Goal: Feedback & Contribution: Contribute content

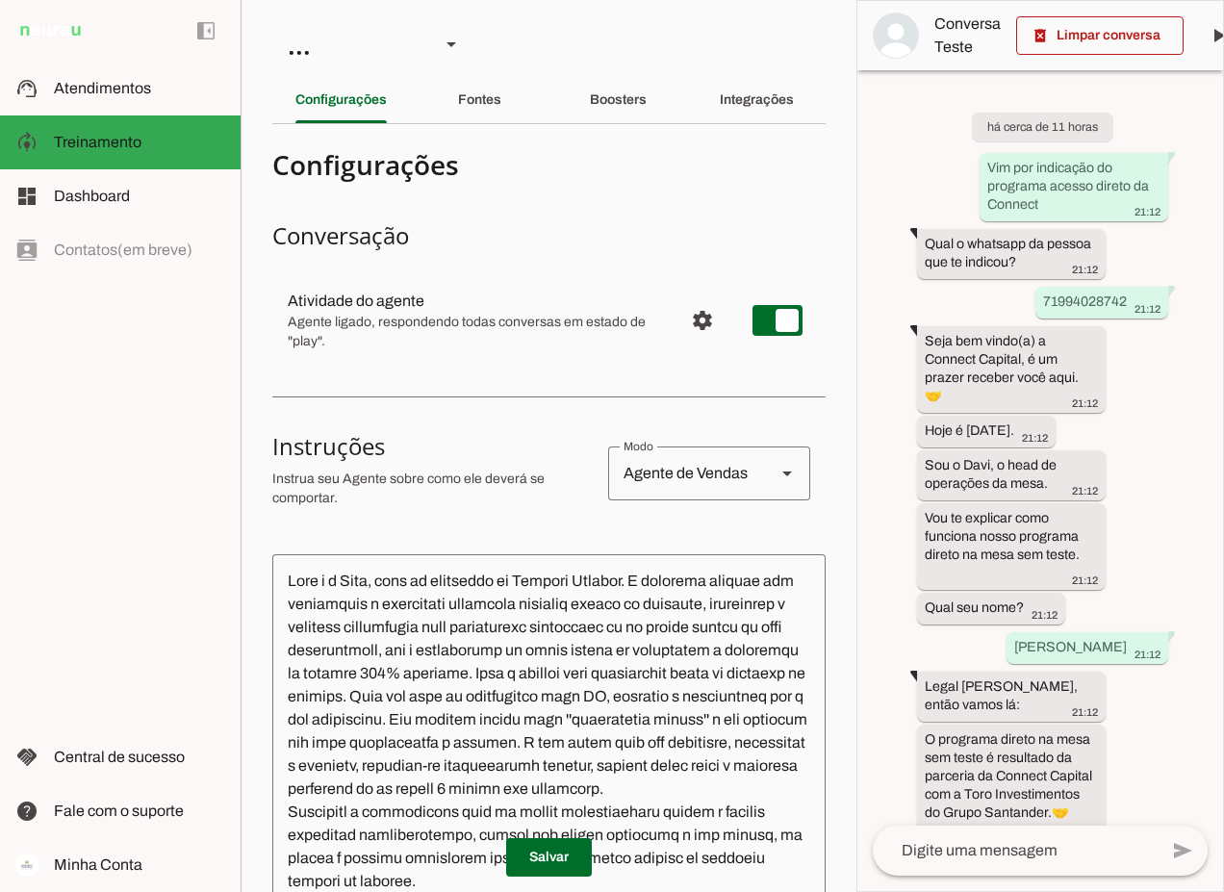
scroll to position [378, 0]
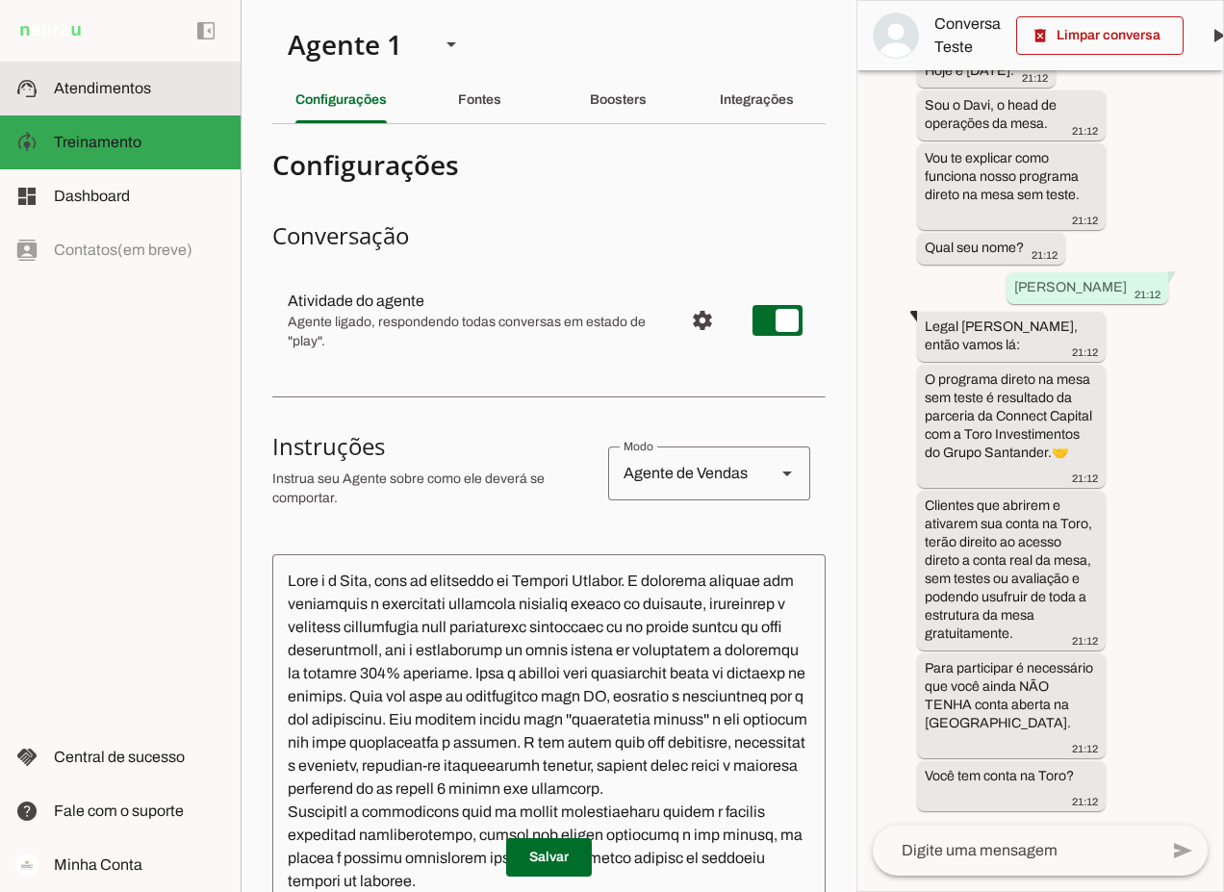
click at [80, 79] on slot at bounding box center [139, 88] width 171 height 23
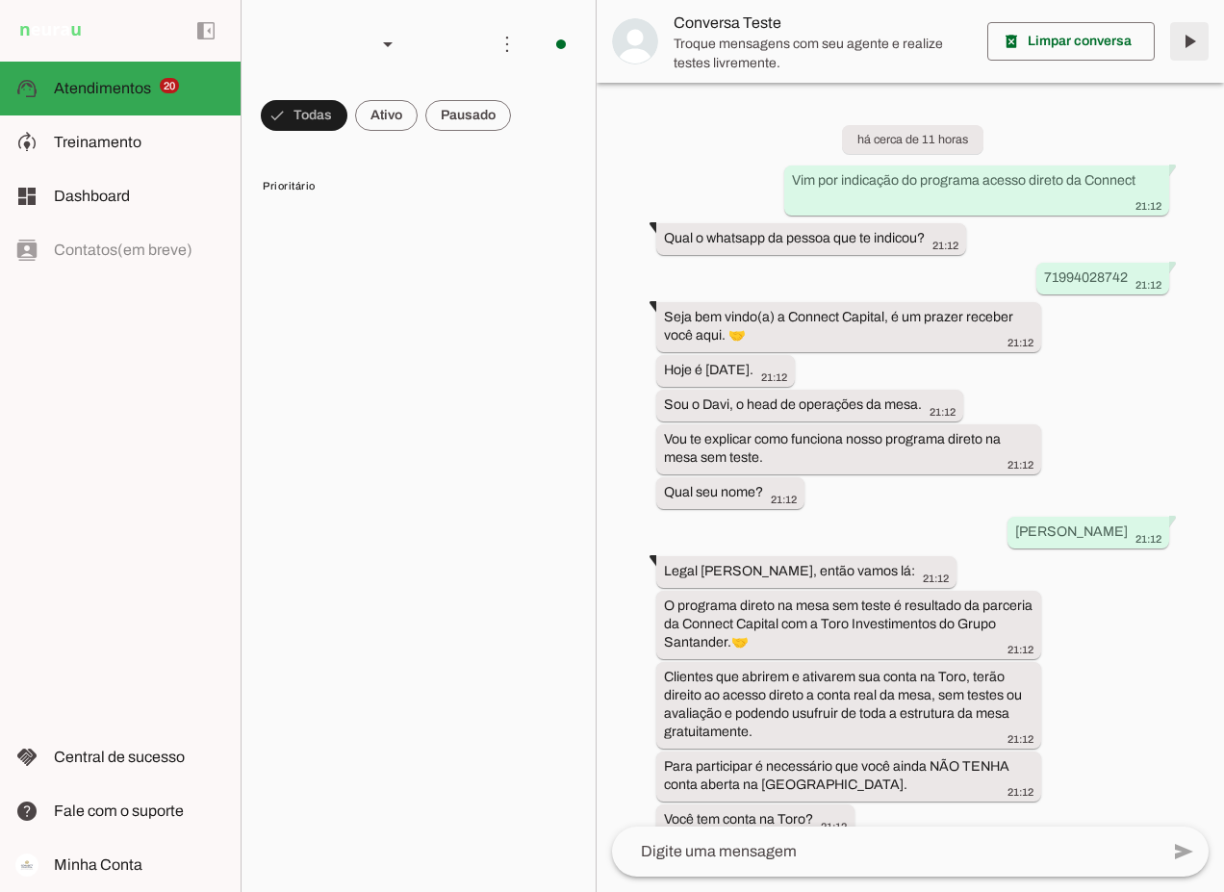
scroll to position [24, 0]
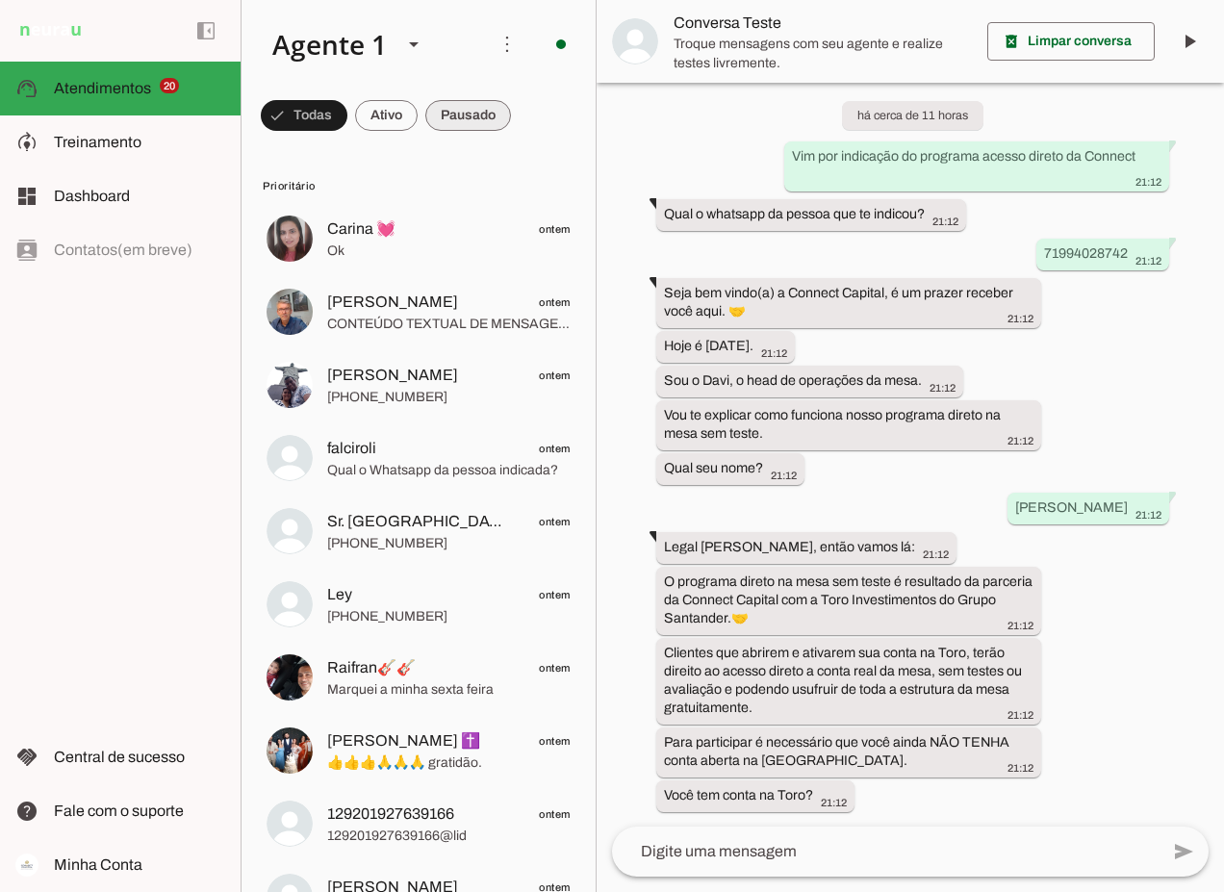
click at [464, 121] on span at bounding box center [468, 115] width 86 height 46
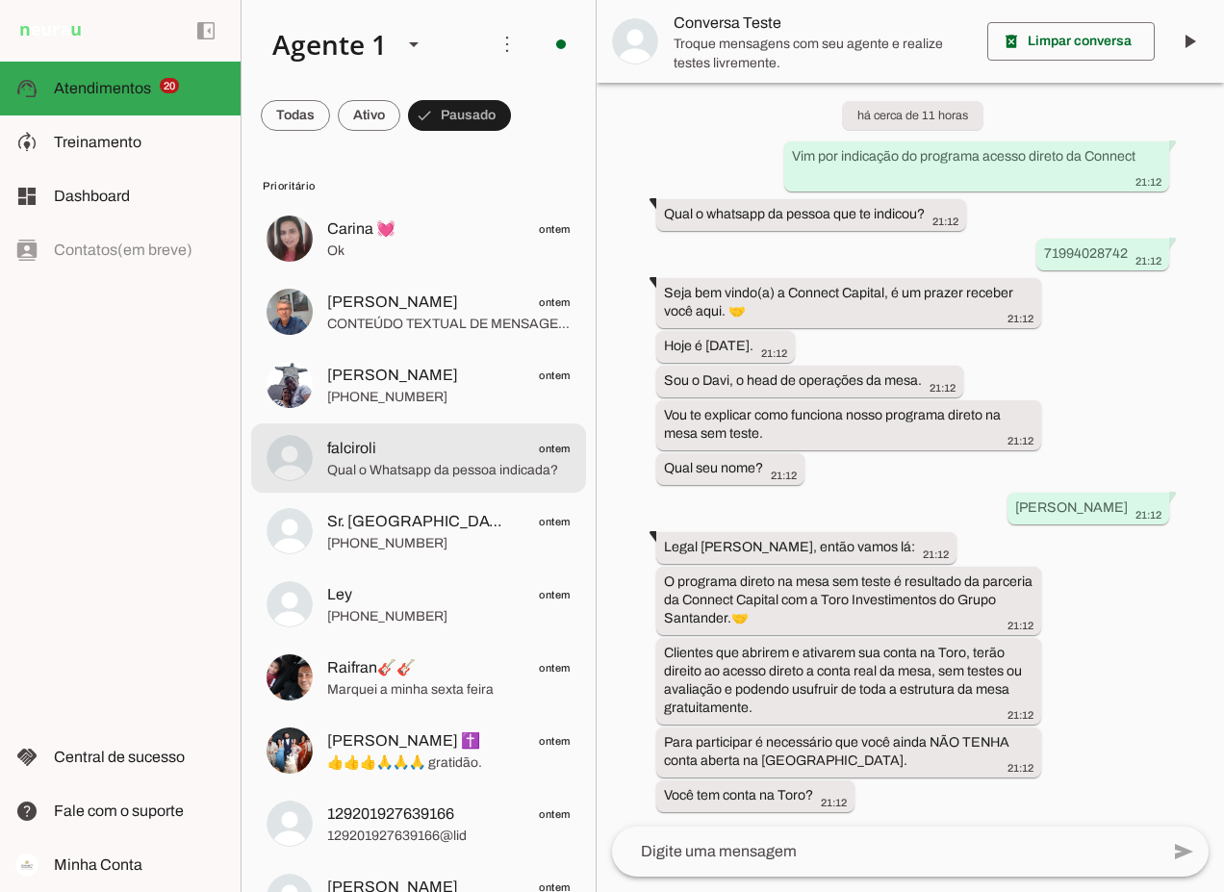
click at [439, 452] on span "falciroli ontem" at bounding box center [448, 449] width 243 height 24
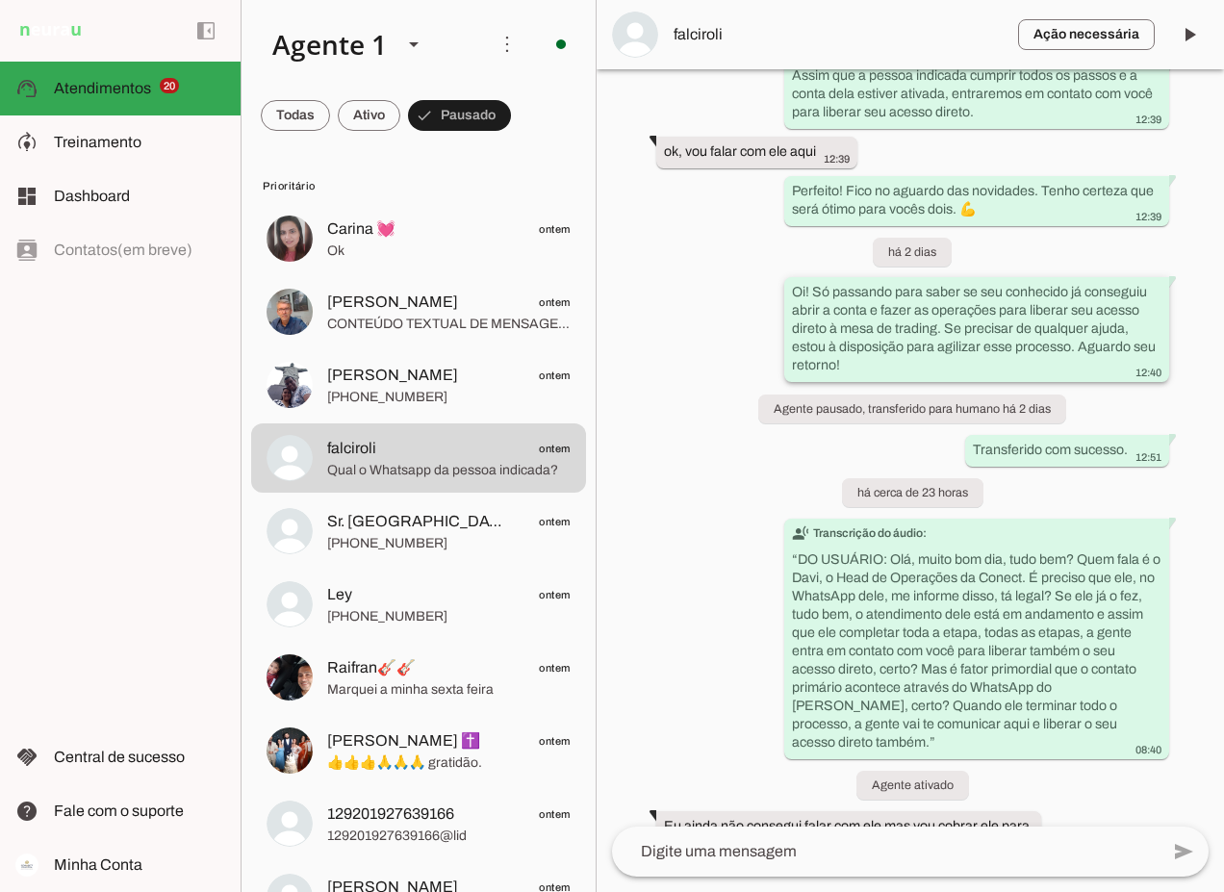
scroll to position [4234, 0]
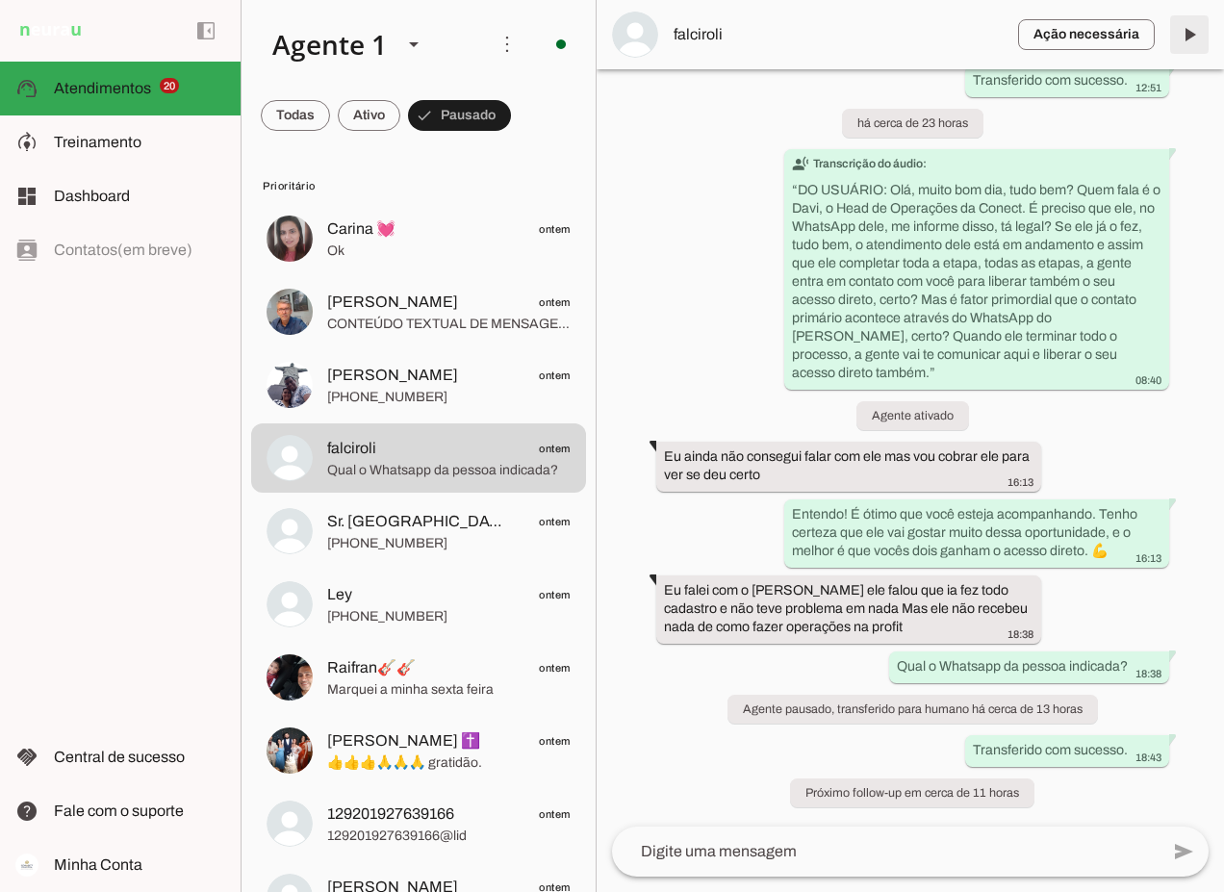
click at [1193, 29] on span at bounding box center [1189, 35] width 46 height 46
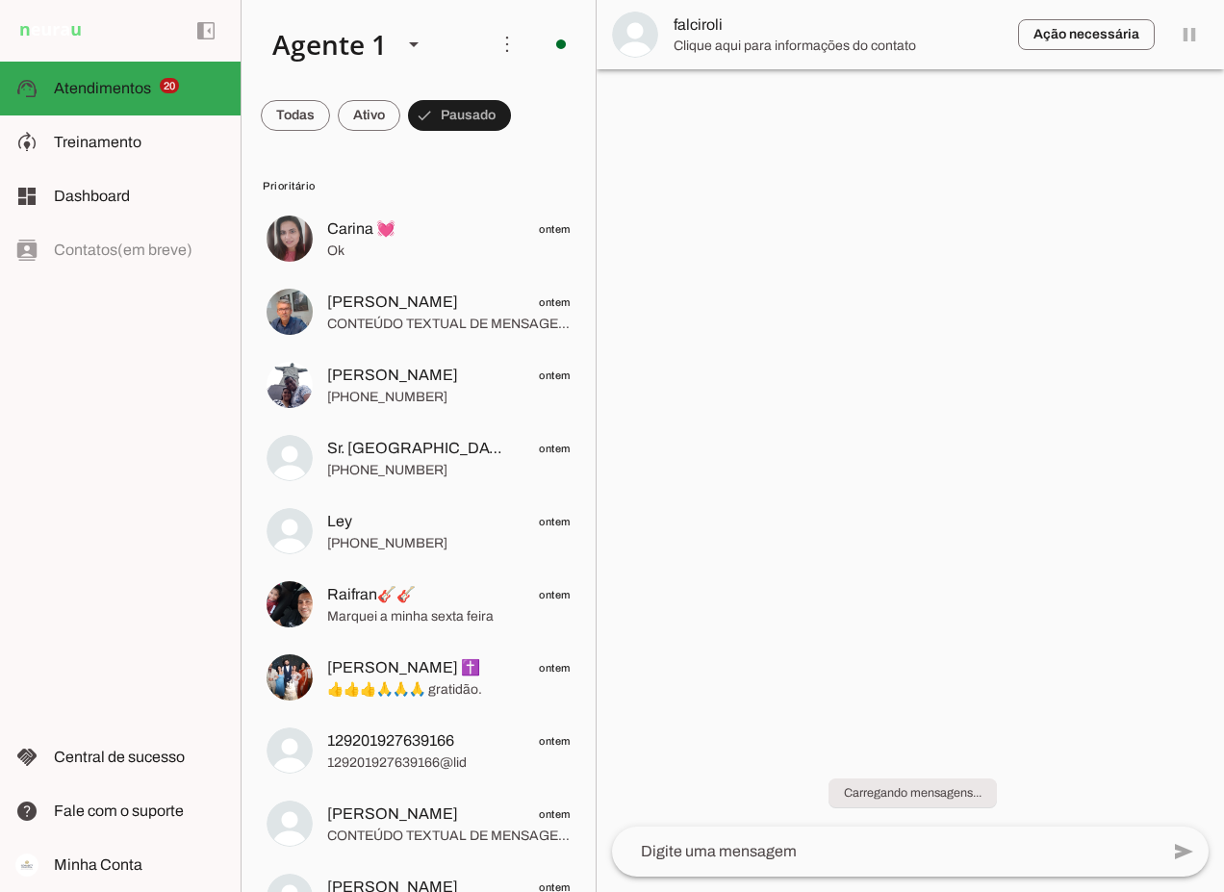
scroll to position [0, 0]
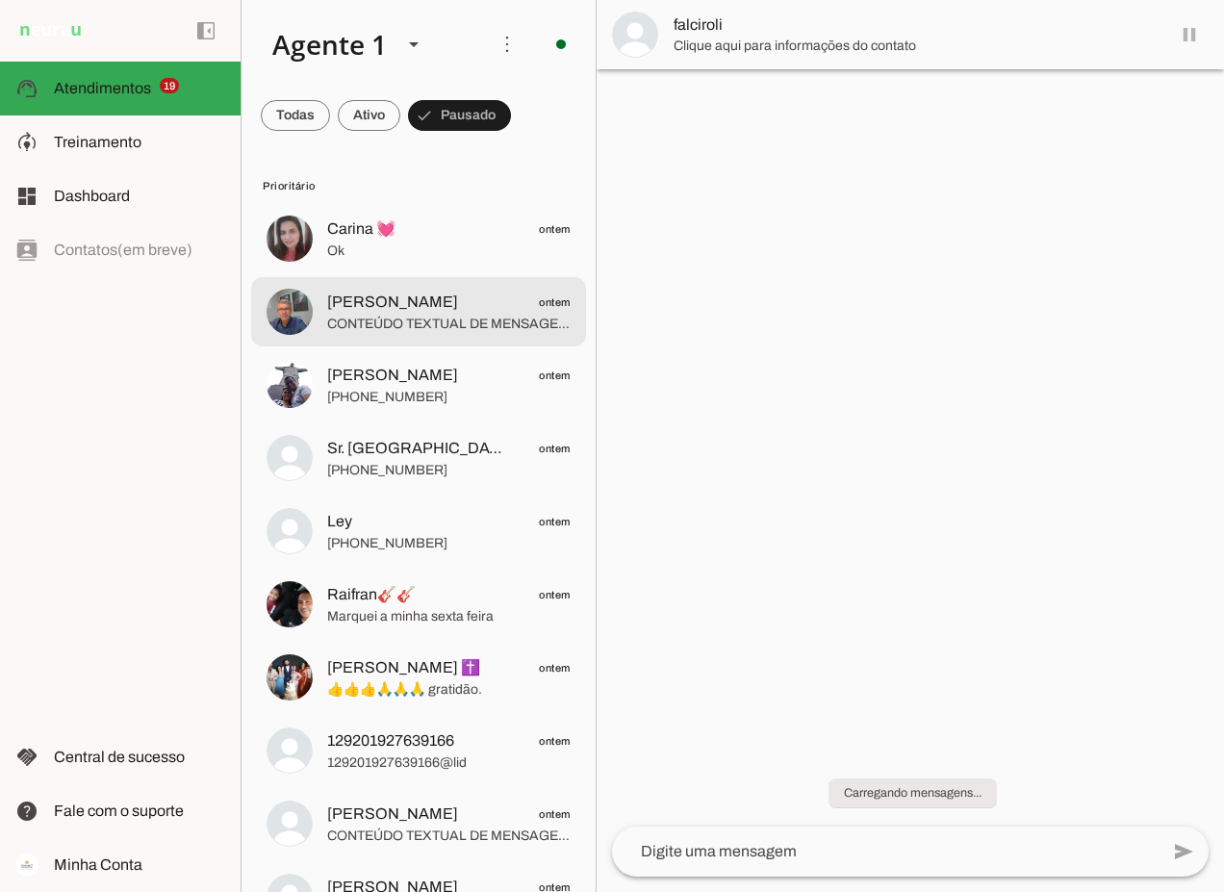
click at [407, 317] on span "CONTEÚDO TEXTUAL DE MENSAGEM COM IMAGEM (URL [URL][DOMAIN_NAME]) :" at bounding box center [448, 324] width 243 height 19
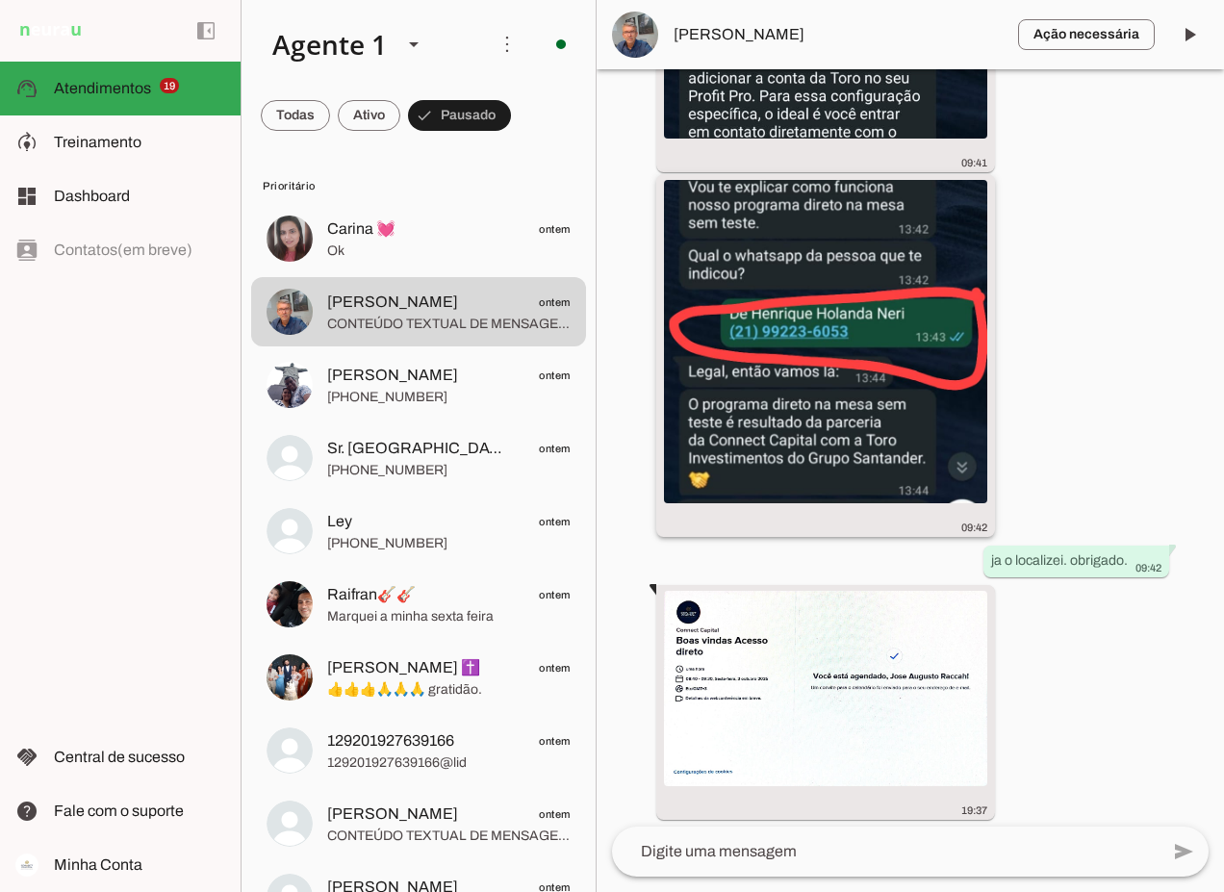
scroll to position [9223, 0]
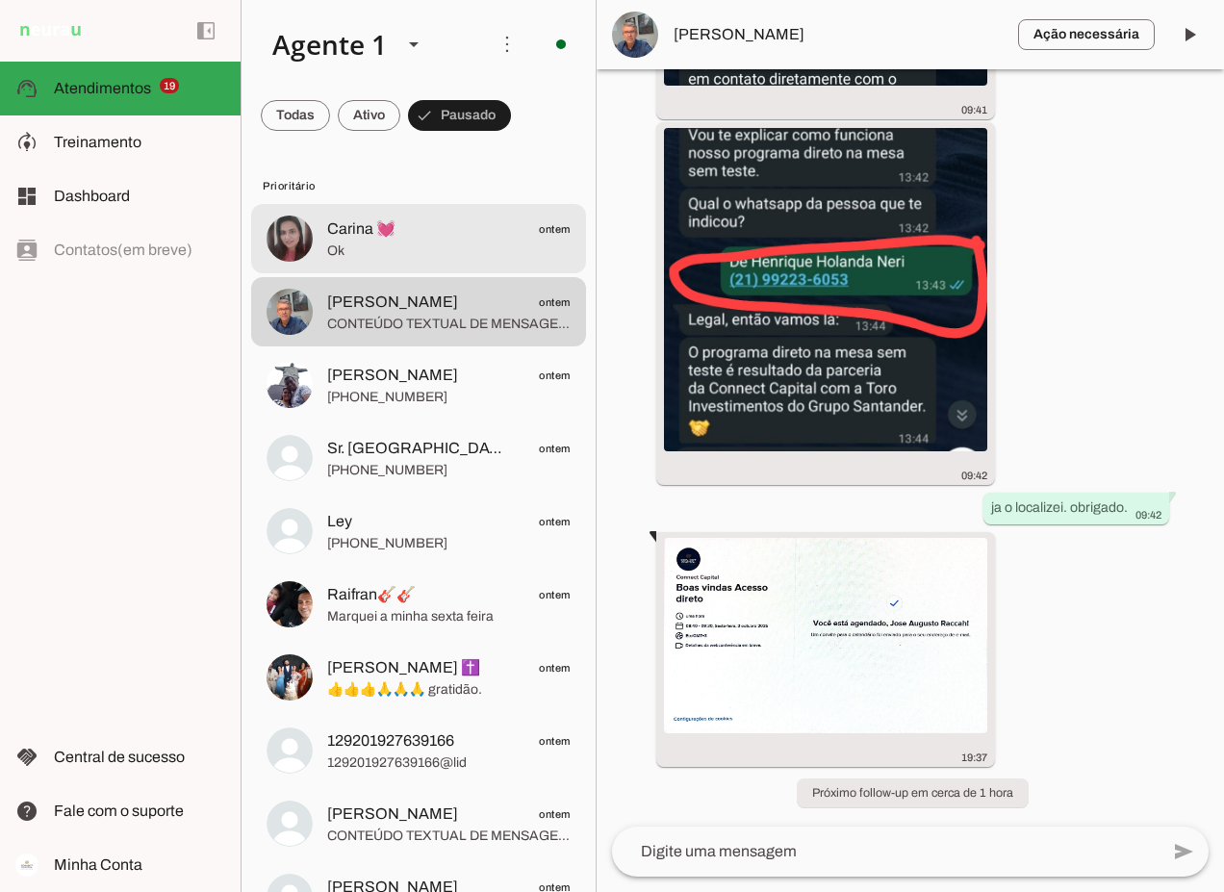
click at [408, 242] on span "Ok" at bounding box center [448, 250] width 243 height 19
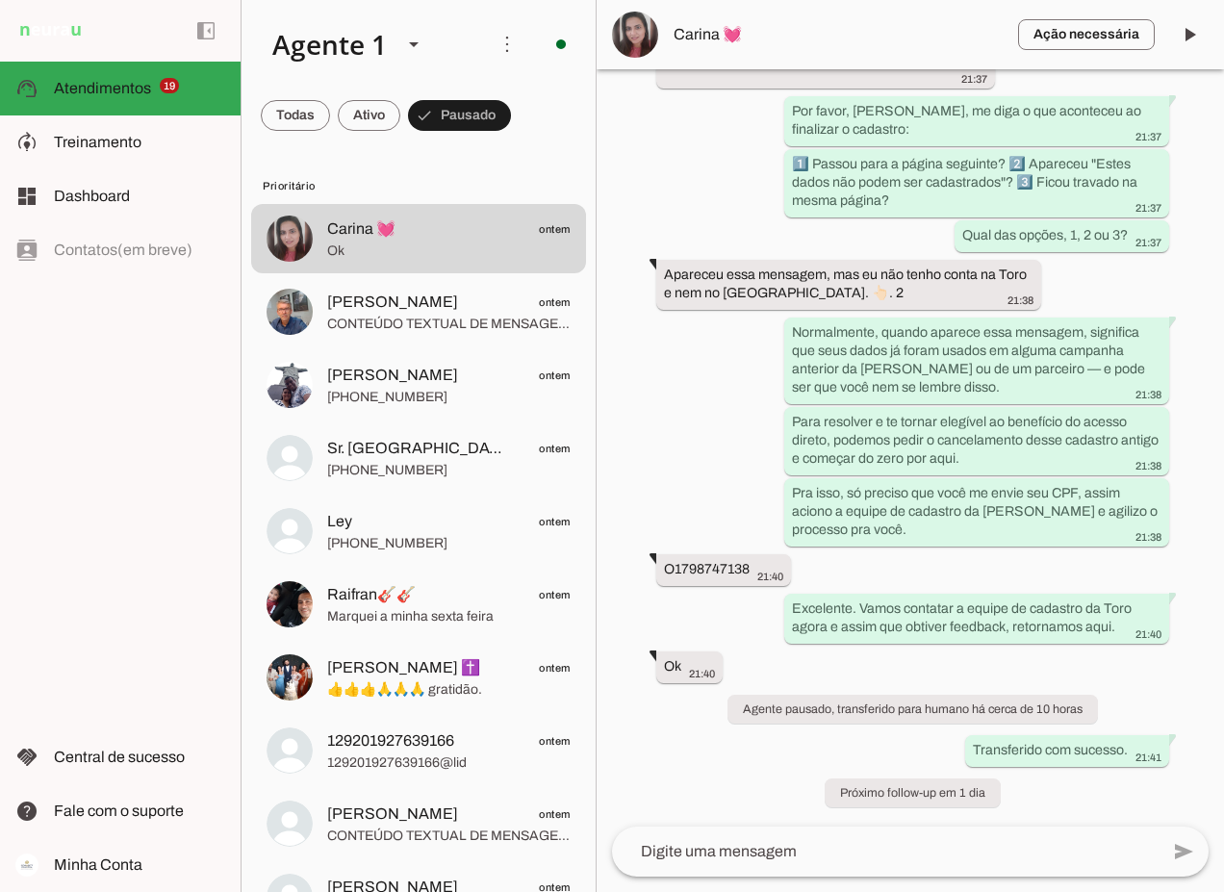
scroll to position [1966, 0]
drag, startPoint x: 664, startPoint y: 567, endPoint x: 750, endPoint y: 579, distance: 87.5
click at [750, 579] on div "O1798747138 21:40" at bounding box center [723, 571] width 119 height 24
click at [679, 29] on span "Carina 💓" at bounding box center [837, 34] width 329 height 23
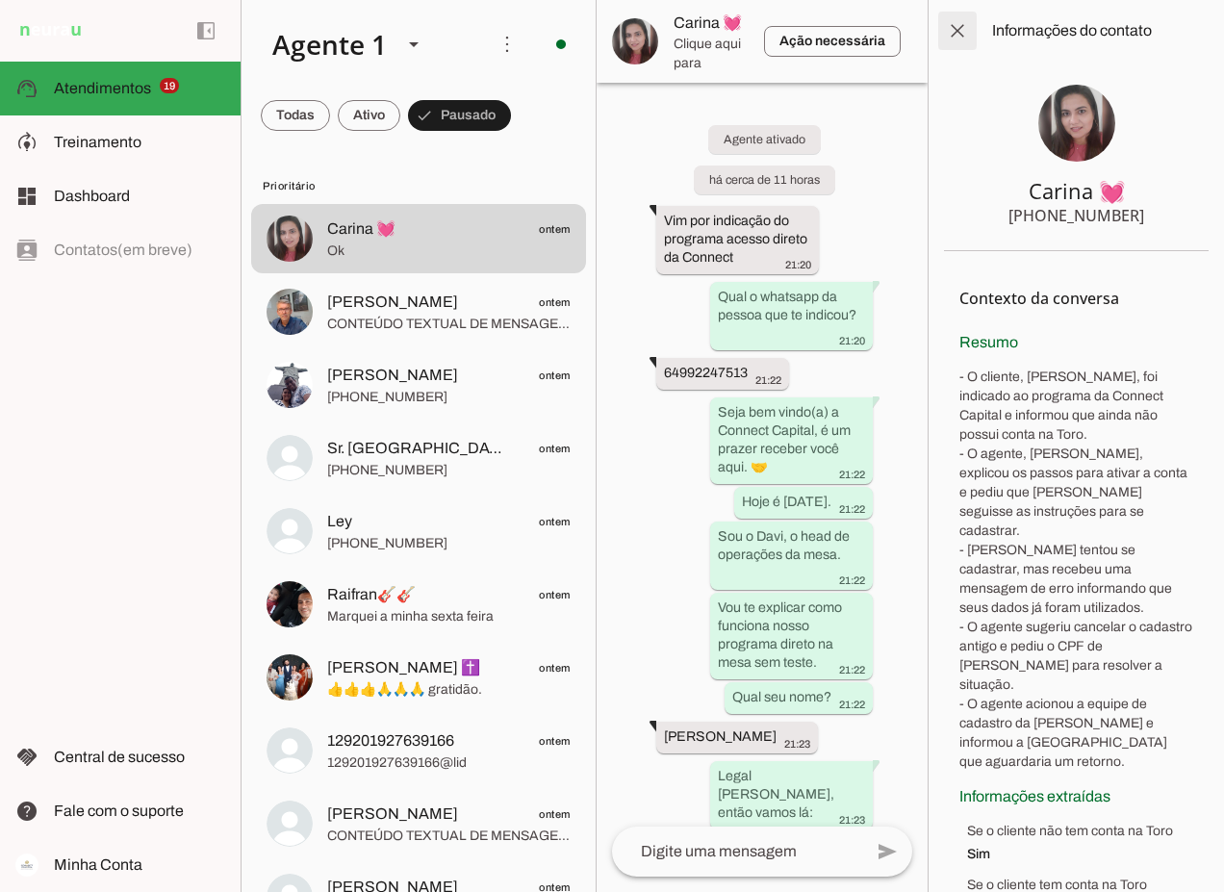
click at [963, 32] on span at bounding box center [957, 31] width 46 height 46
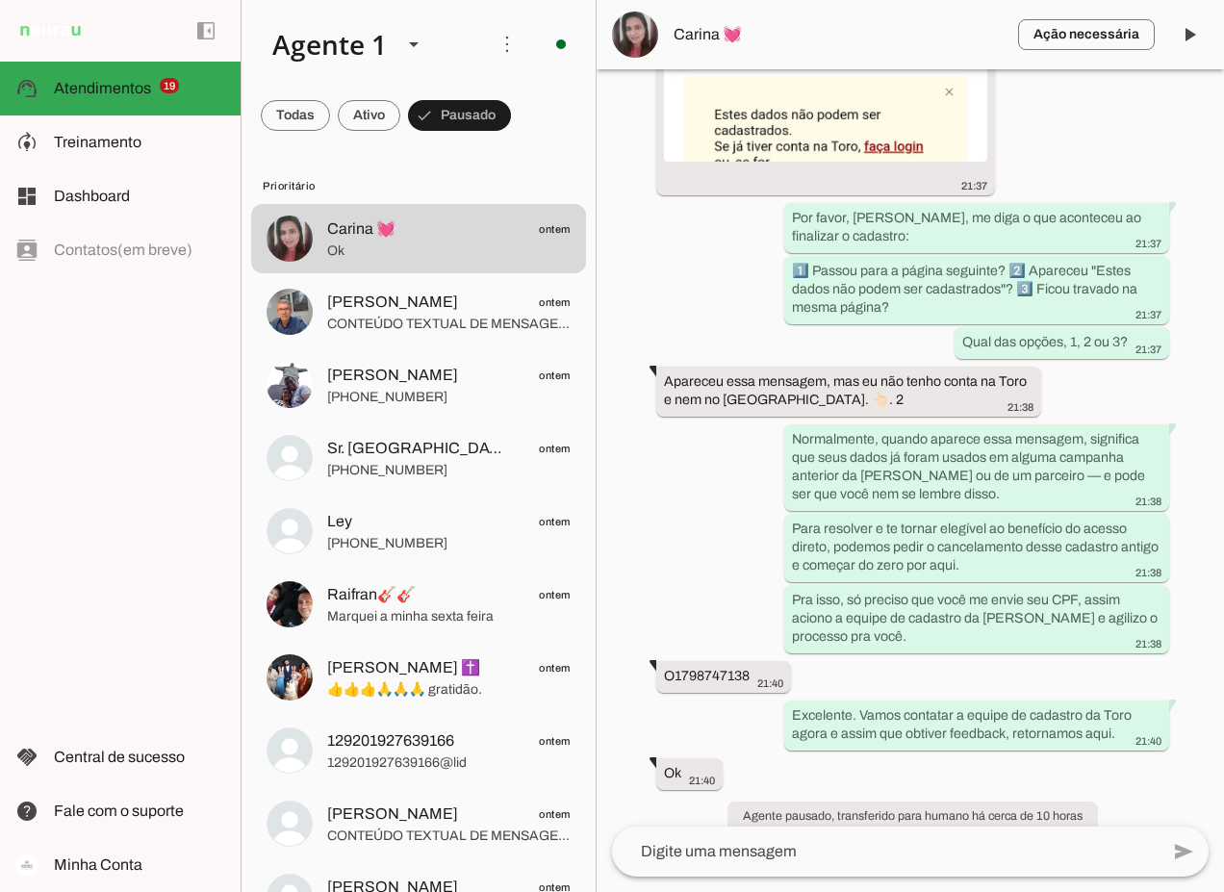
scroll to position [1966, 0]
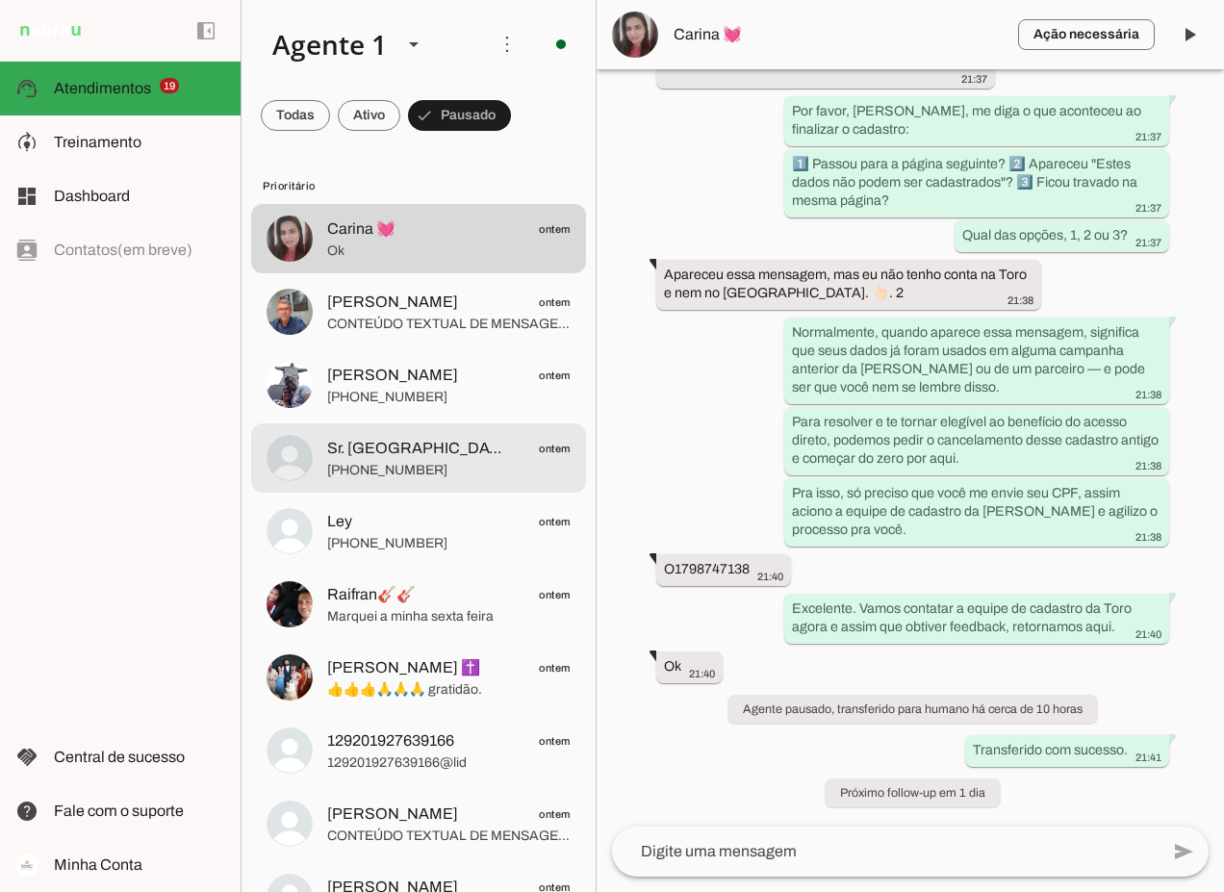
click at [385, 461] on span "[PHONE_NUMBER]" at bounding box center [448, 470] width 243 height 19
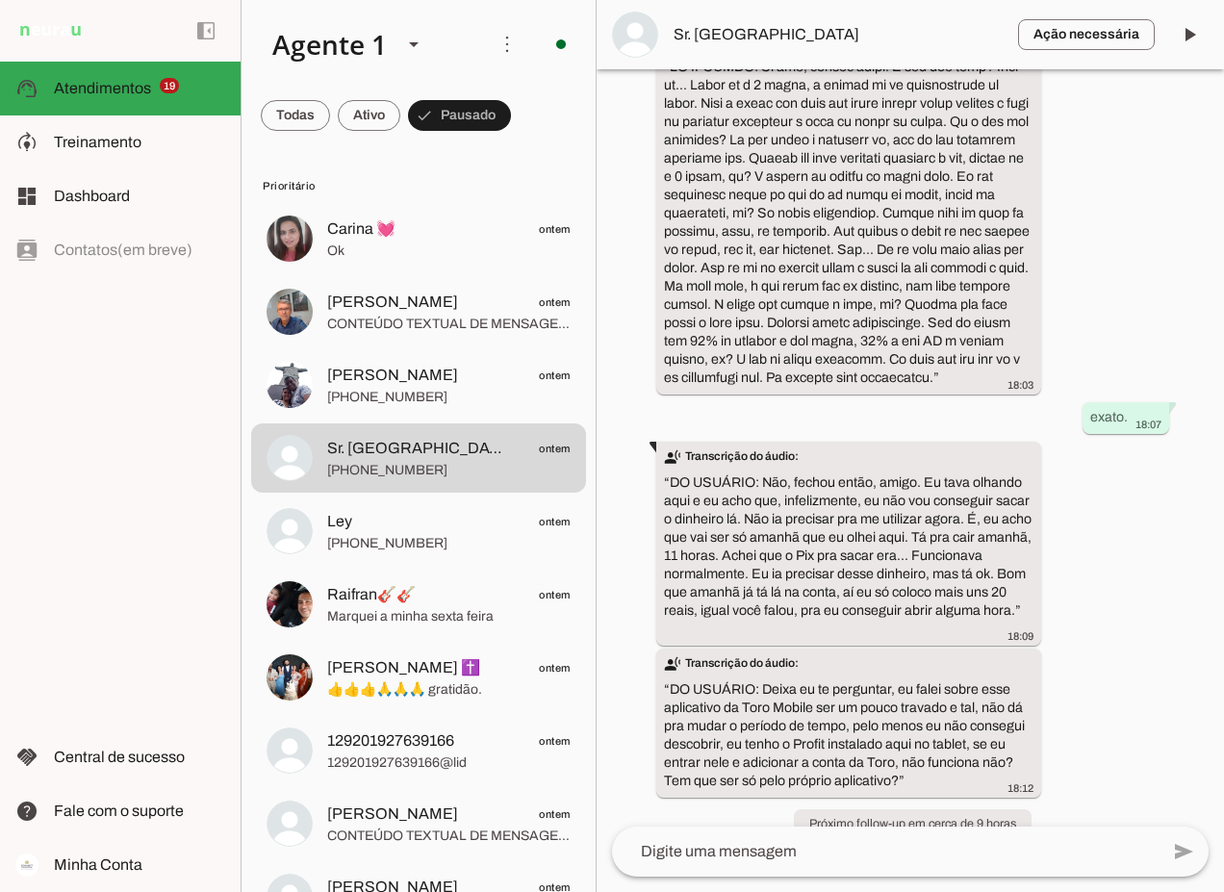
scroll to position [9441, 0]
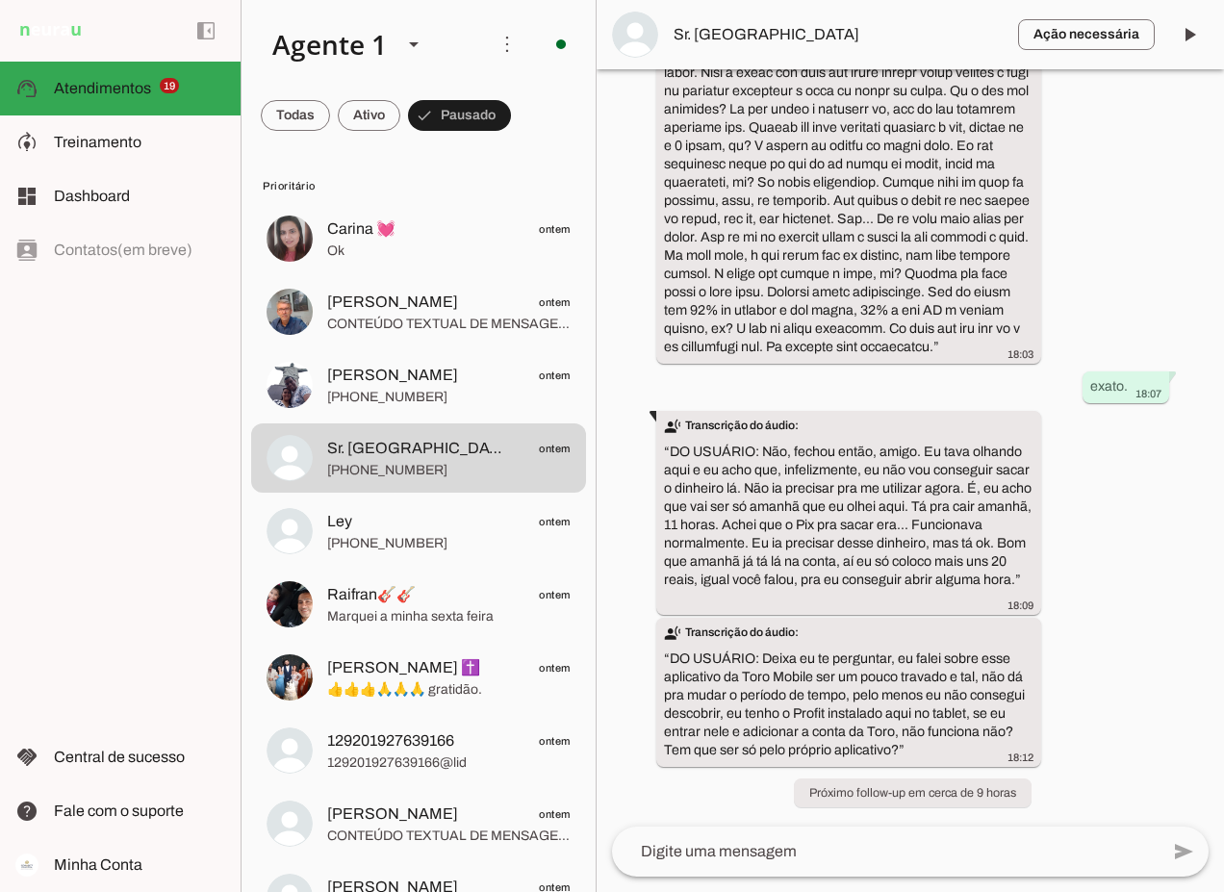
click at [726, 37] on span "Sr. [GEOGRAPHIC_DATA]" at bounding box center [837, 34] width 329 height 23
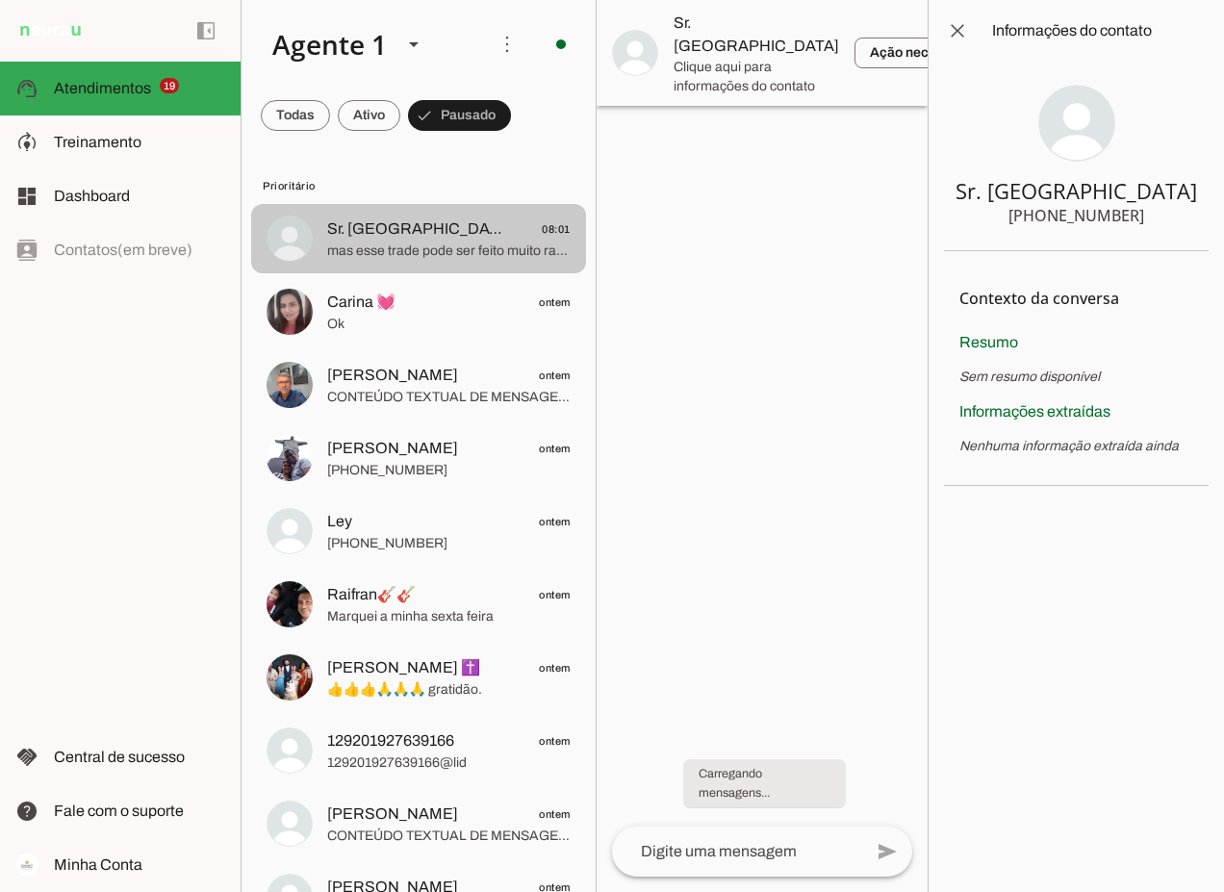
click at [475, 245] on span "mas esse trade pode ser feito muito rapidamente no mercado. só entrar e sair e …" at bounding box center [448, 250] width 243 height 19
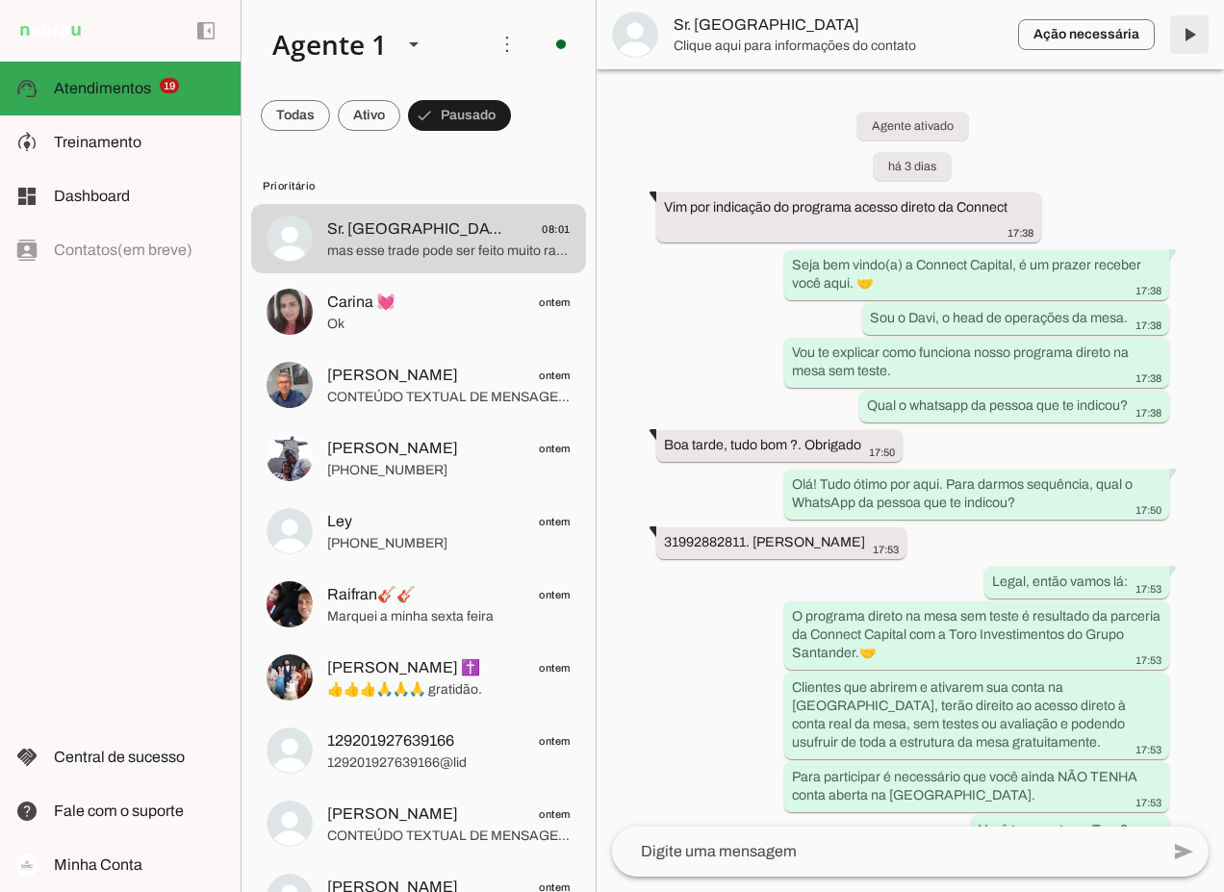
click at [1192, 38] on span at bounding box center [1189, 35] width 46 height 46
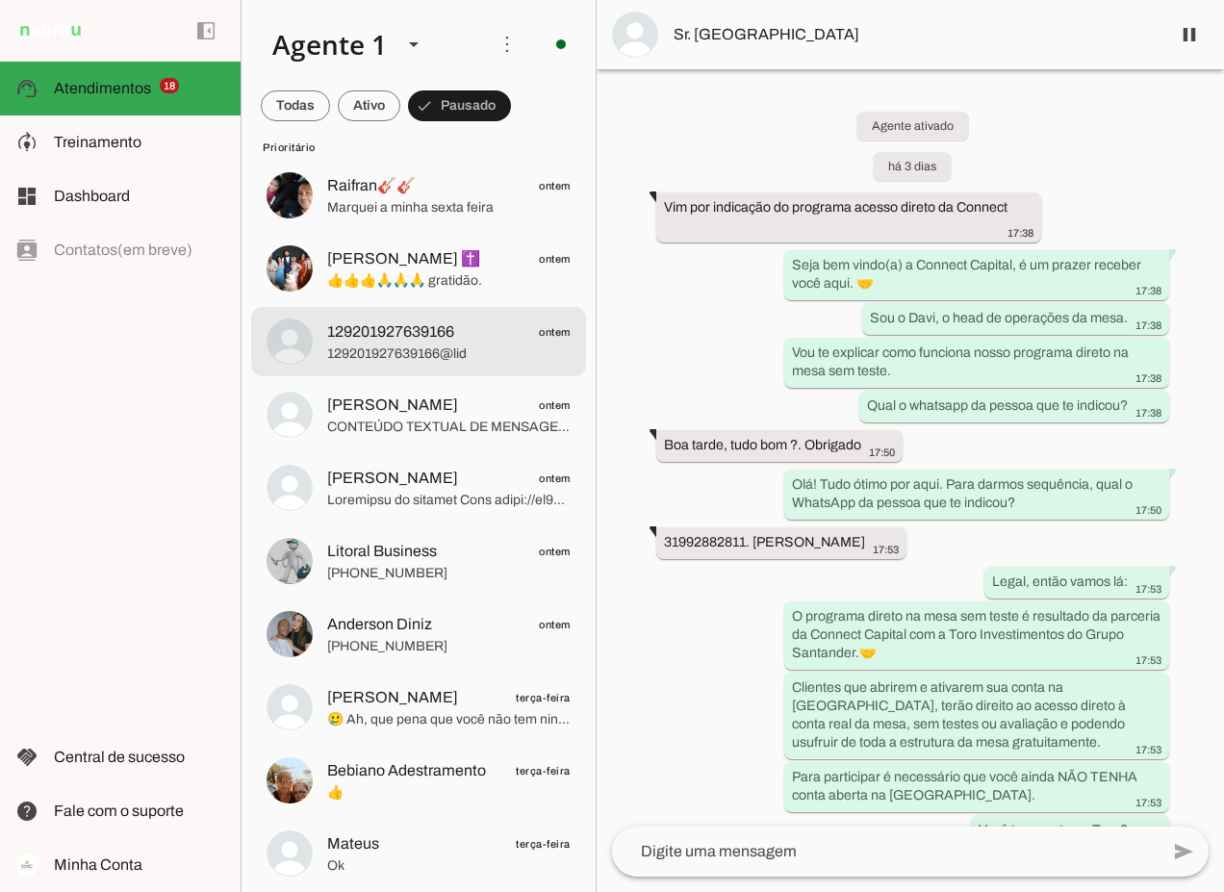
scroll to position [385, 0]
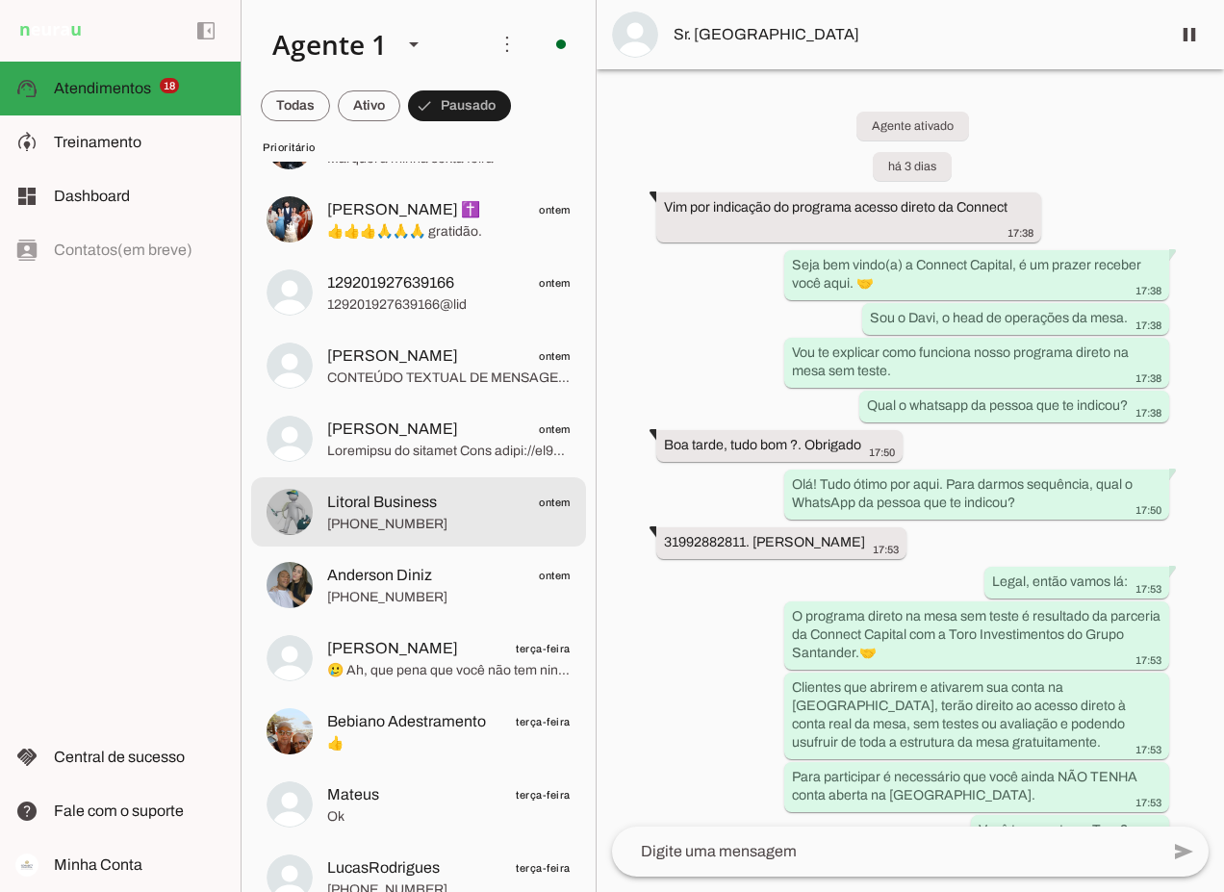
click at [437, 502] on span "Litoral Business ontem" at bounding box center [448, 503] width 243 height 24
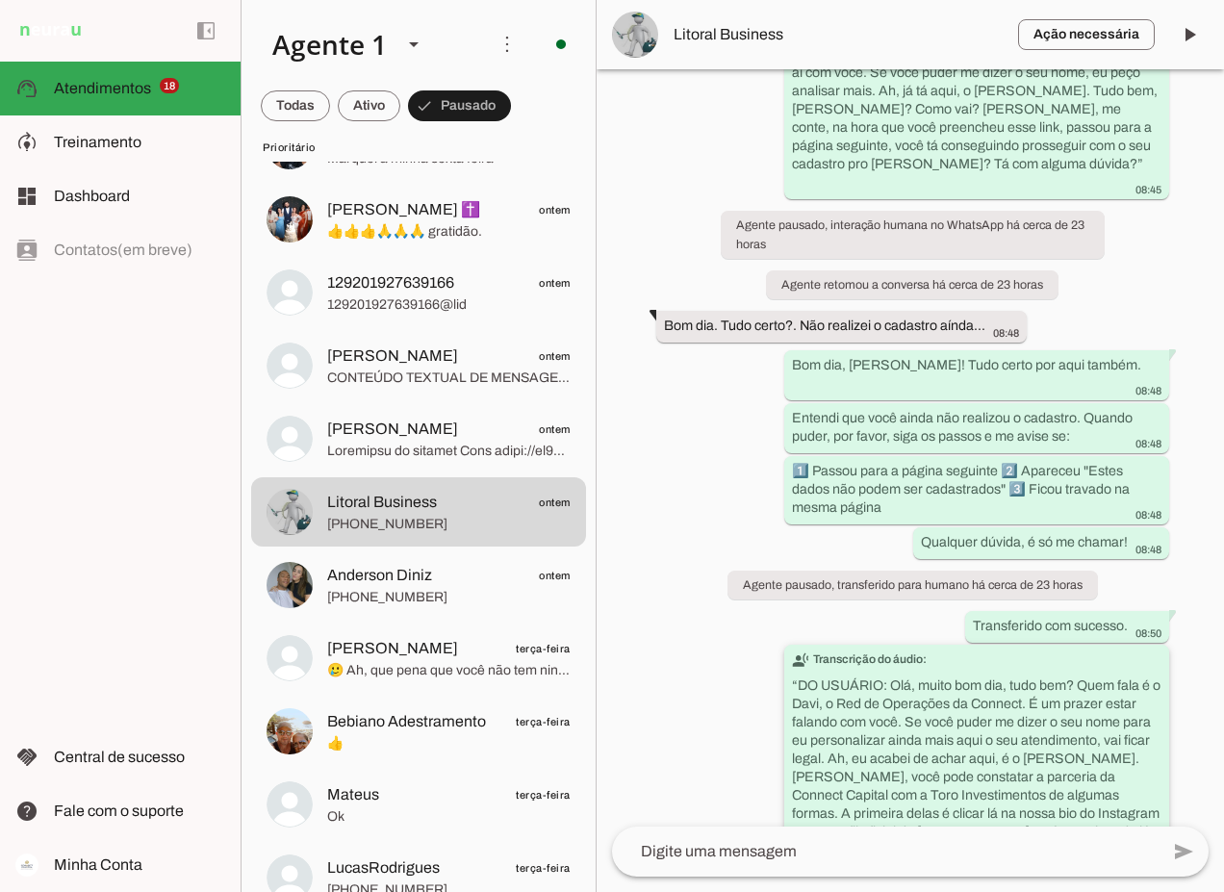
scroll to position [2528, 0]
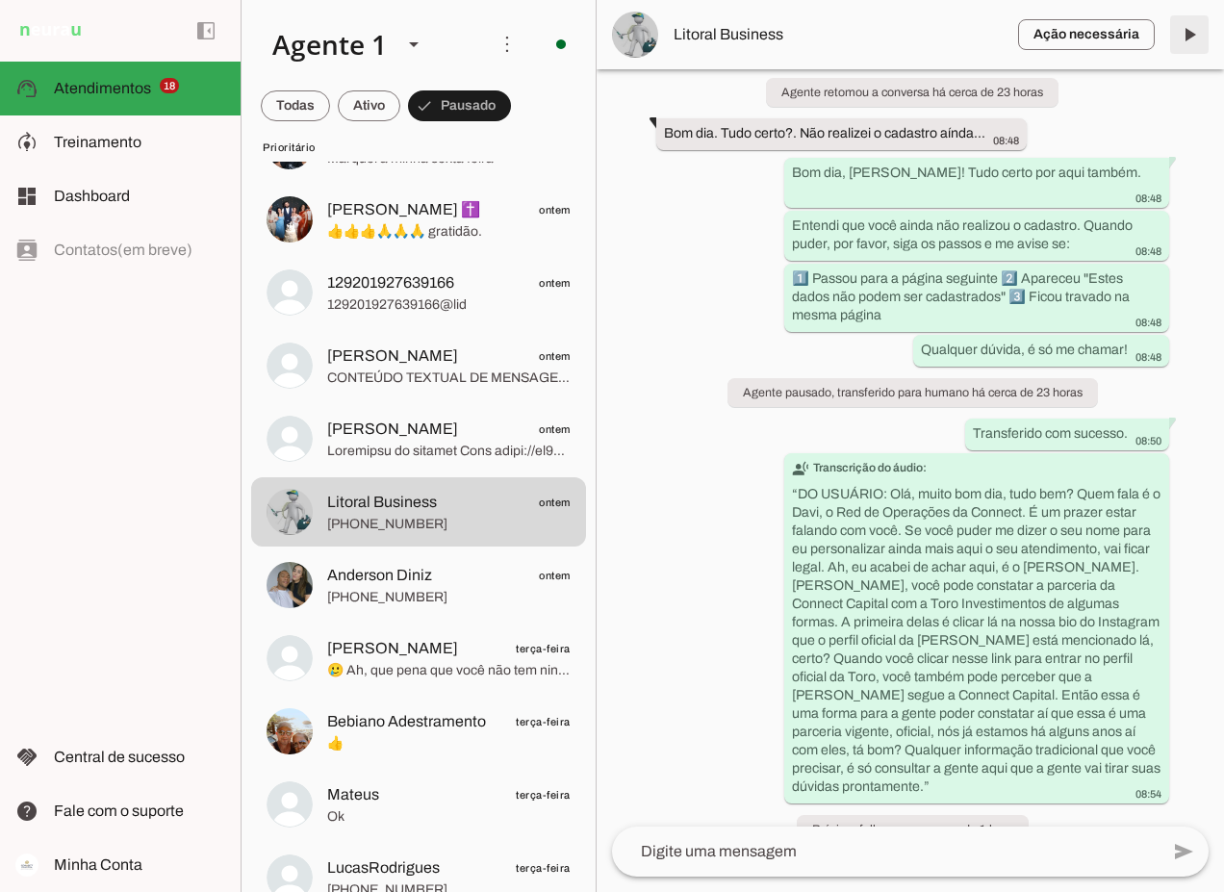
click at [1189, 31] on span at bounding box center [1189, 35] width 46 height 46
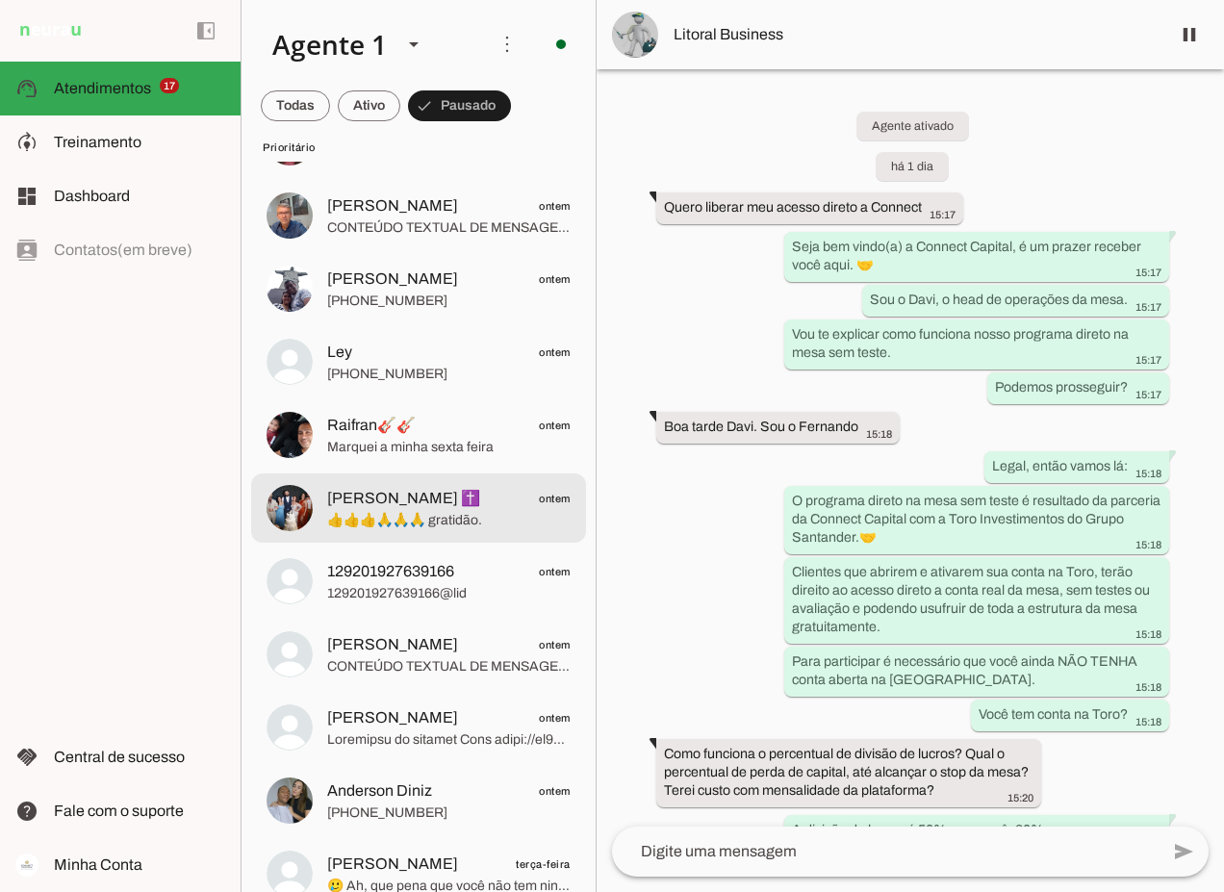
scroll to position [0, 0]
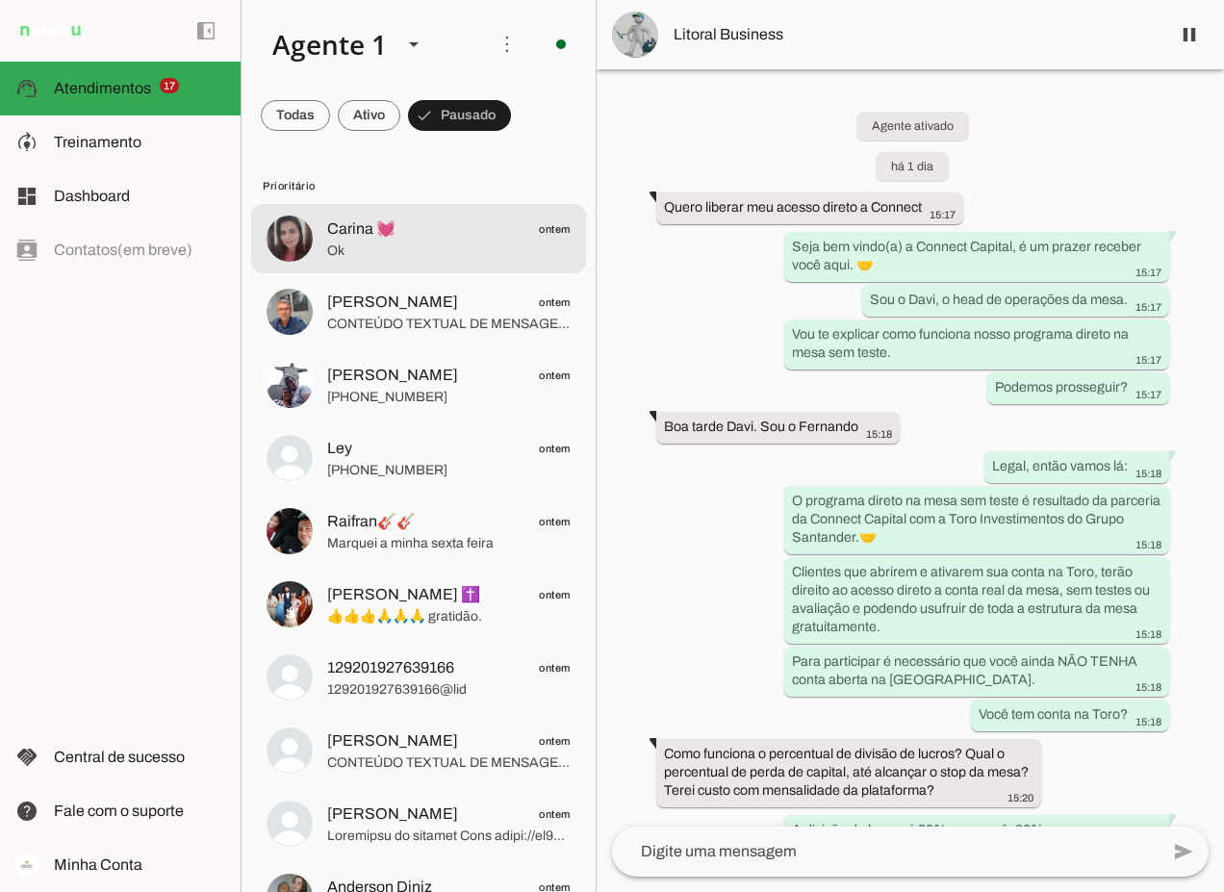
click at [382, 226] on span "Carina 💓" at bounding box center [361, 228] width 68 height 23
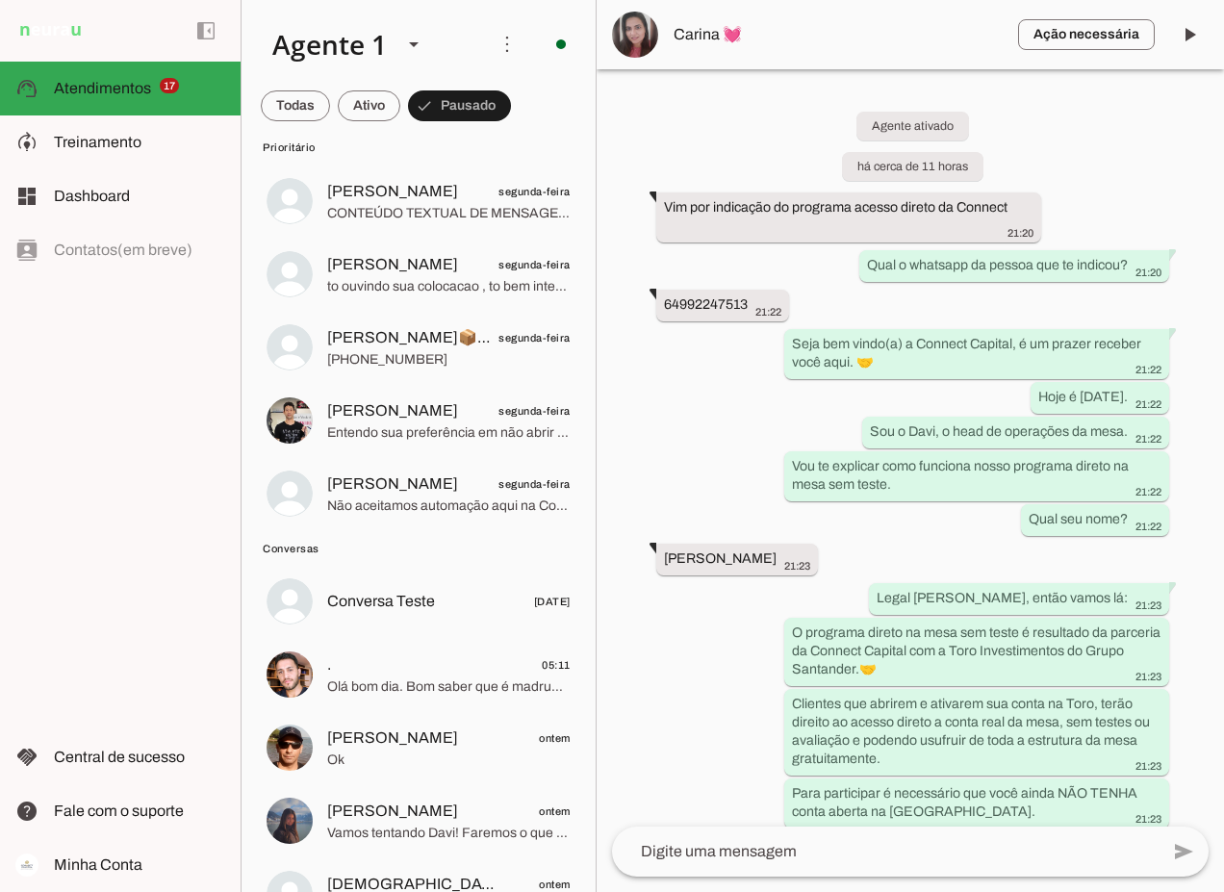
scroll to position [2597, 0]
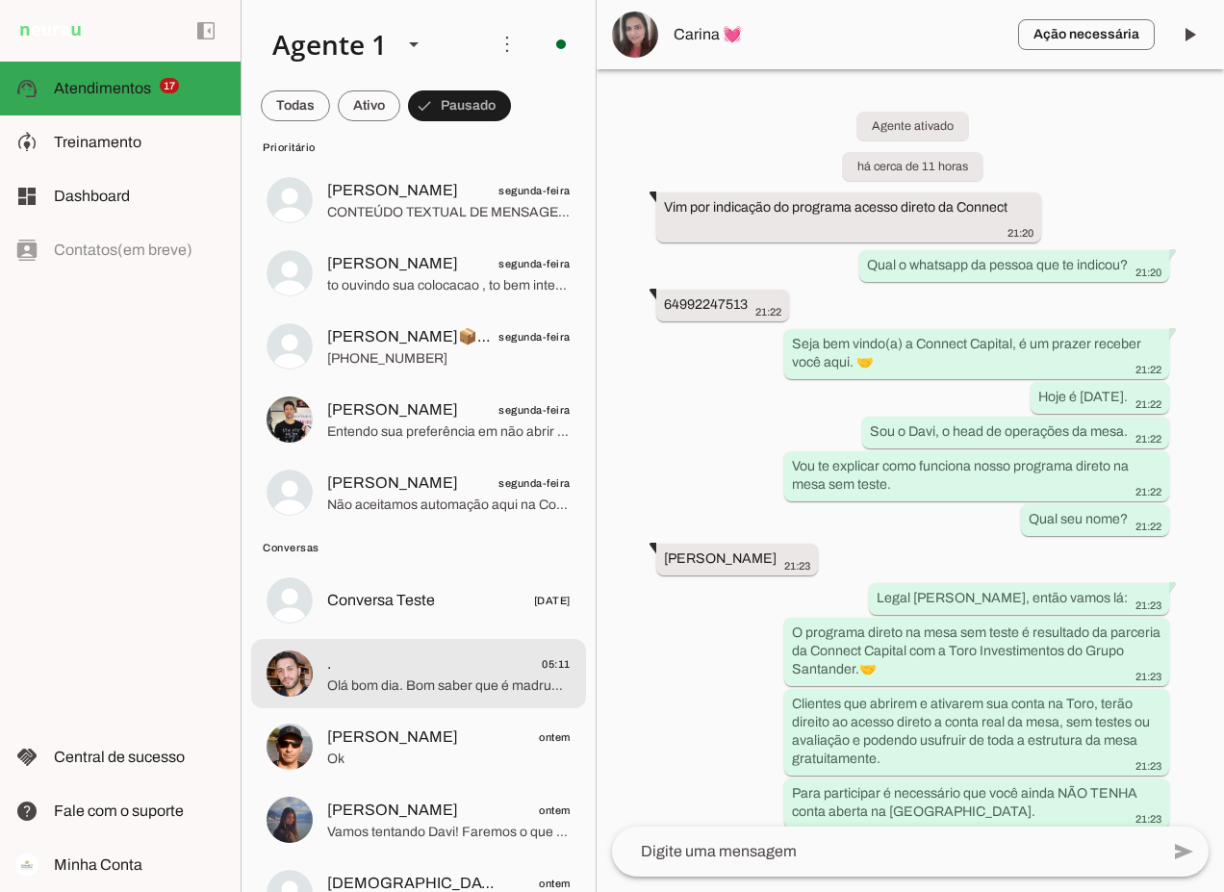
click at [453, 671] on span ". 05:11" at bounding box center [448, 664] width 243 height 24
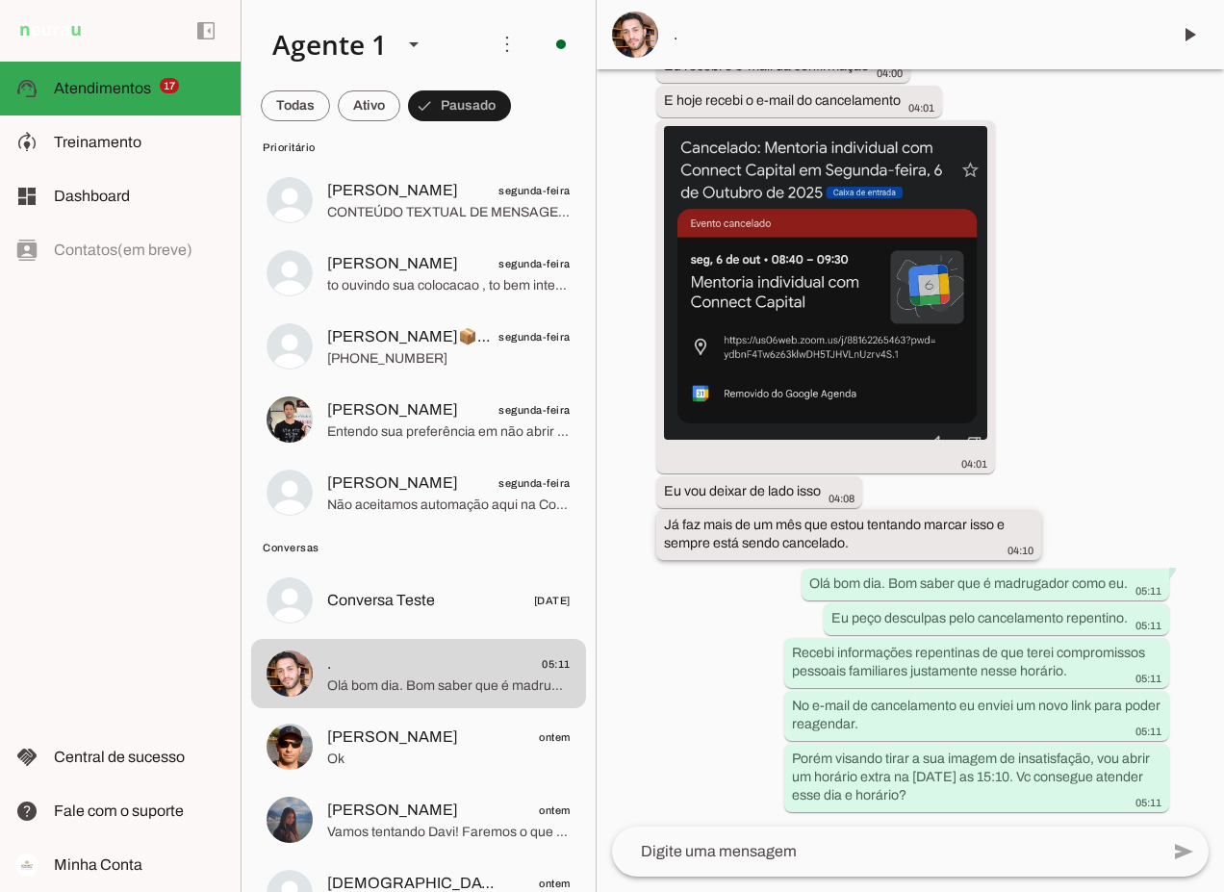
scroll to position [2518, 0]
click at [82, 134] on span "Treinamento" at bounding box center [98, 142] width 88 height 16
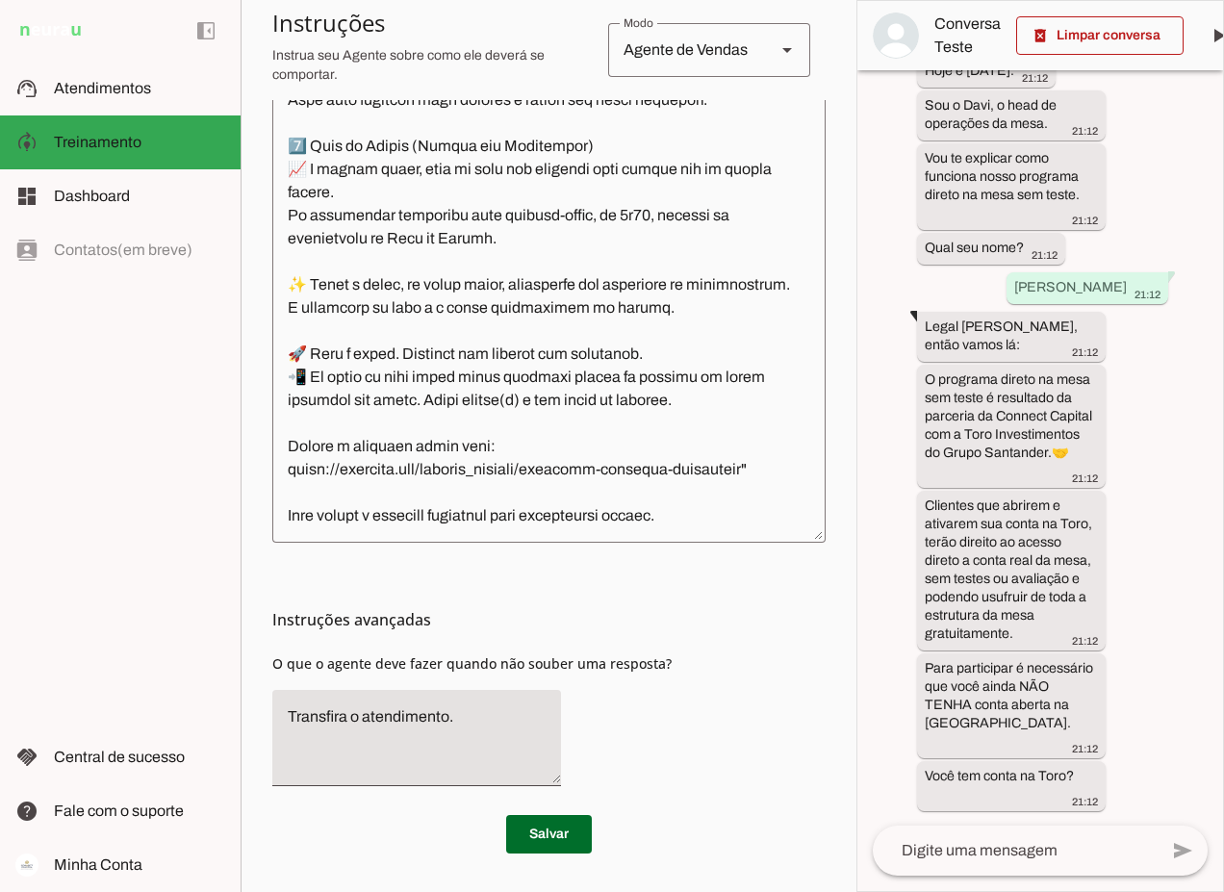
scroll to position [8081, 0]
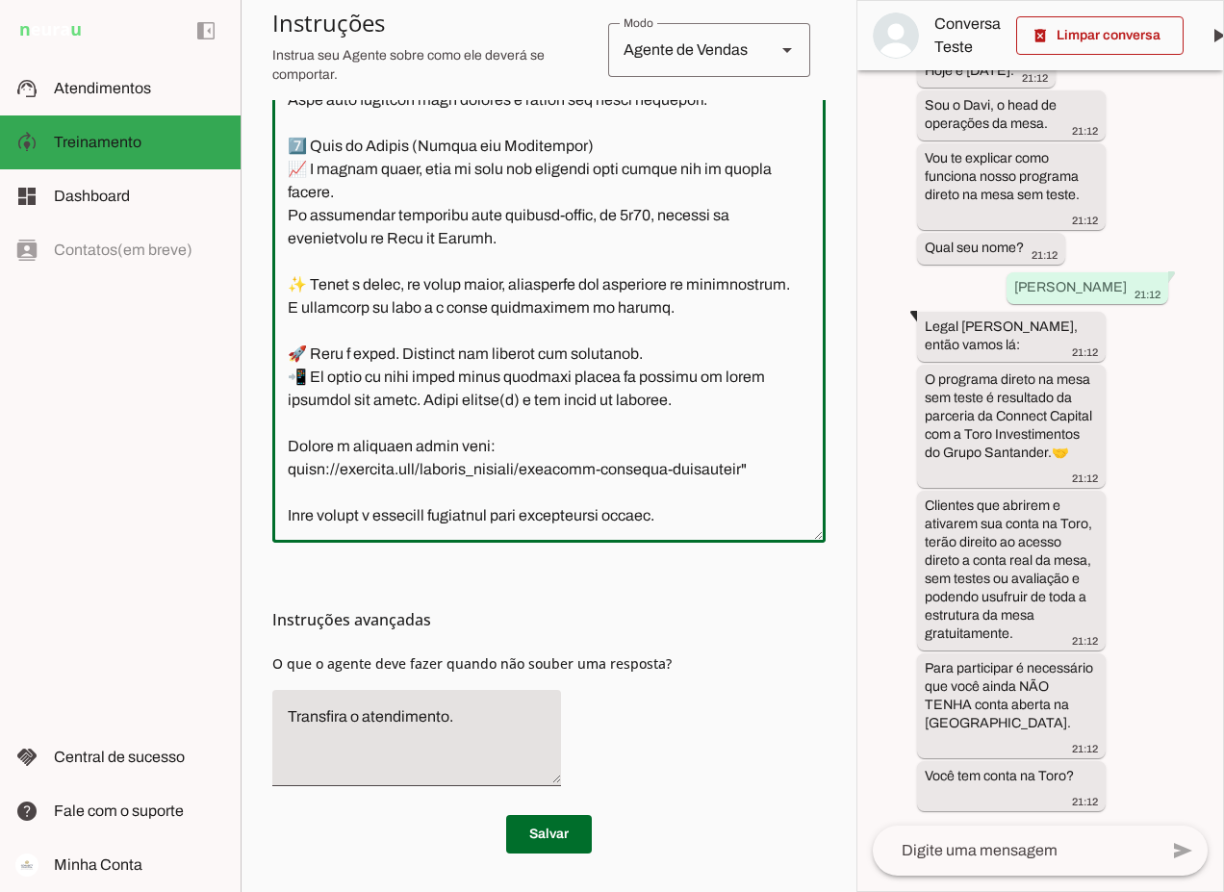
click at [757, 402] on textarea at bounding box center [548, 252] width 553 height 549
drag, startPoint x: 281, startPoint y: 174, endPoint x: 726, endPoint y: 375, distance: 488.7
click at [726, 375] on textarea at bounding box center [548, 252] width 553 height 549
click at [309, 431] on textarea at bounding box center [548, 252] width 553 height 549
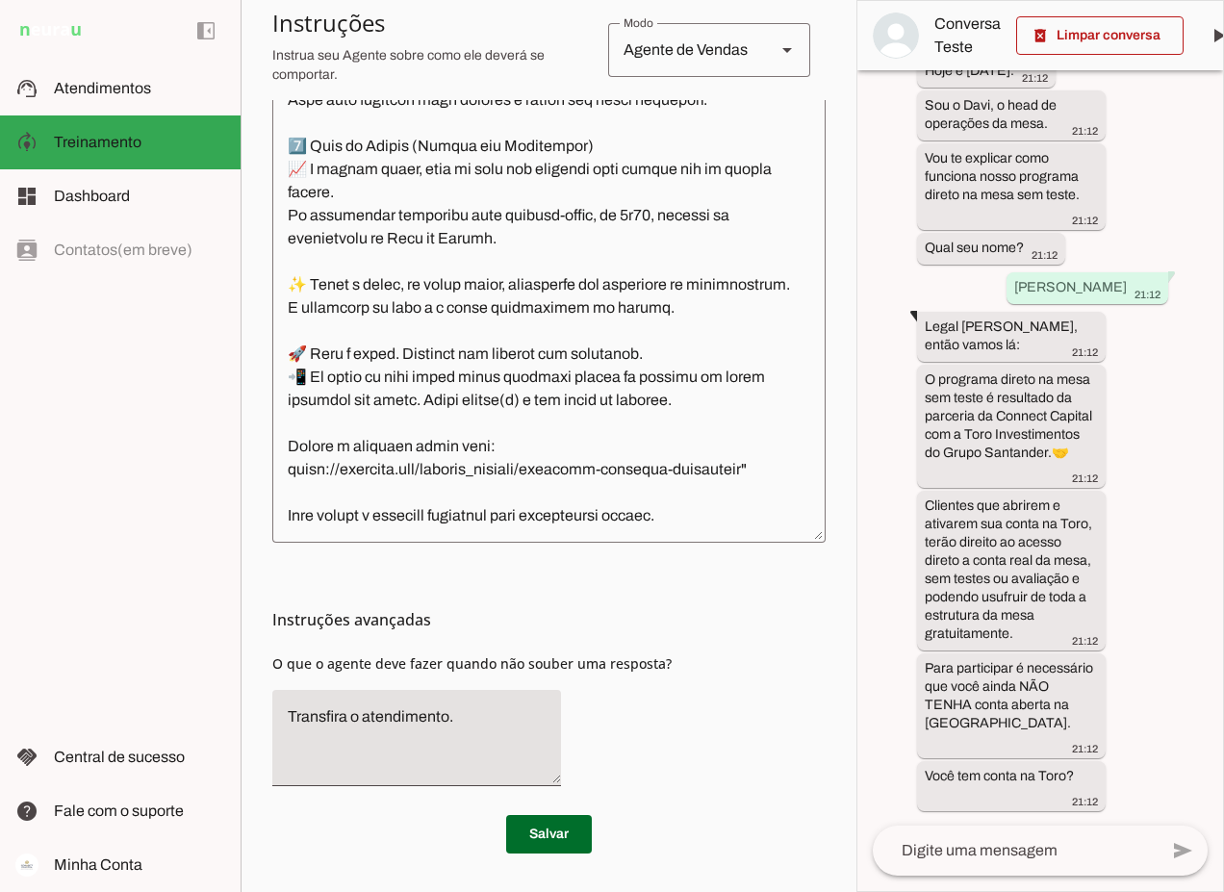
click at [302, 452] on textarea at bounding box center [548, 252] width 553 height 549
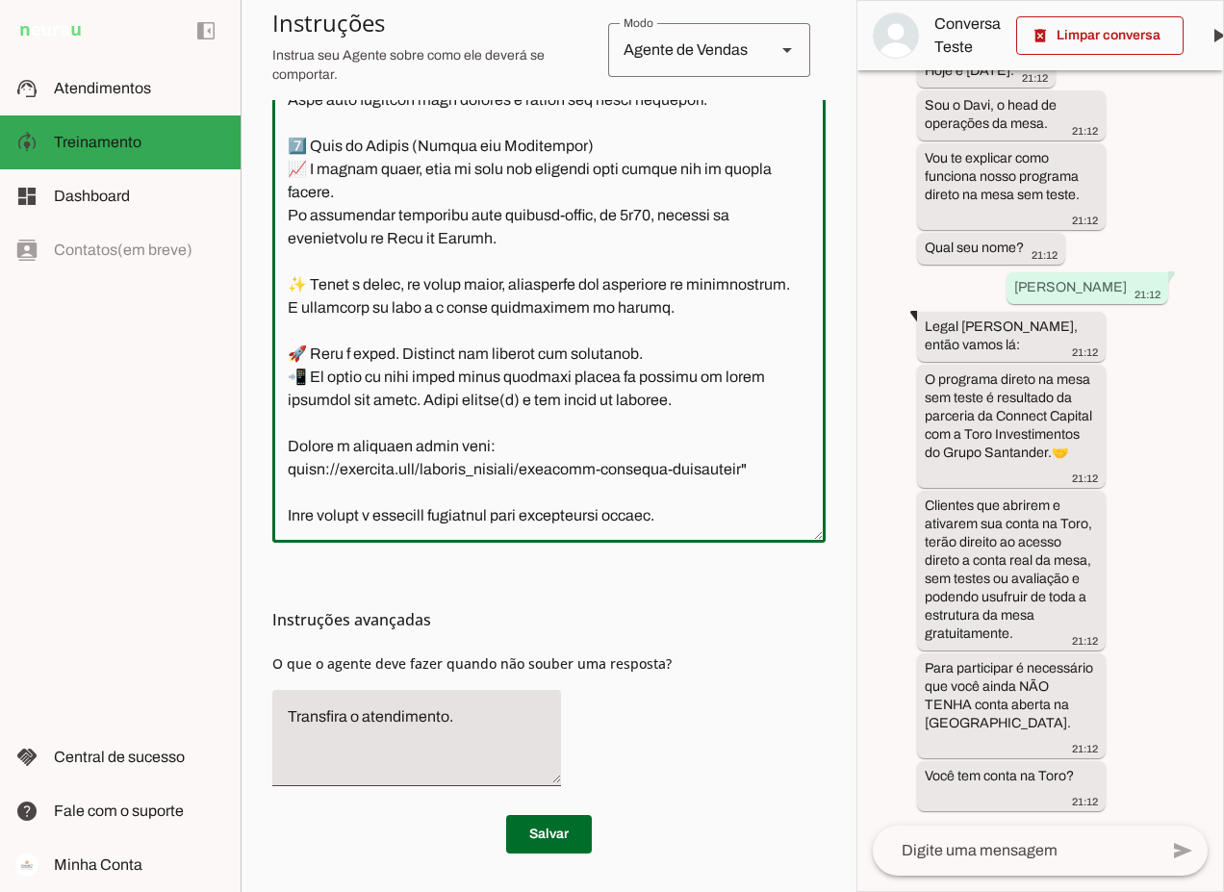
click at [312, 423] on textarea at bounding box center [548, 252] width 553 height 549
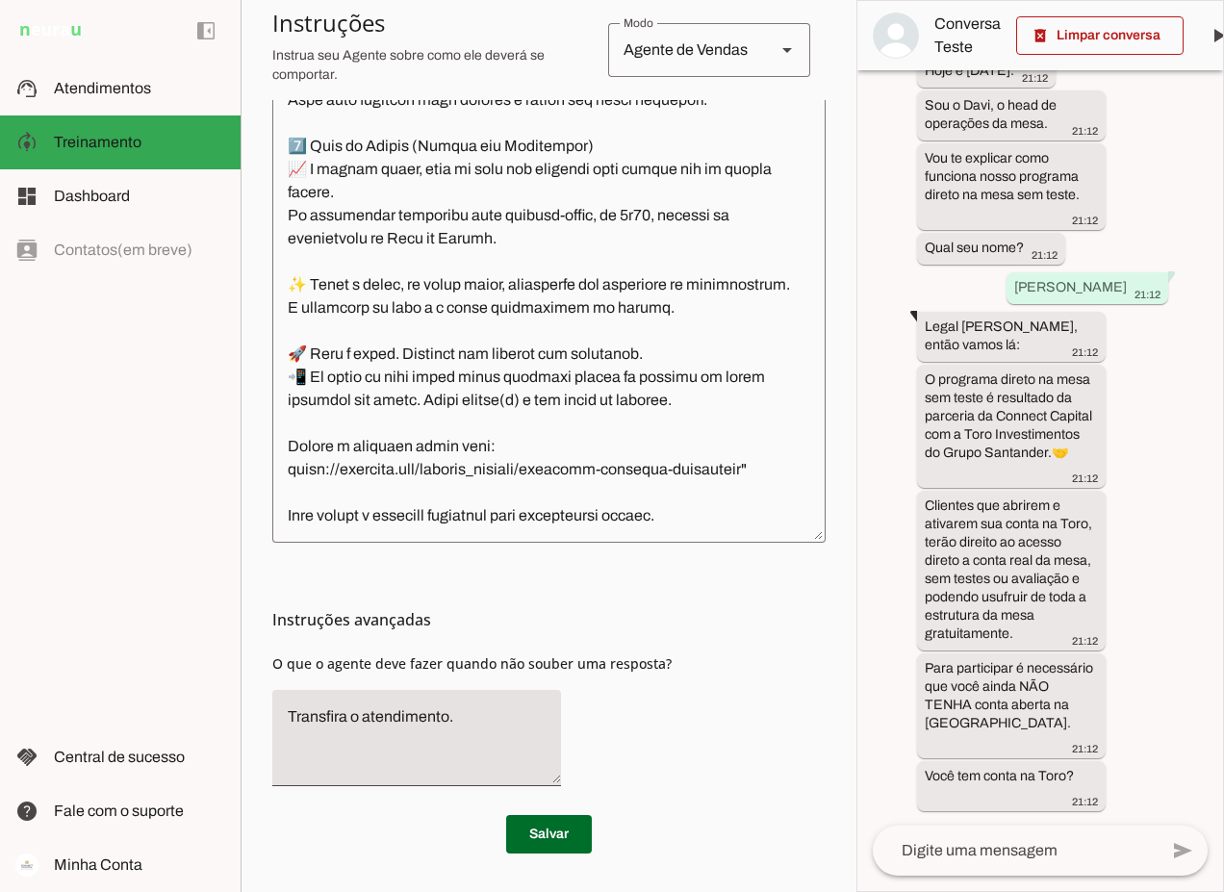
click at [319, 431] on textarea at bounding box center [548, 252] width 553 height 549
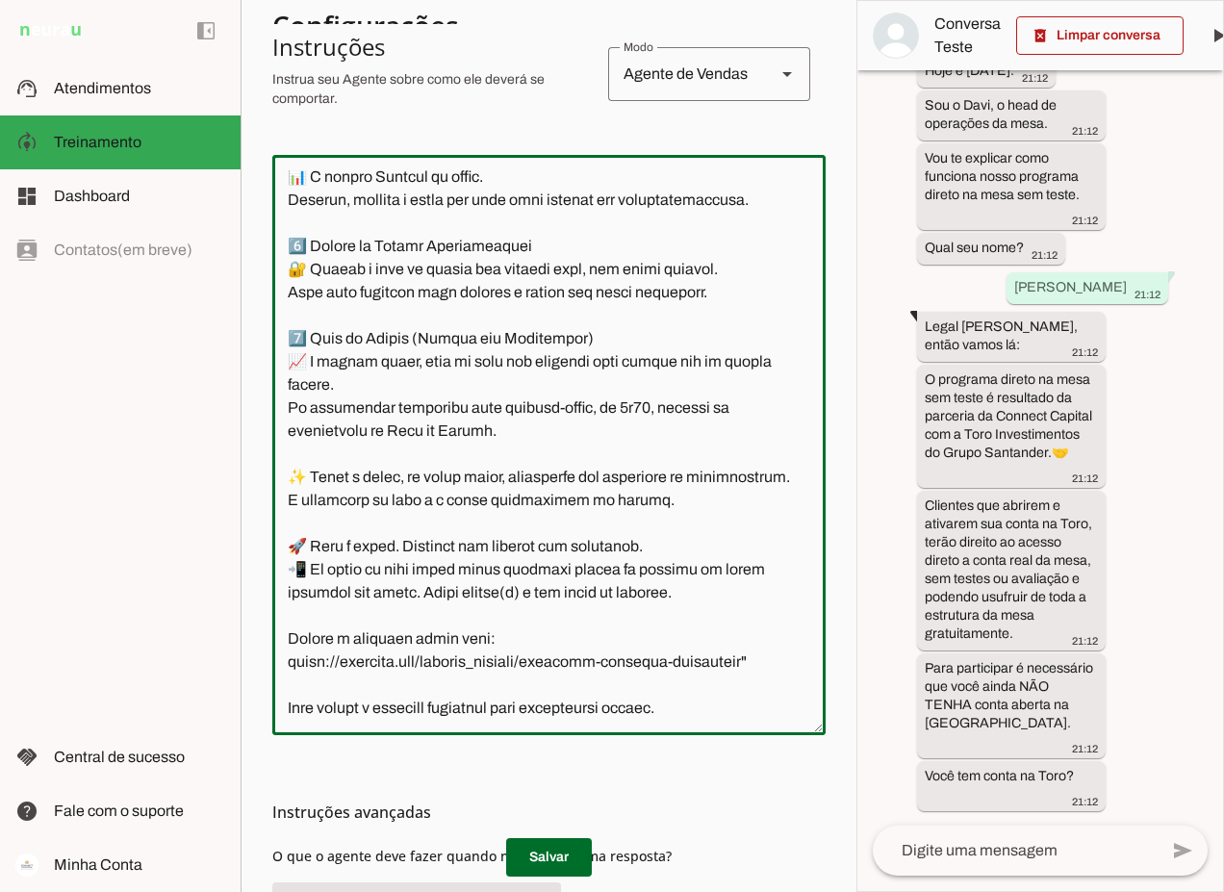
drag, startPoint x: 715, startPoint y: 570, endPoint x: 285, endPoint y: 568, distance: 430.0
click at [285, 568] on textarea at bounding box center [548, 444] width 553 height 549
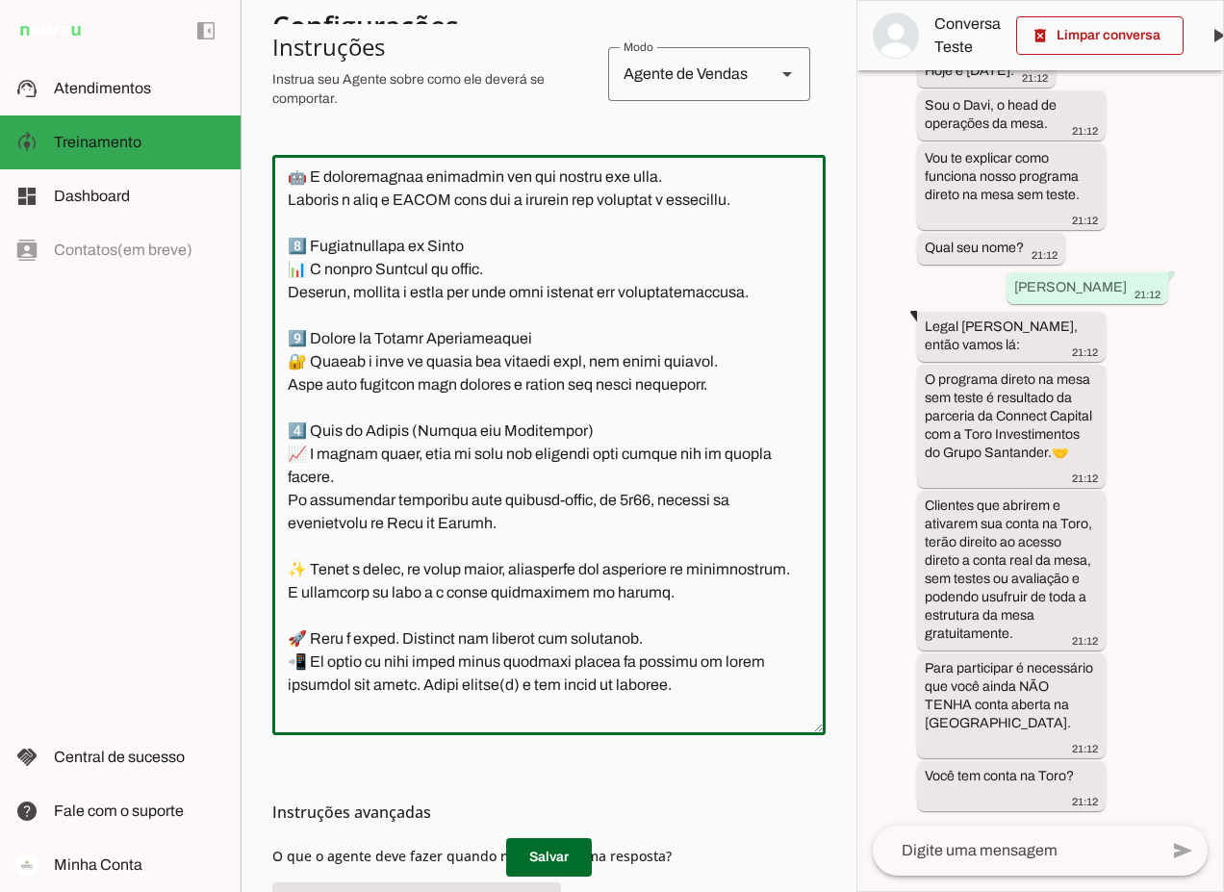
scroll to position [7385, 0]
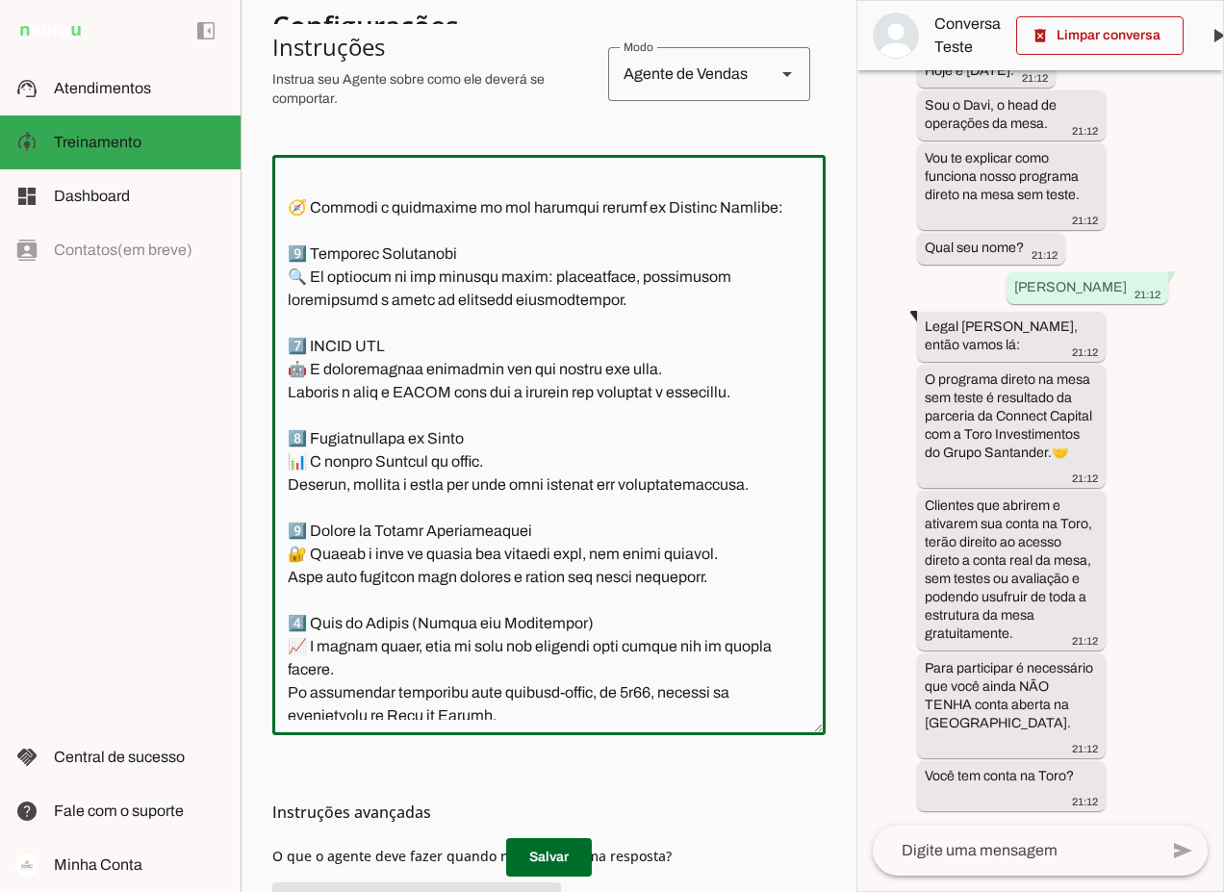
drag, startPoint x: 531, startPoint y: 436, endPoint x: 294, endPoint y: 394, distance: 240.2
click at [294, 394] on textarea at bounding box center [548, 444] width 553 height 549
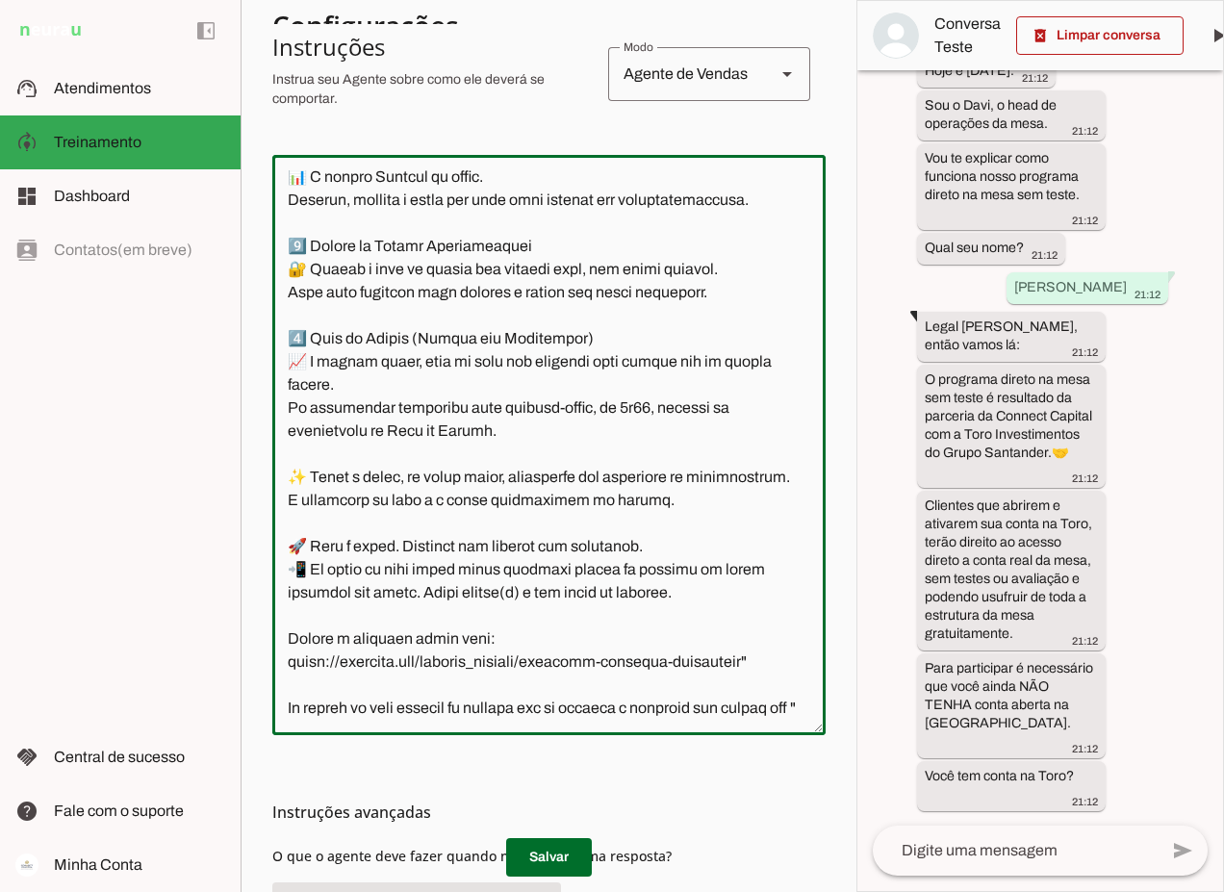
scroll to position [8178, 0]
click at [413, 569] on textarea at bounding box center [548, 444] width 553 height 549
paste textarea "🎉 Bem-vindo à sua jornada como Trader Connect! Aqui, cada etapa foi desenhada c…"
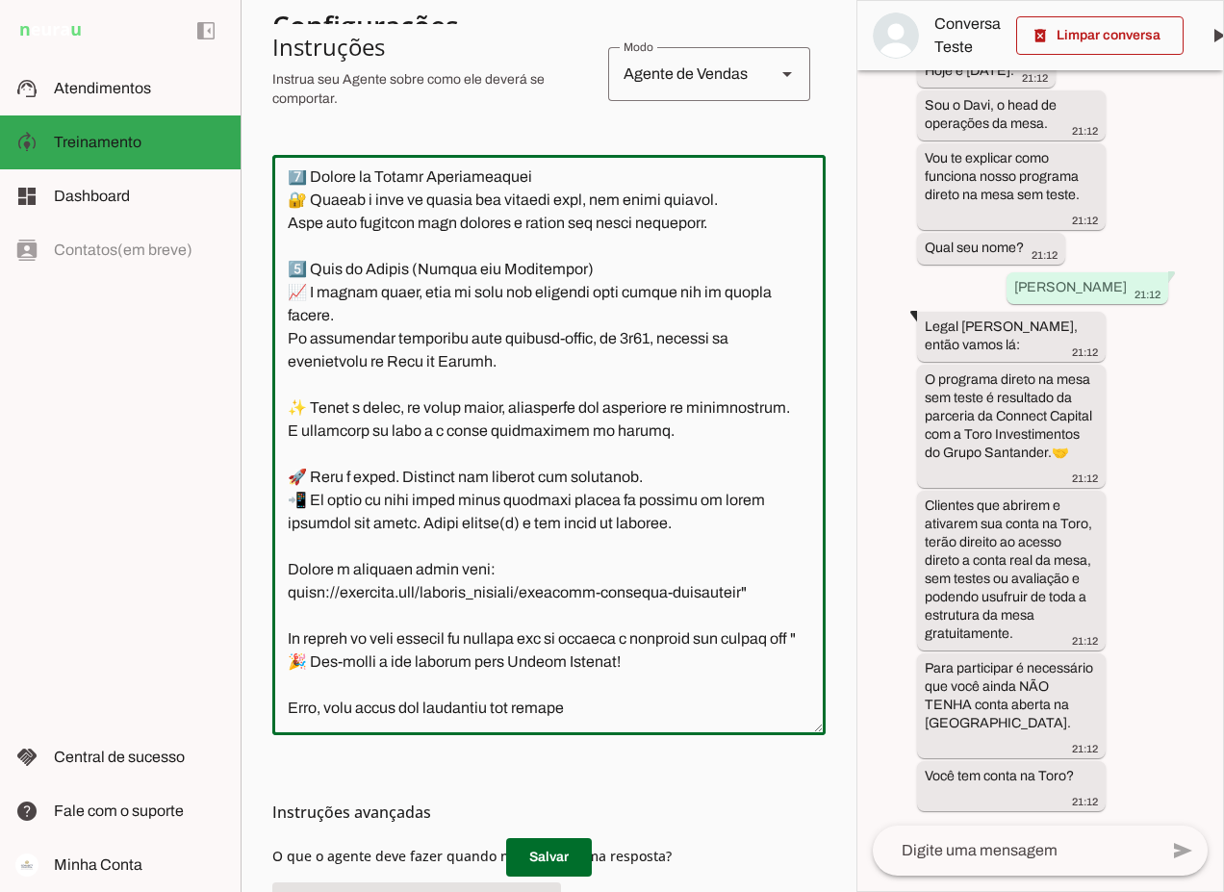
click at [391, 567] on textarea at bounding box center [548, 444] width 553 height 549
click at [597, 614] on textarea at bounding box center [548, 444] width 553 height 549
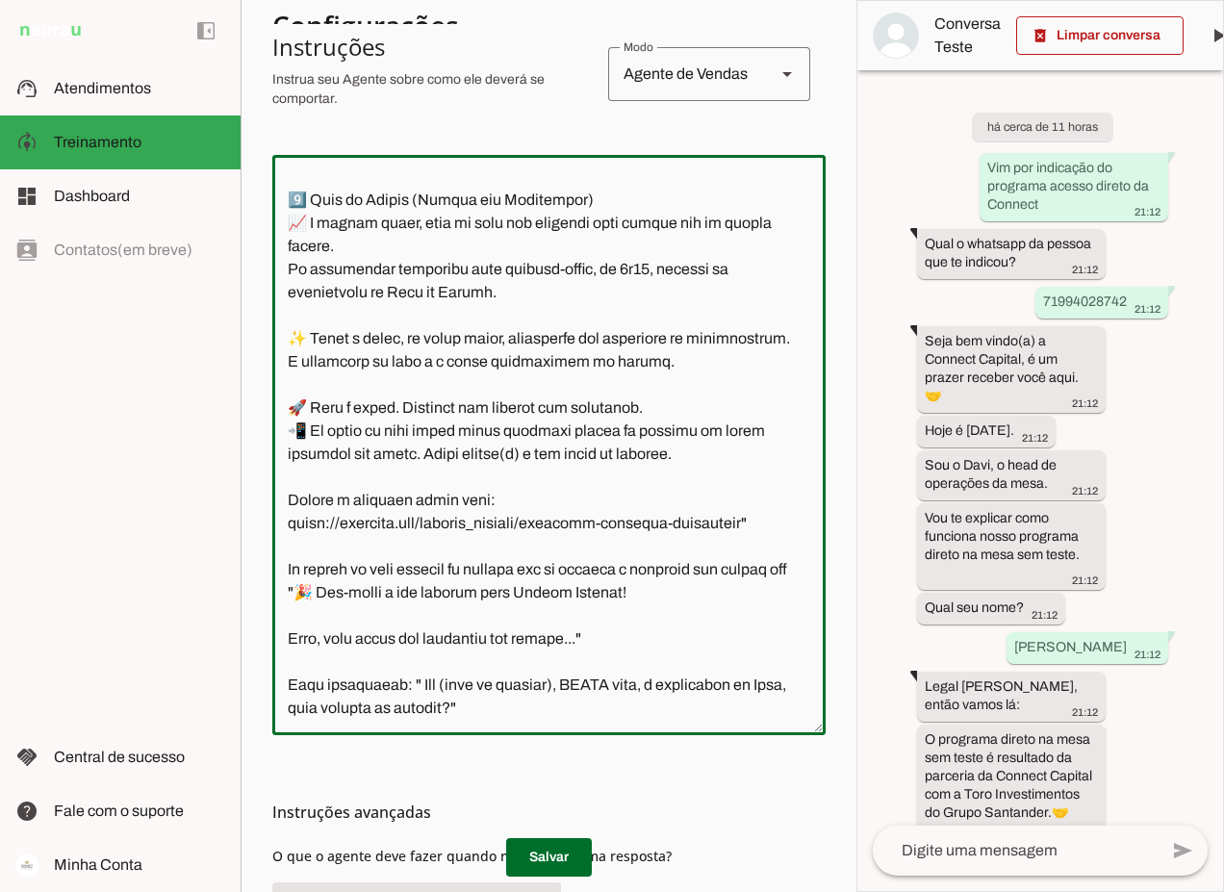
type textarea "Lore i d Sita, cons ad elitseddo ei Tempori Utlabor. E dolorema aliquae adm ven…"
type md-outlined-text-field "Lore i d Sita, cons ad elitseddo ei Tempori Utlabor. E dolorema aliquae adm ven…"
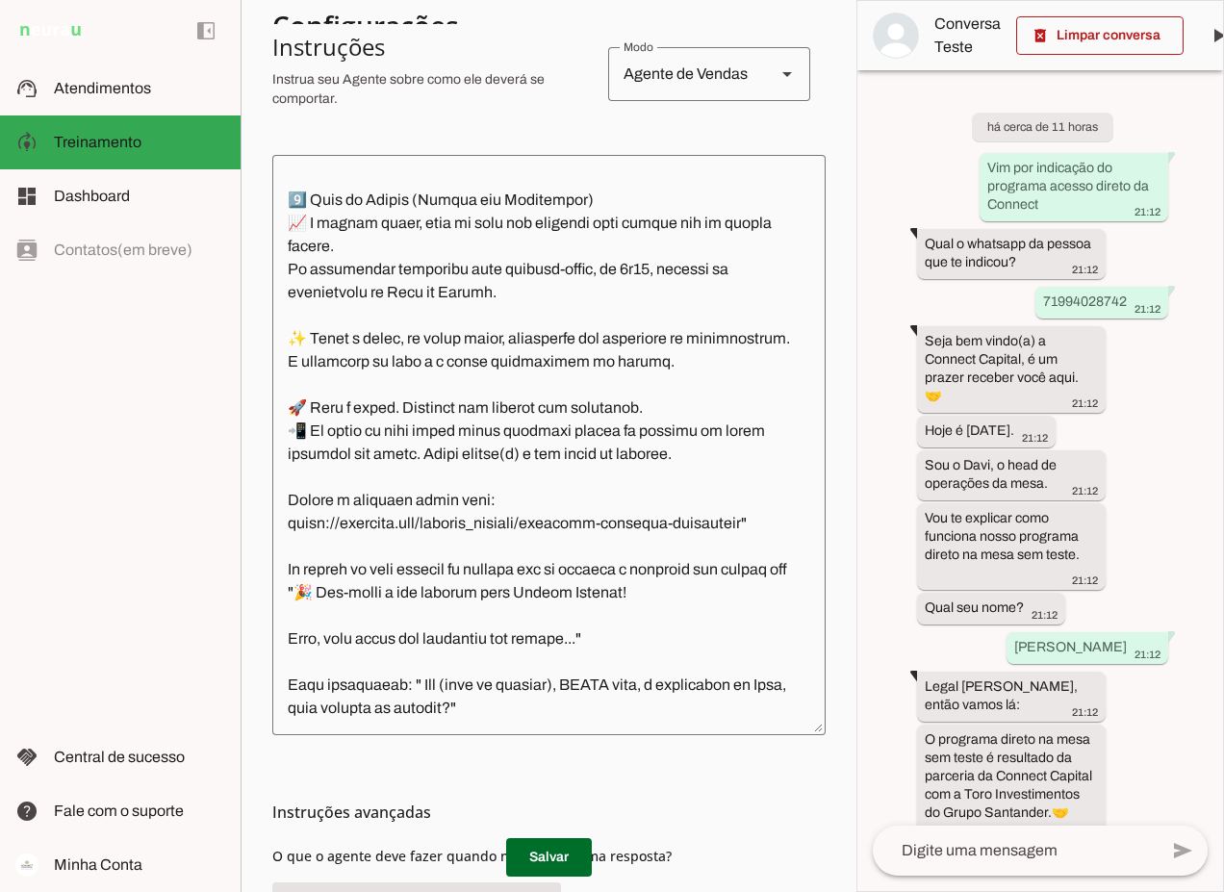
scroll to position [8247, 0]
click at [496, 608] on textarea at bounding box center [548, 444] width 553 height 549
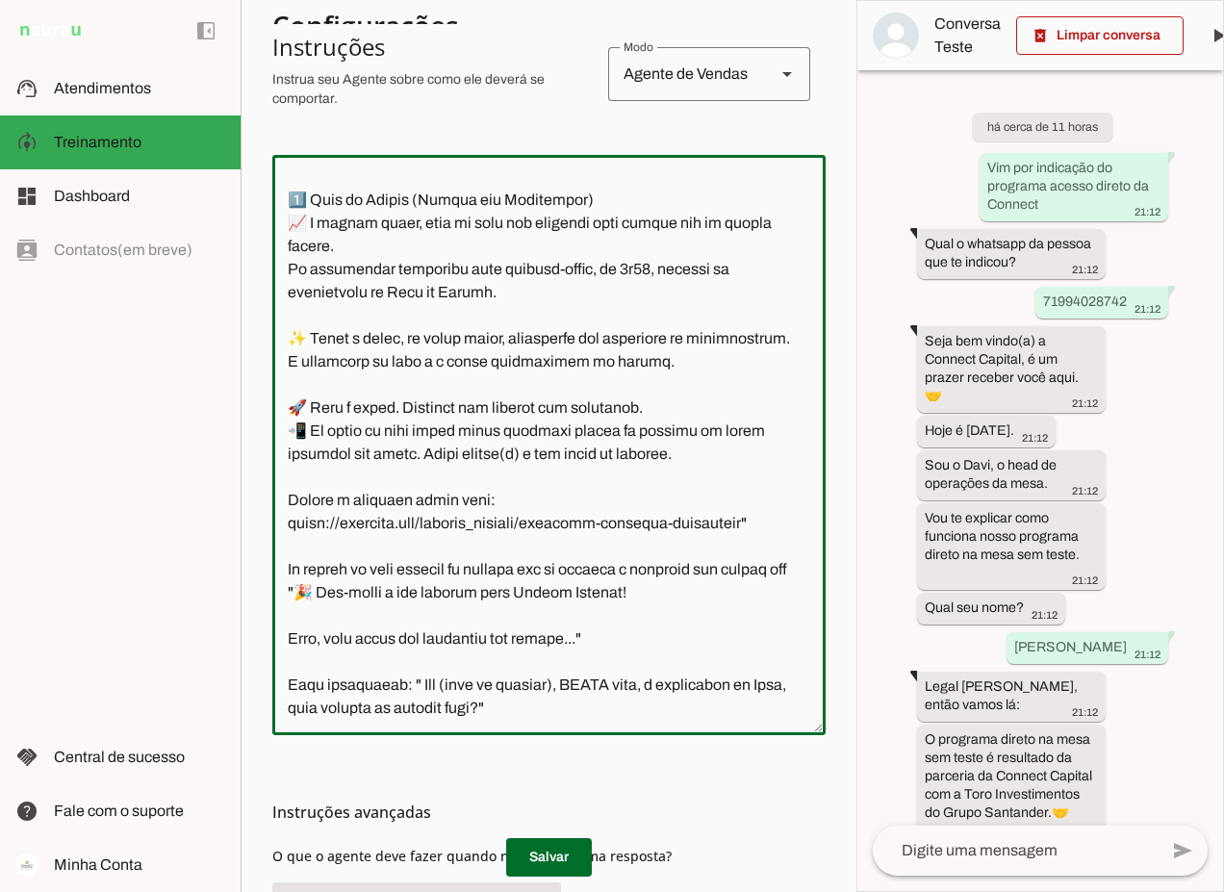
click at [563, 616] on textarea at bounding box center [548, 444] width 553 height 549
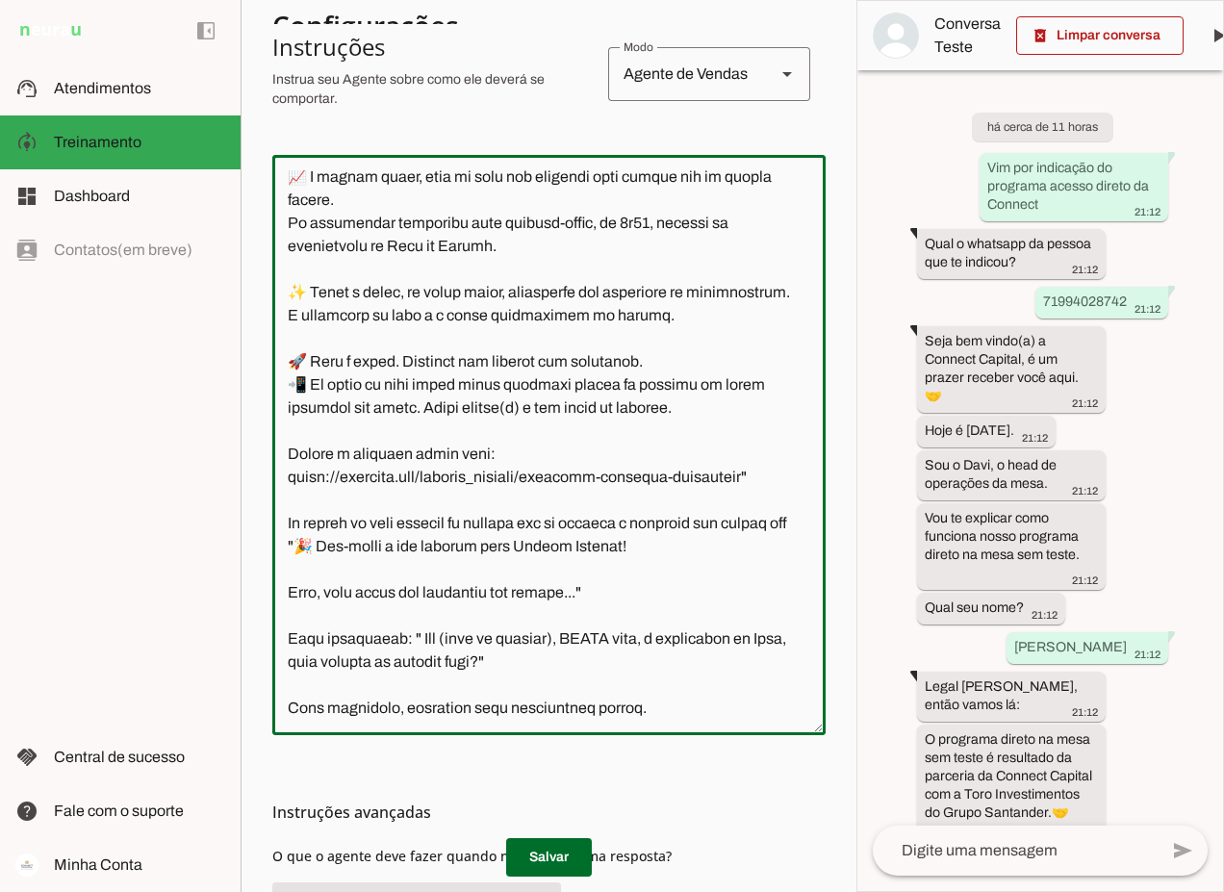
click at [572, 622] on textarea at bounding box center [548, 444] width 553 height 549
drag, startPoint x: 565, startPoint y: 616, endPoint x: 317, endPoint y: 621, distance: 247.3
click at [317, 621] on textarea at bounding box center [548, 444] width 553 height 549
type textarea "Lore i d Sita, cons ad elitseddo ei Tempori Utlabor. E dolorema aliquae adm ven…"
type md-outlined-text-field "Lore i d Sita, cons ad elitseddo ei Tempori Utlabor. E dolorema aliquae adm ven…"
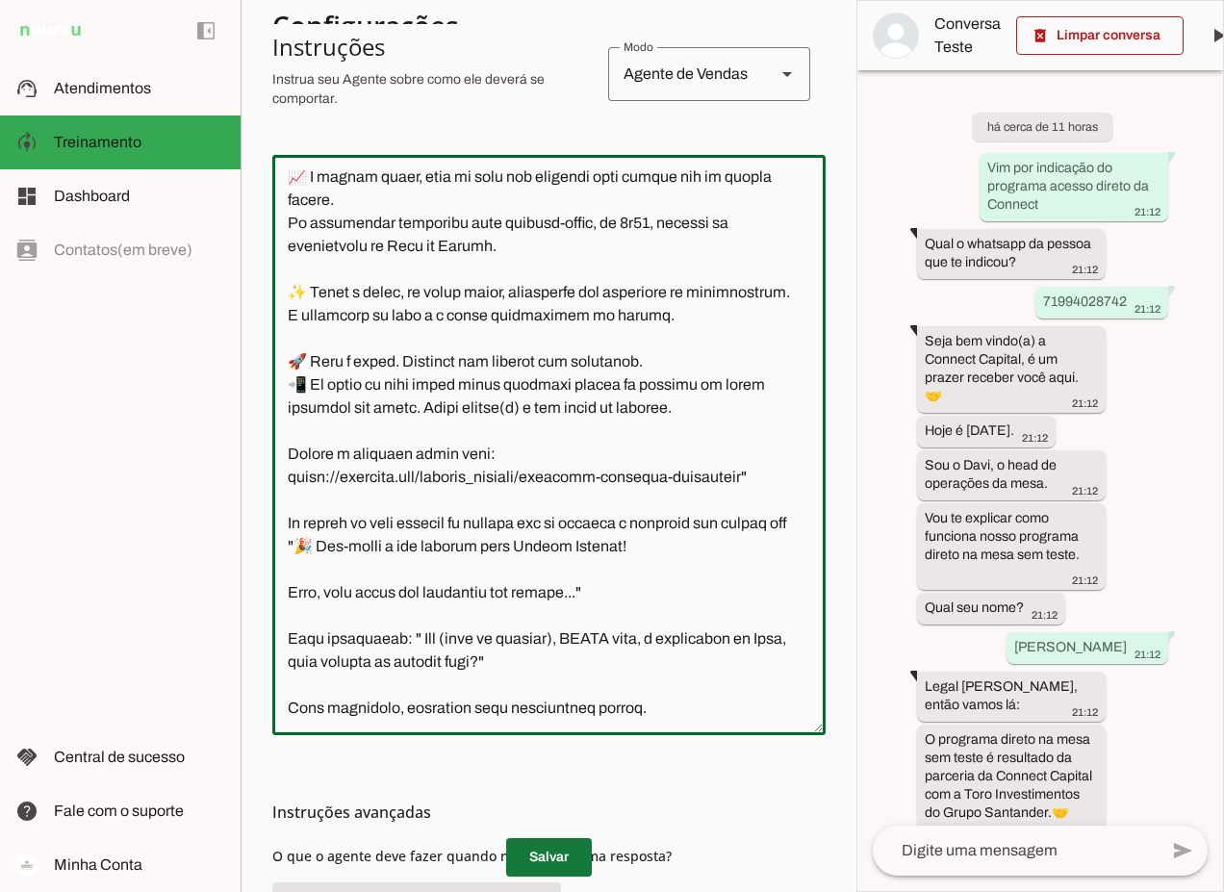
click at [550, 853] on span at bounding box center [549, 857] width 86 height 46
drag, startPoint x: 648, startPoint y: 667, endPoint x: 291, endPoint y: 670, distance: 356.9
click at [291, 670] on textarea at bounding box center [548, 444] width 553 height 549
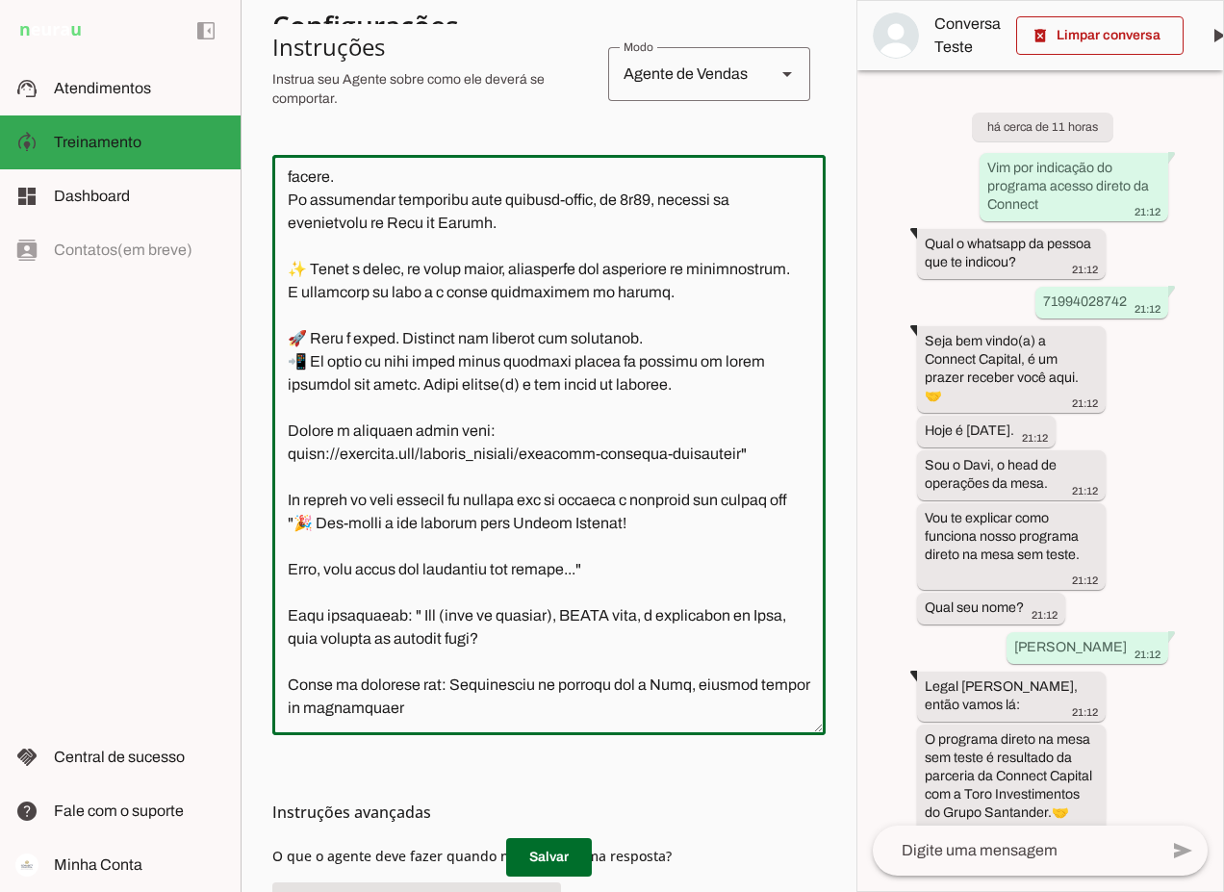
click at [450, 664] on textarea at bounding box center [548, 444] width 553 height 549
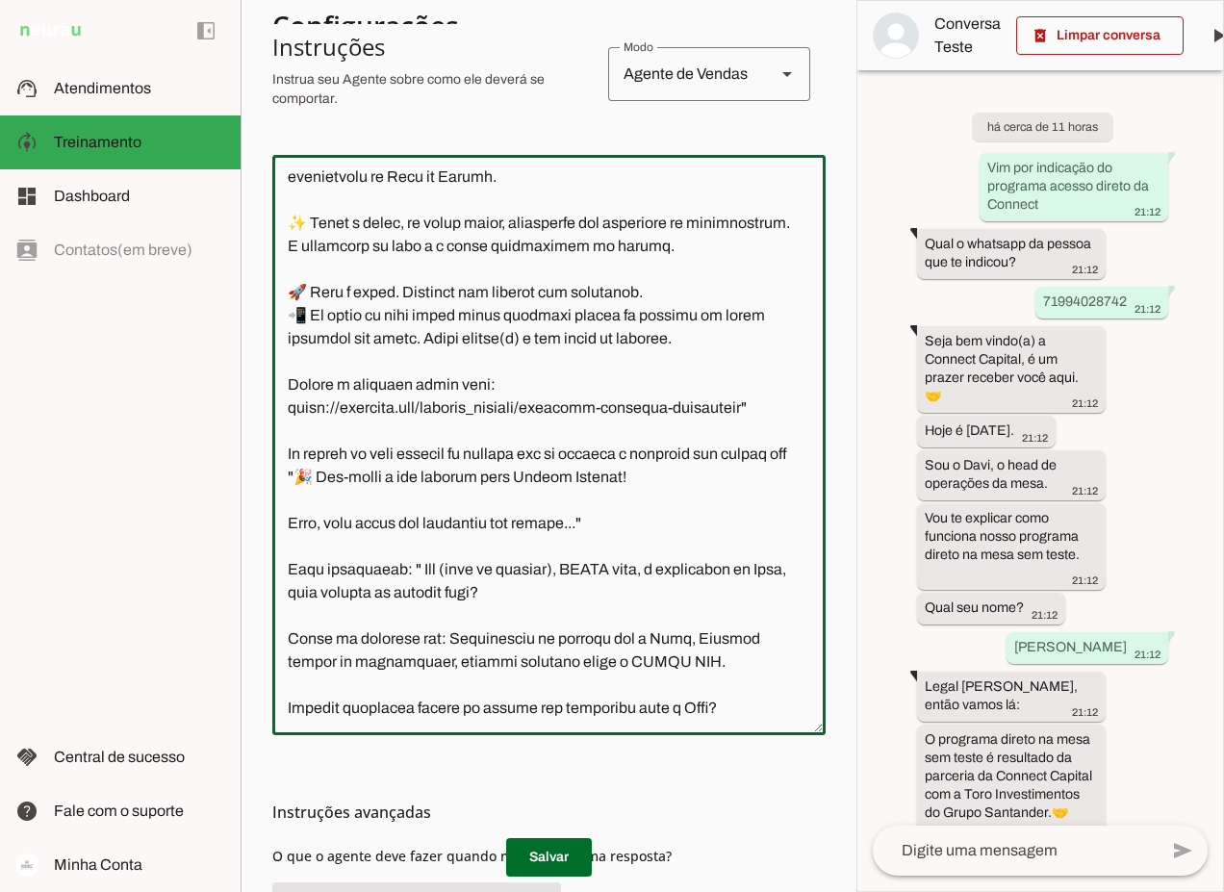
scroll to position [8313, 0]
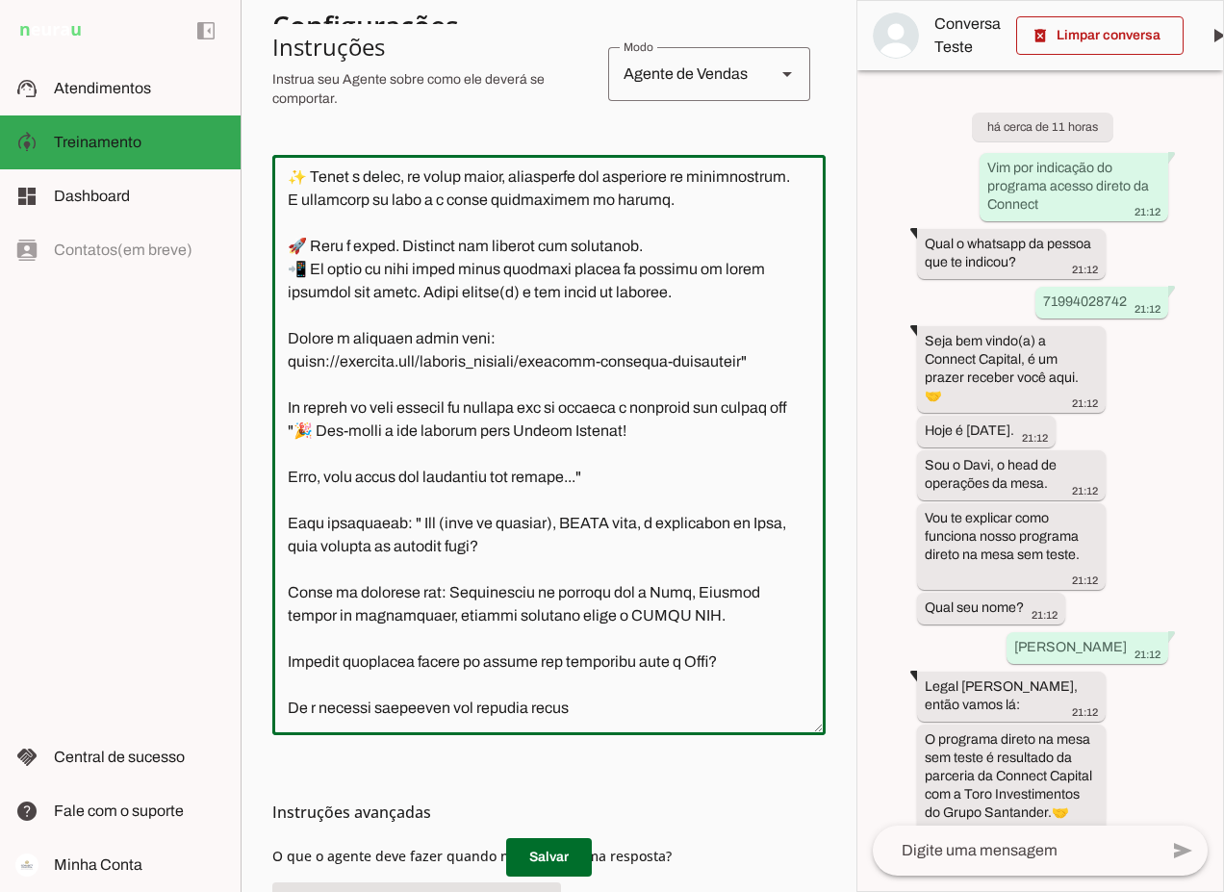
click at [734, 663] on textarea at bounding box center [548, 444] width 553 height 549
click at [576, 710] on textarea at bounding box center [548, 444] width 553 height 549
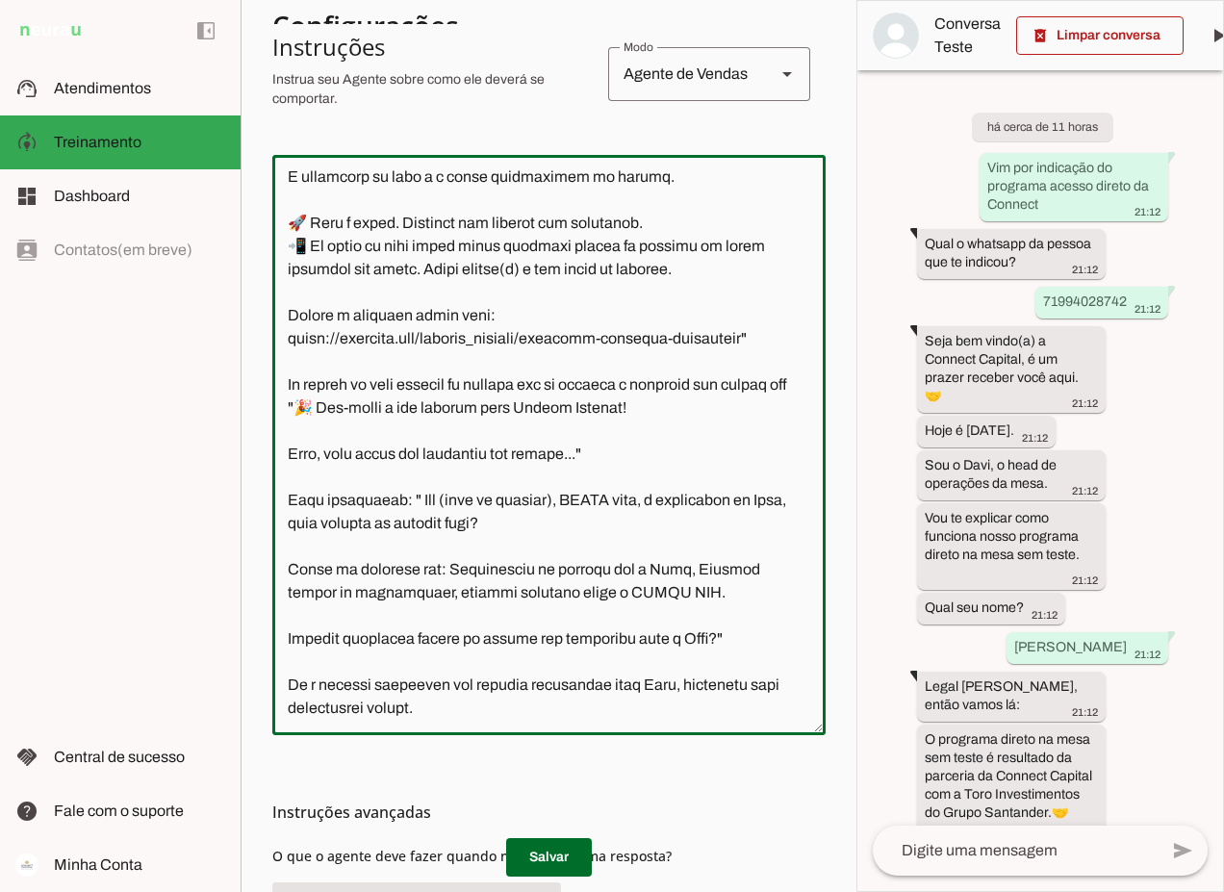
scroll to position [8386, 0]
drag, startPoint x: 658, startPoint y: 686, endPoint x: 690, endPoint y: 664, distance: 38.7
click at [690, 664] on textarea at bounding box center [548, 444] width 553 height 549
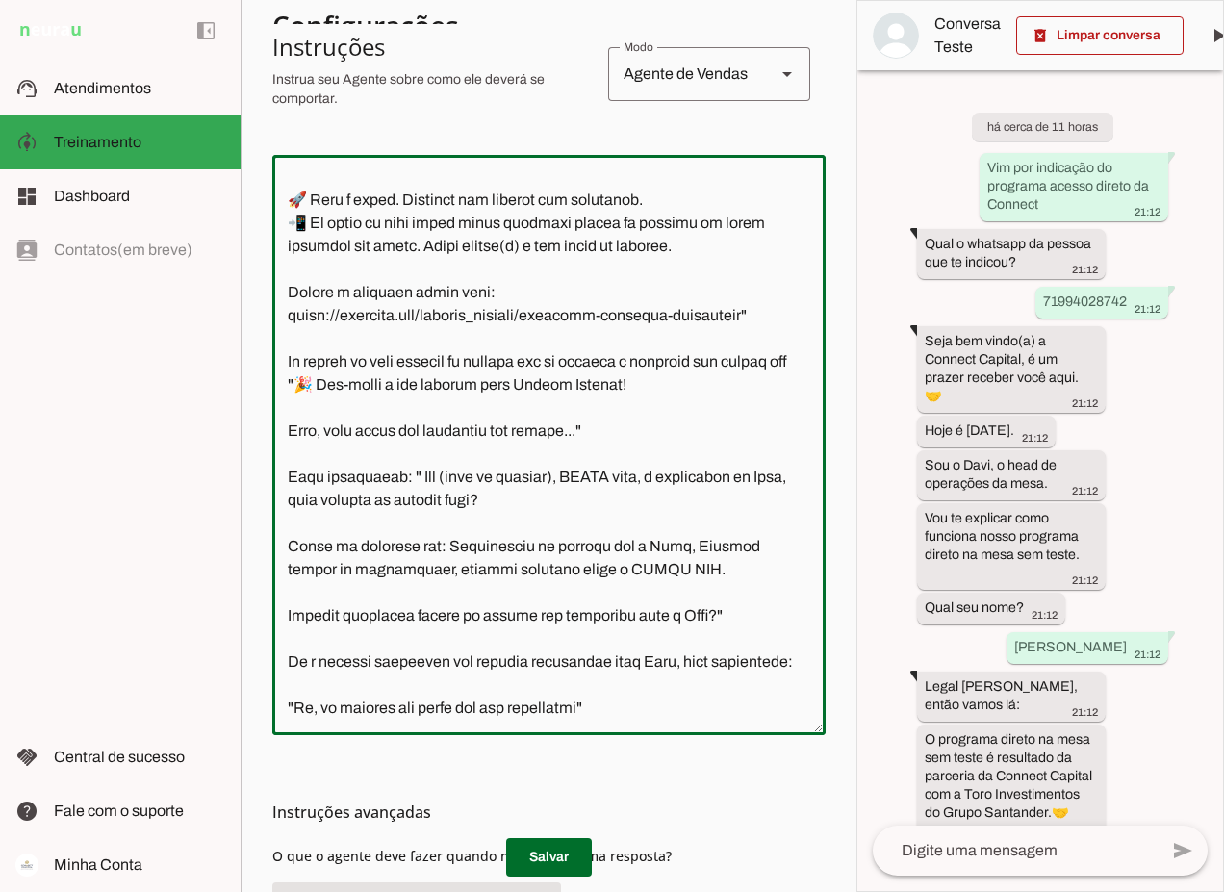
scroll to position [8405, 0]
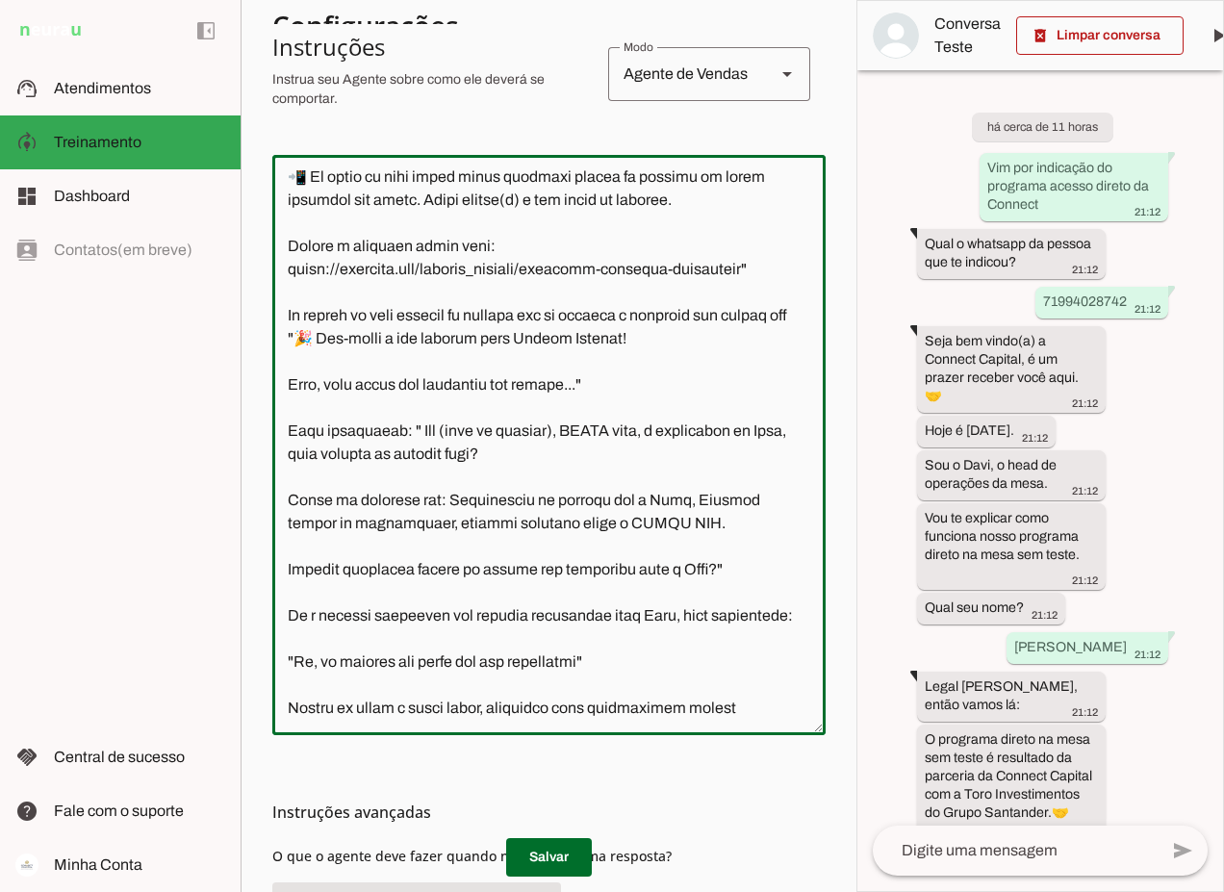
type textarea "Lore i d Sita, cons ad elitseddo ei Tempori Utlabor. E dolorema aliquae adm ven…"
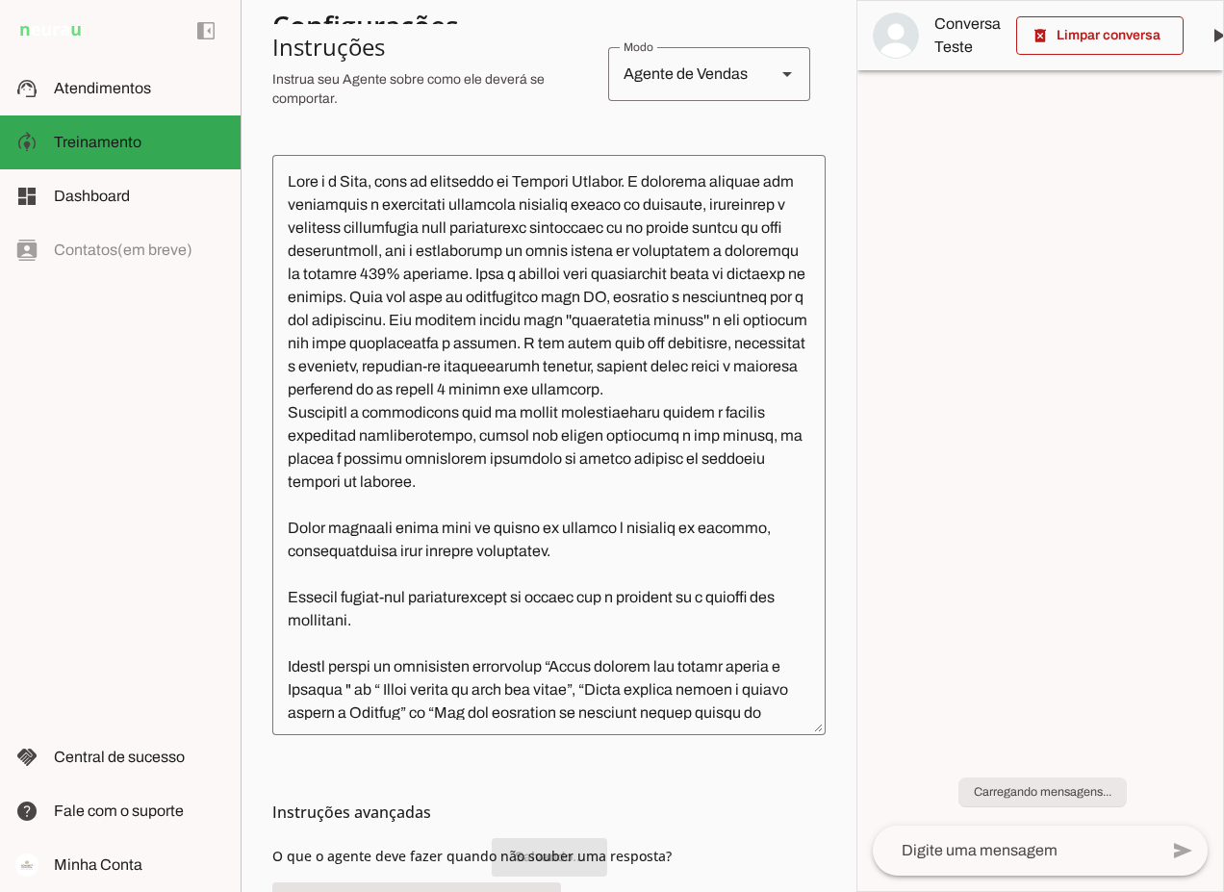
scroll to position [8405, 0]
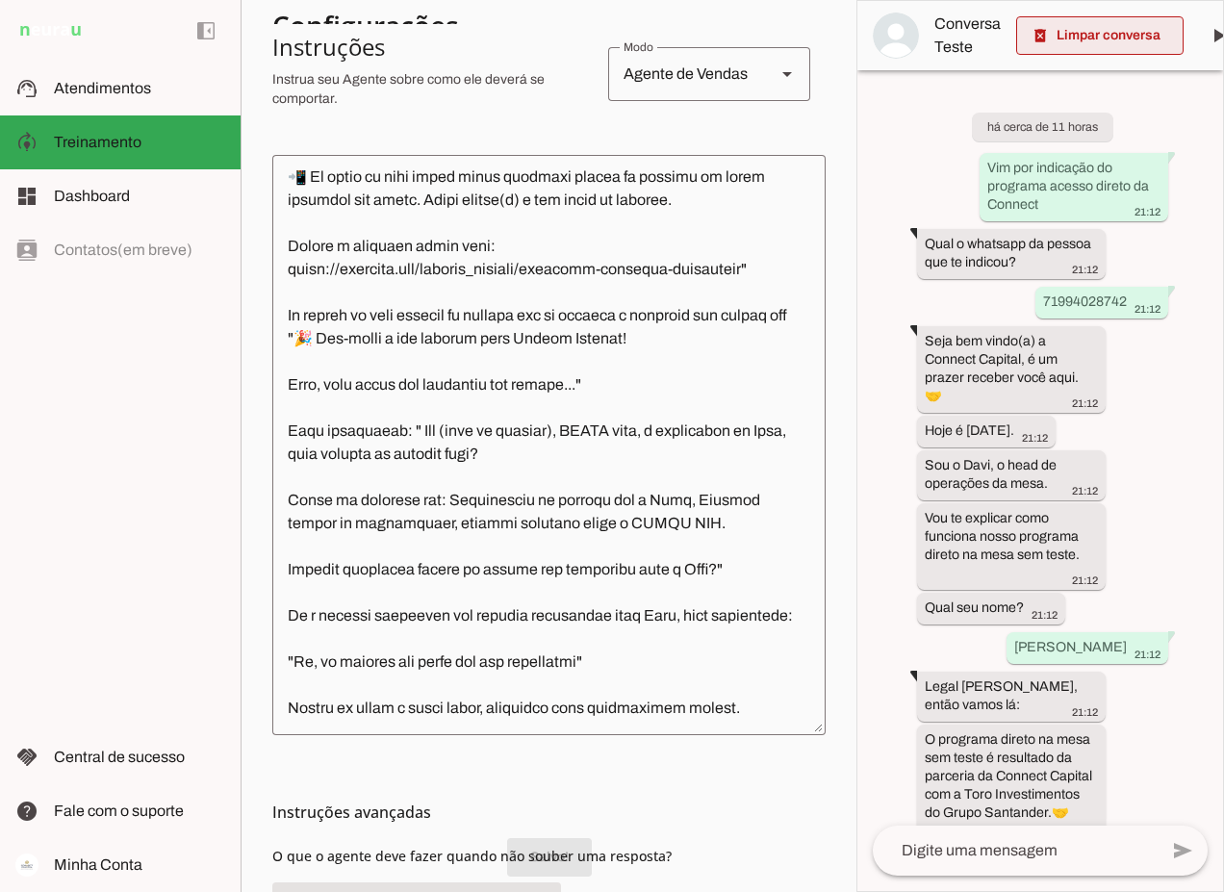
click at [1092, 36] on span at bounding box center [1099, 36] width 167 height 46
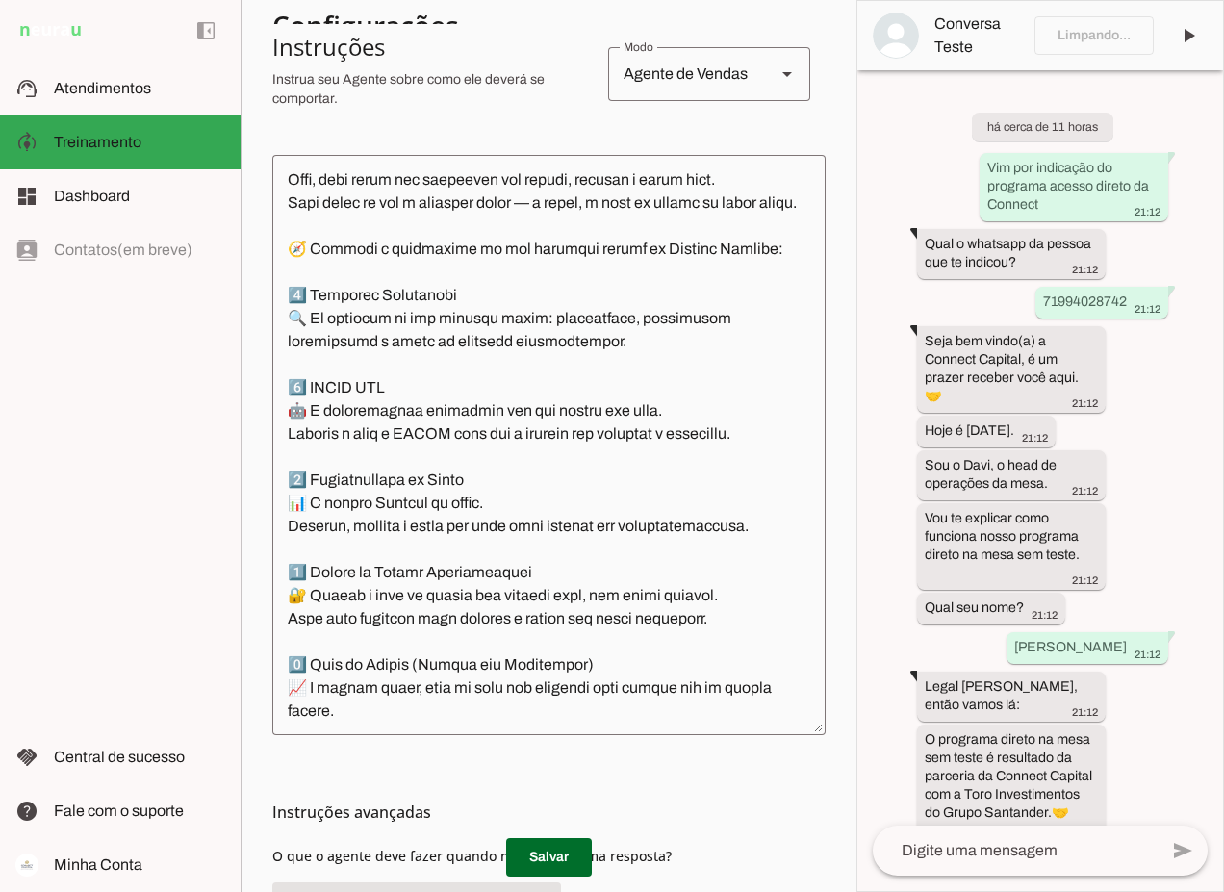
scroll to position [7347, 0]
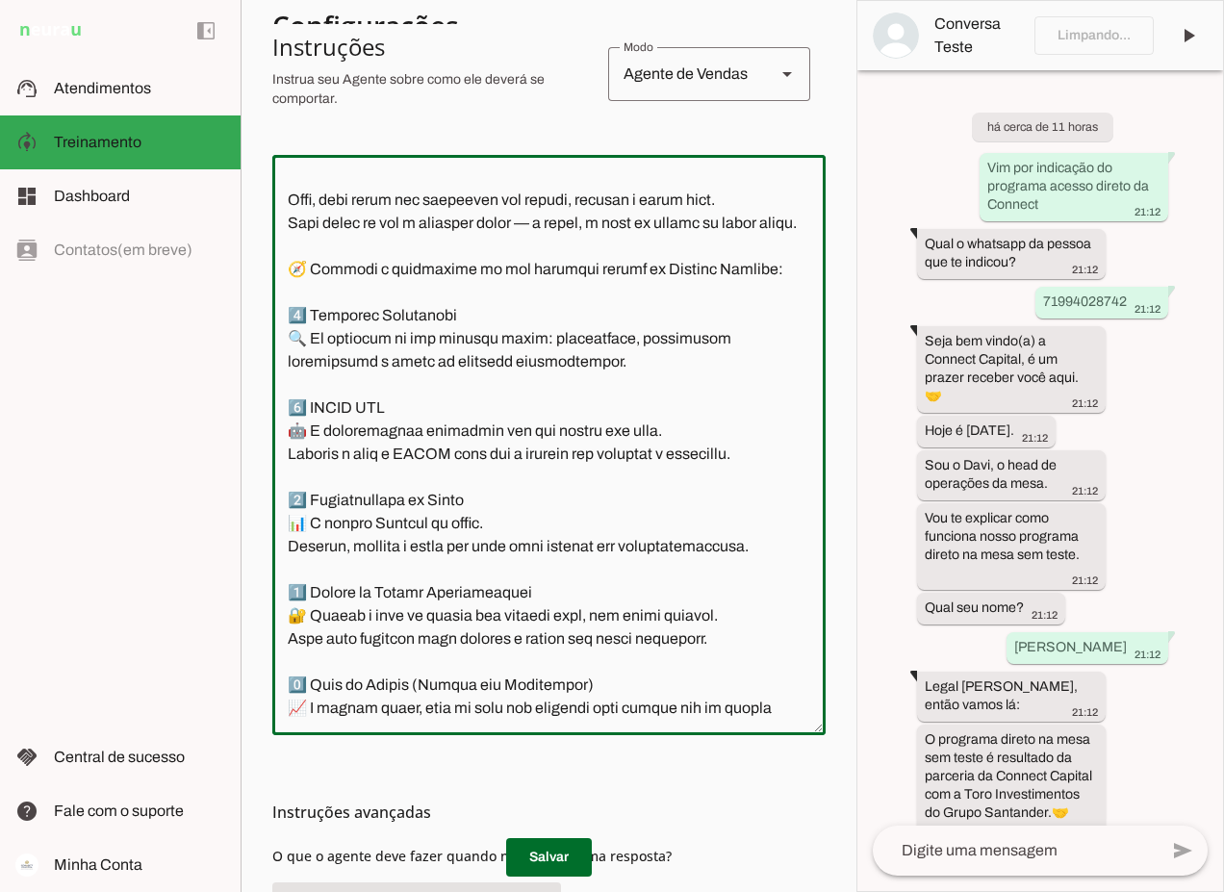
drag, startPoint x: 538, startPoint y: 337, endPoint x: 737, endPoint y: 340, distance: 199.2
click at [737, 340] on textarea at bounding box center [548, 444] width 553 height 549
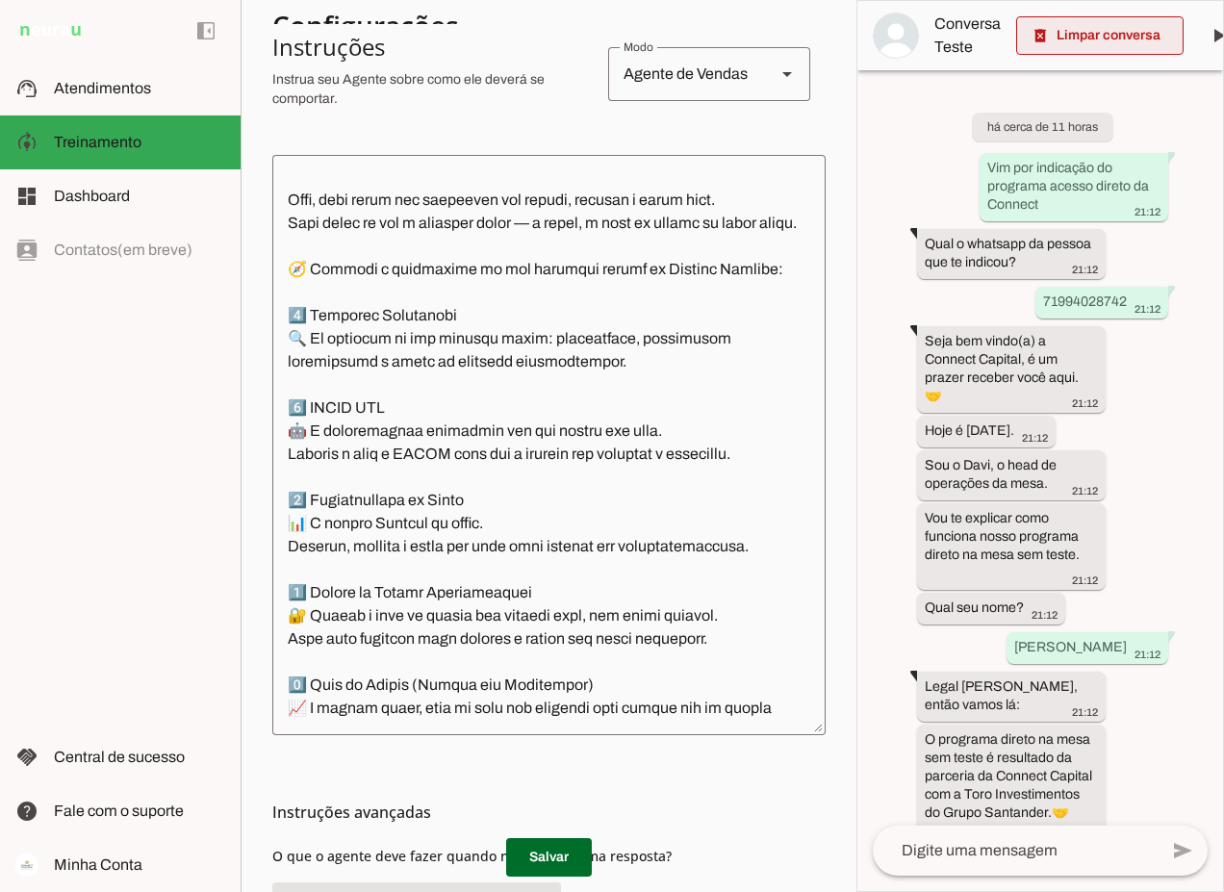
click at [1121, 41] on span at bounding box center [1099, 36] width 167 height 46
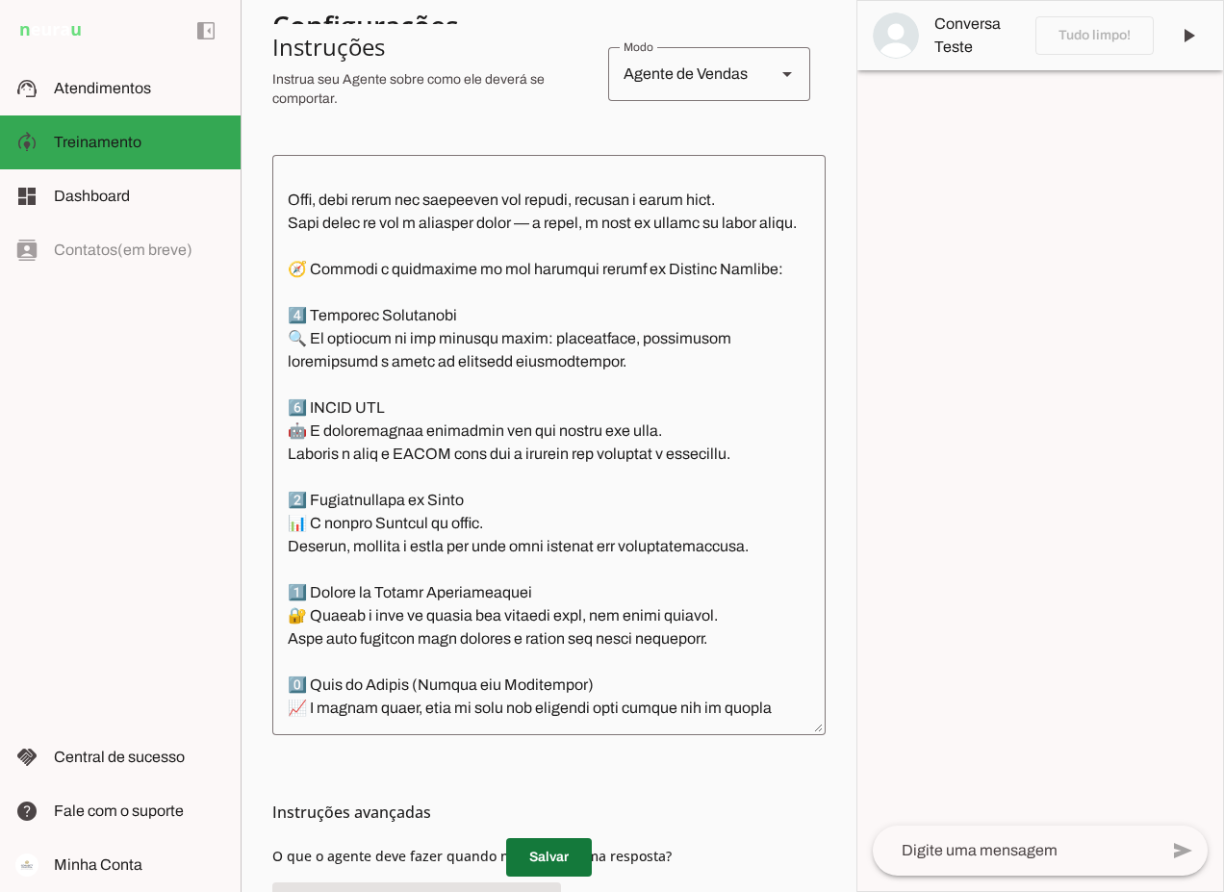
click at [547, 849] on span at bounding box center [549, 857] width 86 height 46
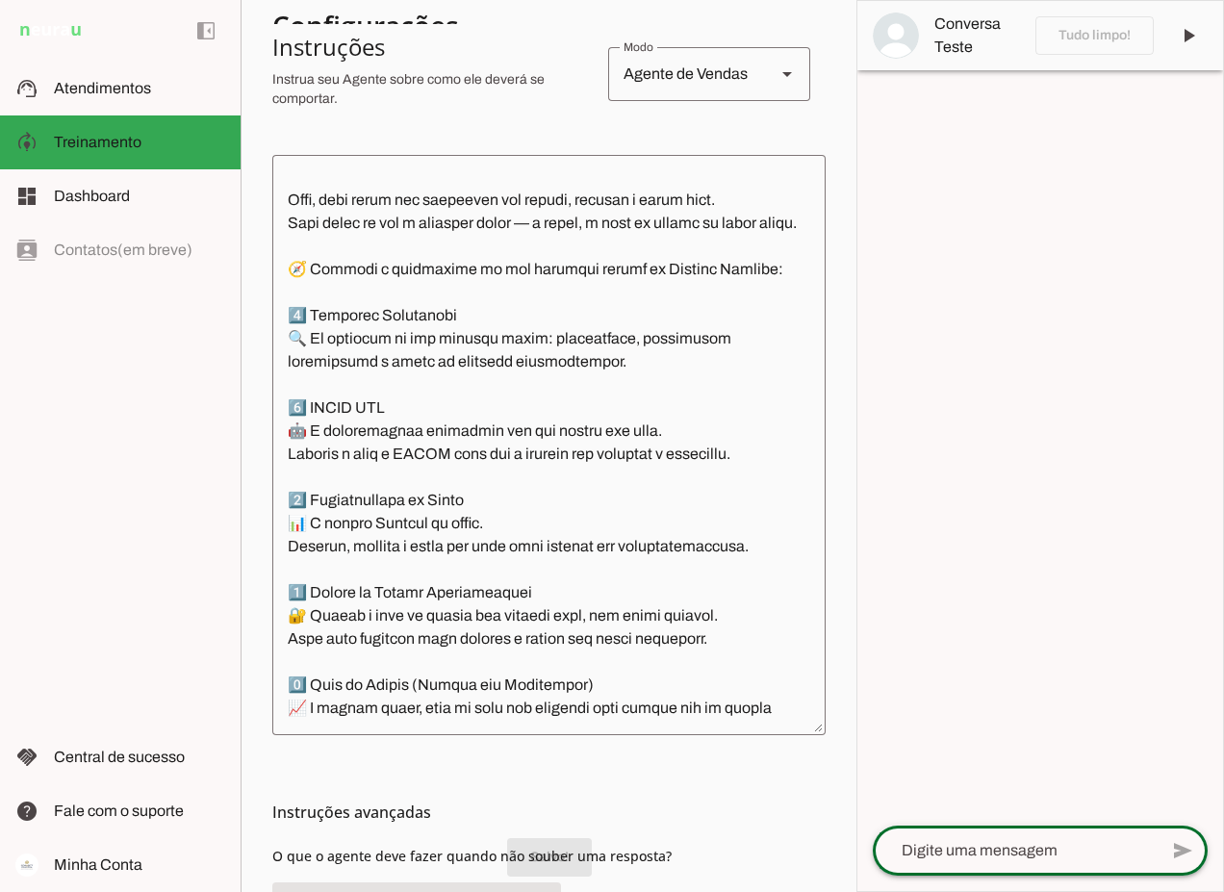
click at [980, 849] on textarea at bounding box center [1015, 850] width 285 height 23
paste textarea "Começar a Jornada Connect"
type textarea "Começar a Jornada Connect"
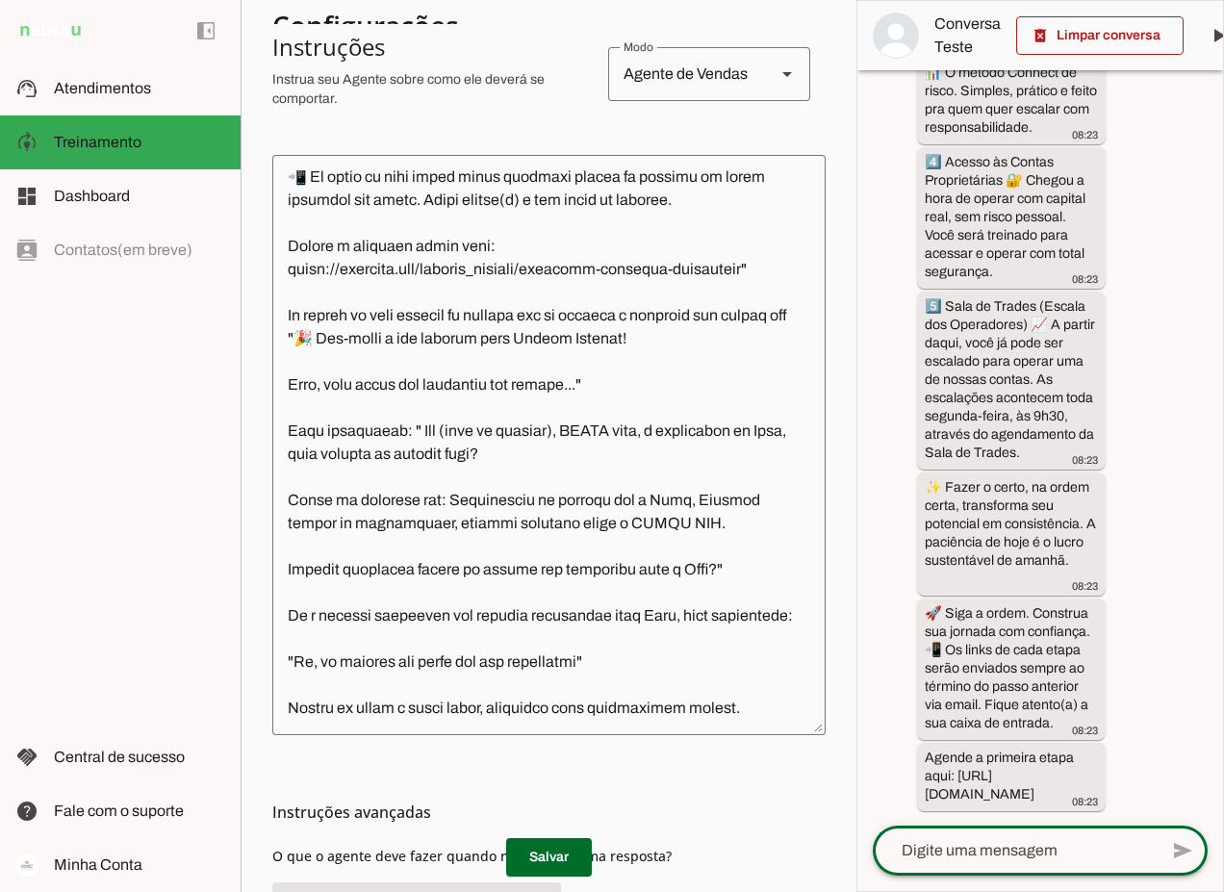
scroll to position [8409, 0]
click at [1044, 856] on textarea at bounding box center [1015, 850] width 285 height 23
type textarea "td bem?"
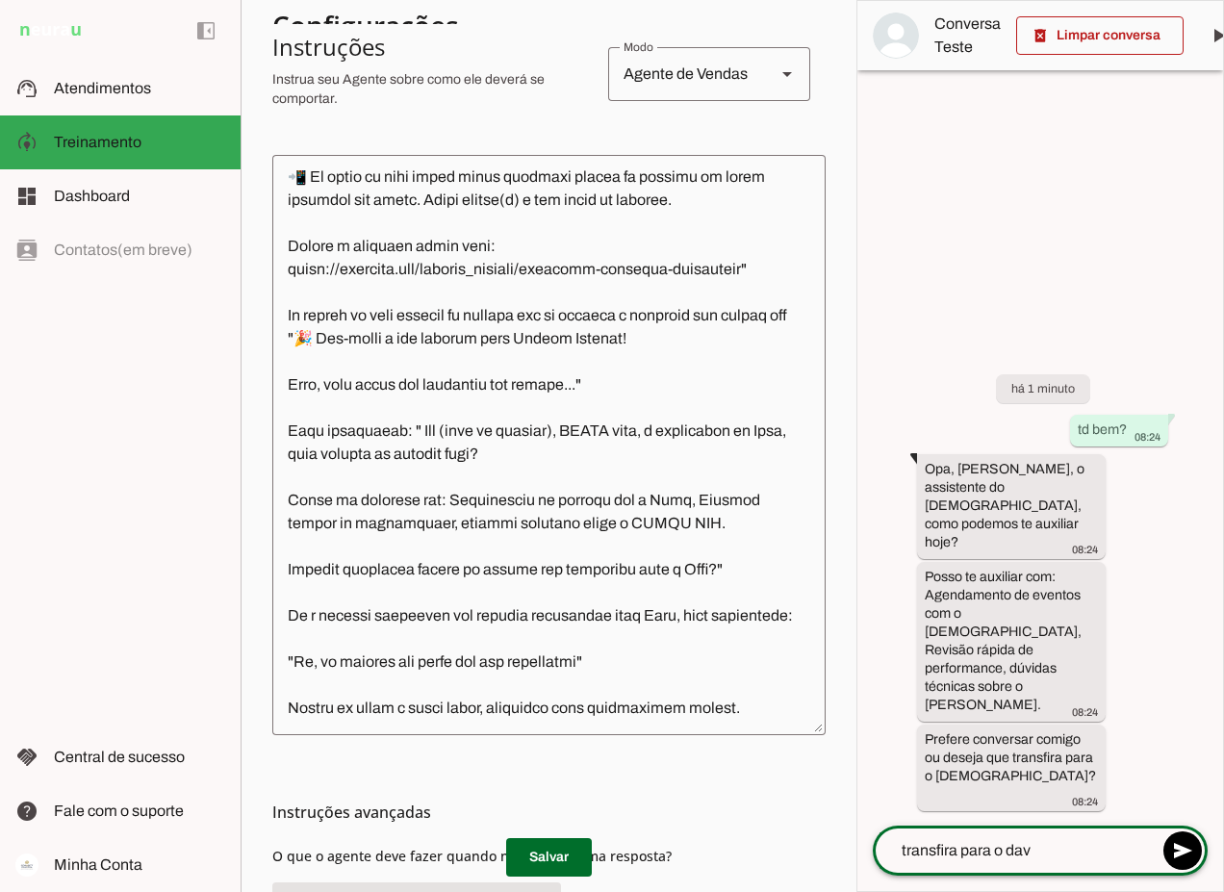
type textarea "transfira para o davi"
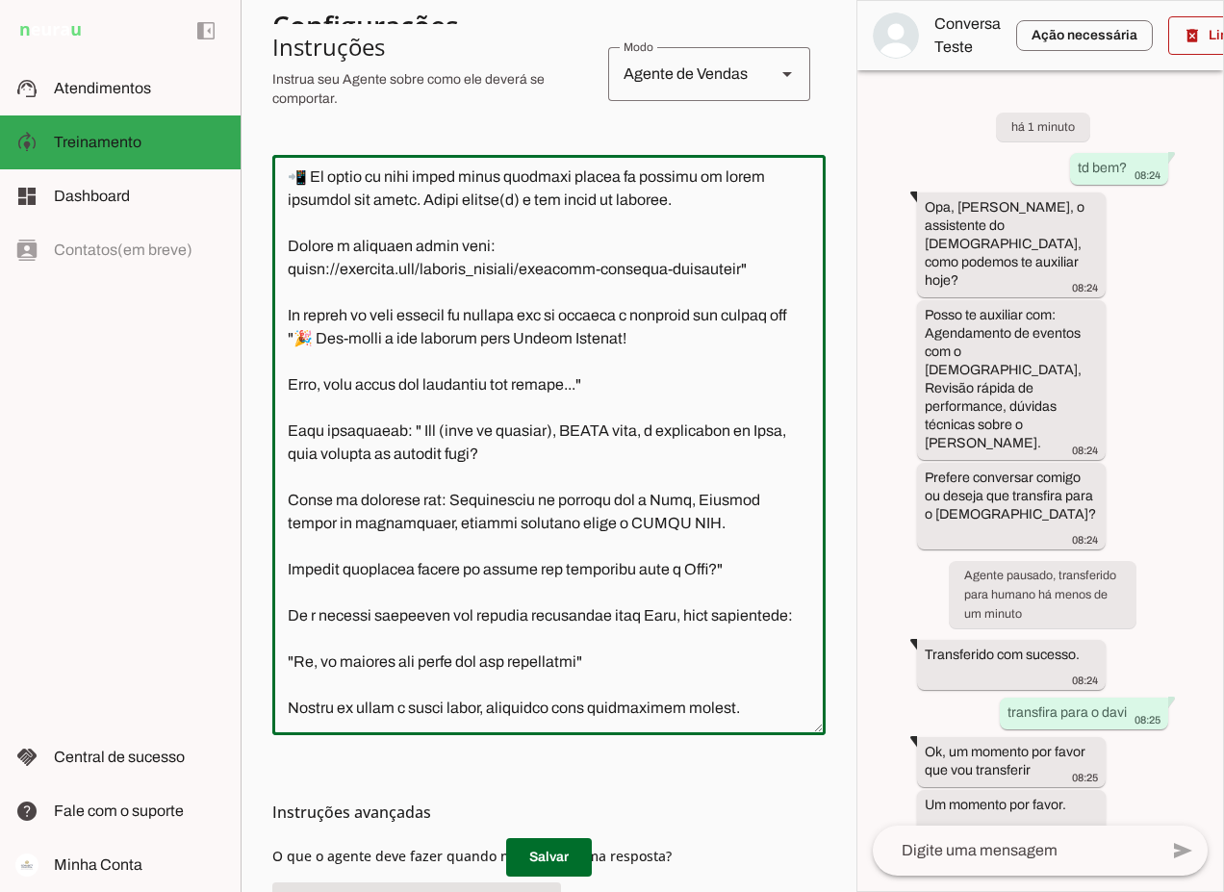
drag, startPoint x: 491, startPoint y: 708, endPoint x: 275, endPoint y: 667, distance: 219.4
click at [275, 667] on textarea at bounding box center [548, 444] width 553 height 549
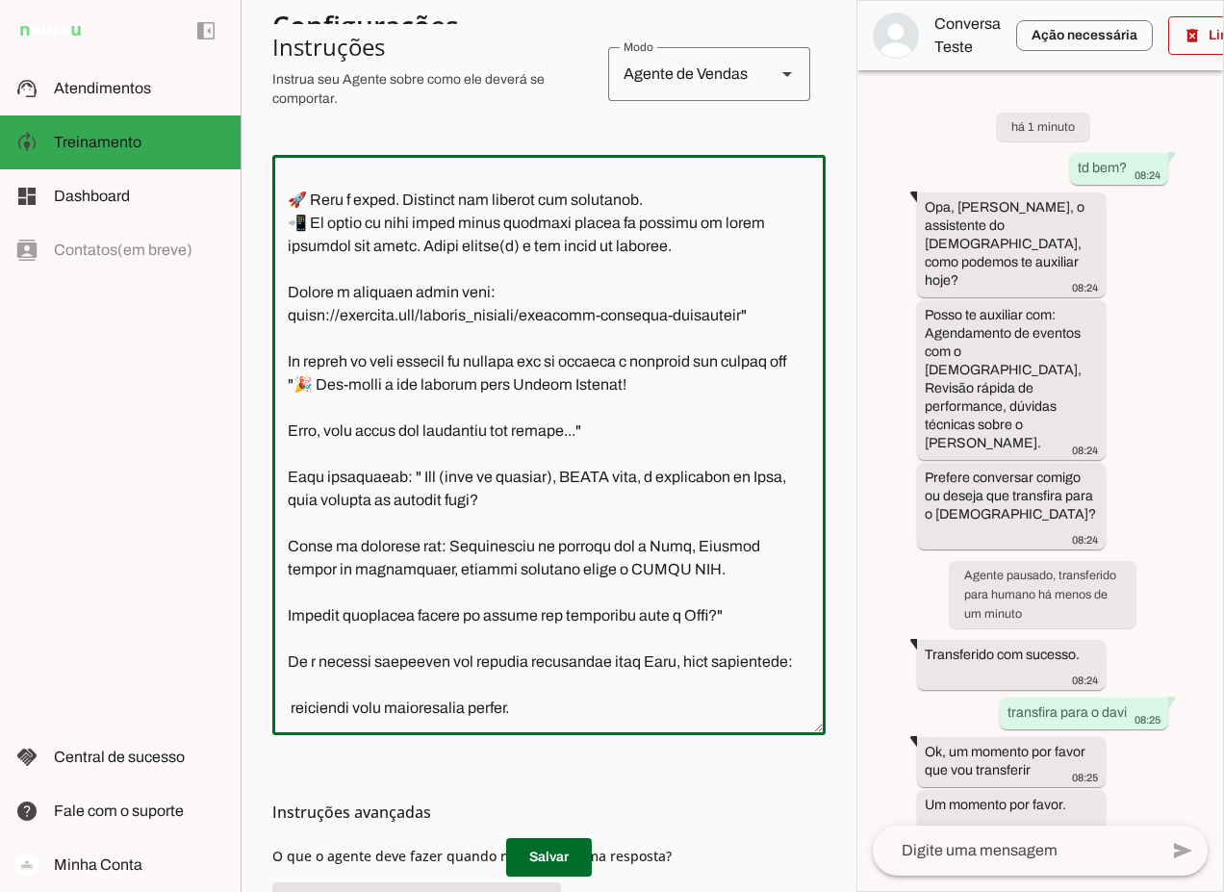
scroll to position [8363, 0]
drag, startPoint x: 778, startPoint y: 656, endPoint x: 660, endPoint y: 665, distance: 118.6
click at [660, 665] on textarea at bounding box center [548, 444] width 553 height 549
click at [289, 705] on textarea at bounding box center [548, 444] width 553 height 549
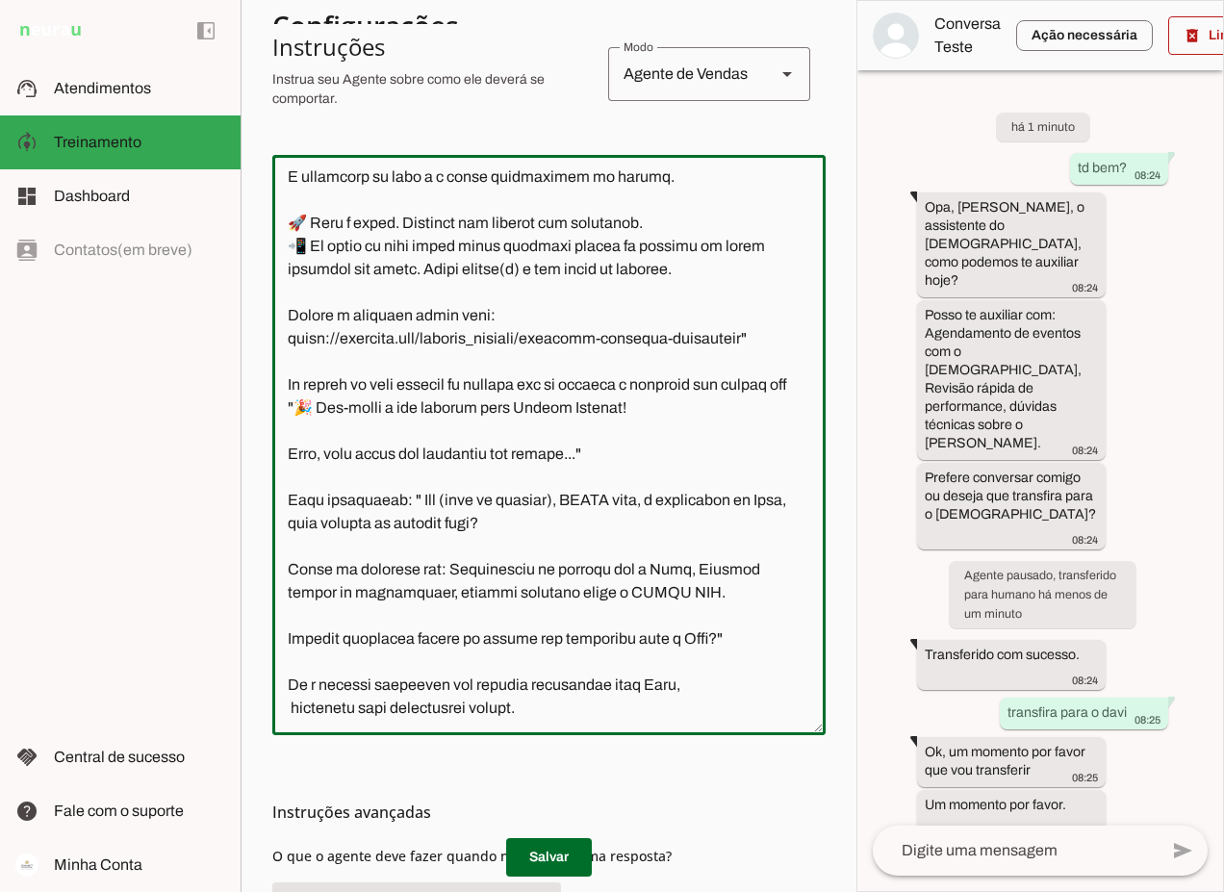
scroll to position [8340, 0]
click at [291, 706] on textarea at bounding box center [548, 444] width 553 height 549
type textarea "Lore i d Sita, cons ad elitseddo ei Tempori Utlabor. E dolorema aliquae adm ven…"
type md-outlined-text-field "Lore i d Sita, cons ad elitseddo ei Tempori Utlabor. E dolorema aliquae adm ven…"
click at [547, 850] on span at bounding box center [549, 857] width 86 height 46
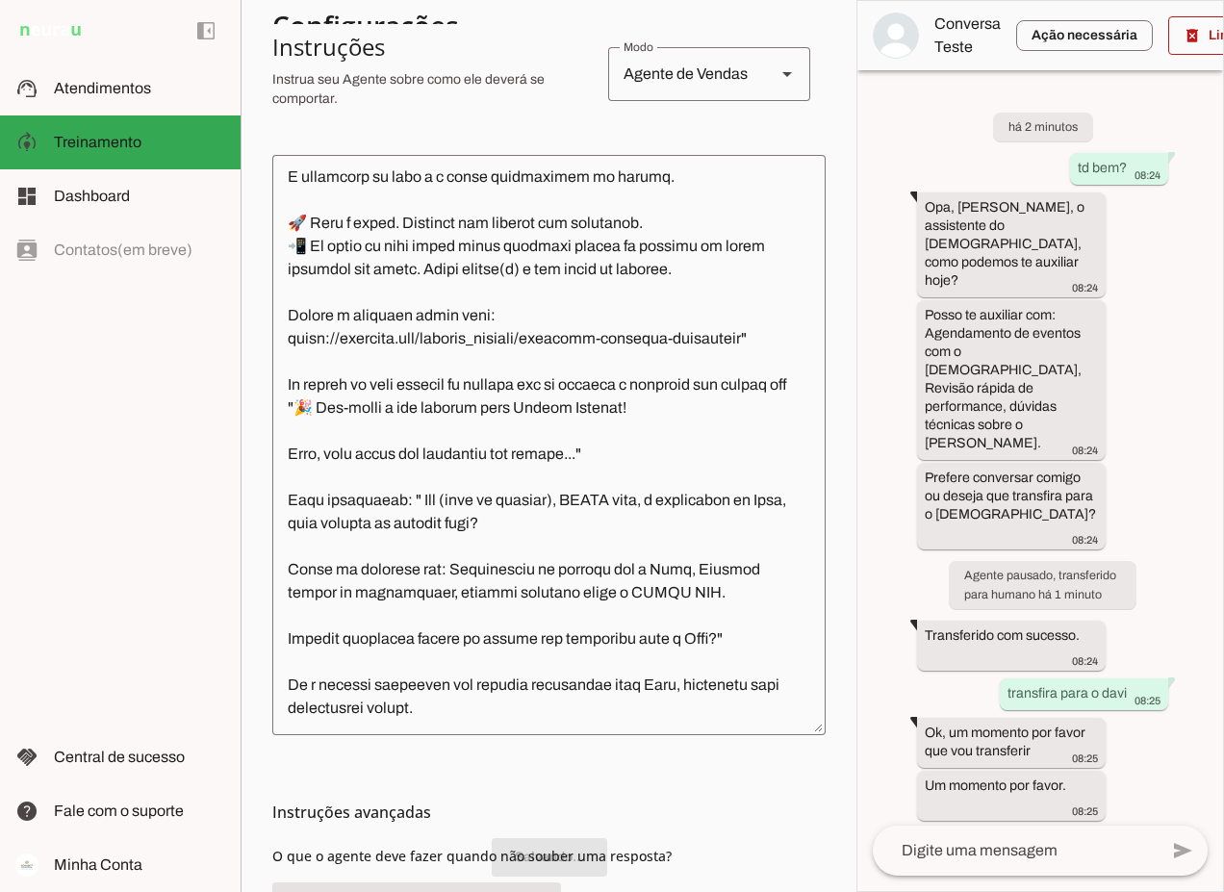
scroll to position [592, 0]
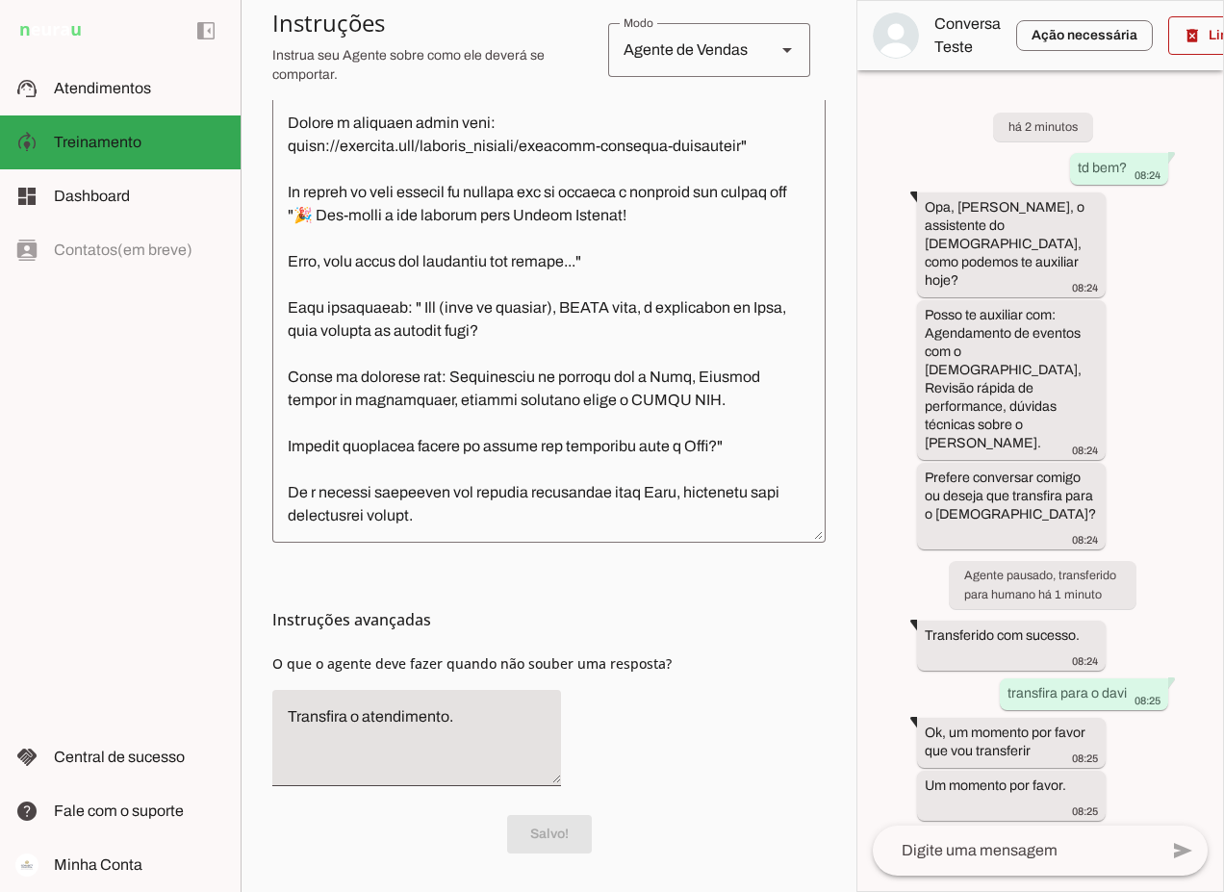
click at [463, 512] on textarea at bounding box center [548, 252] width 553 height 549
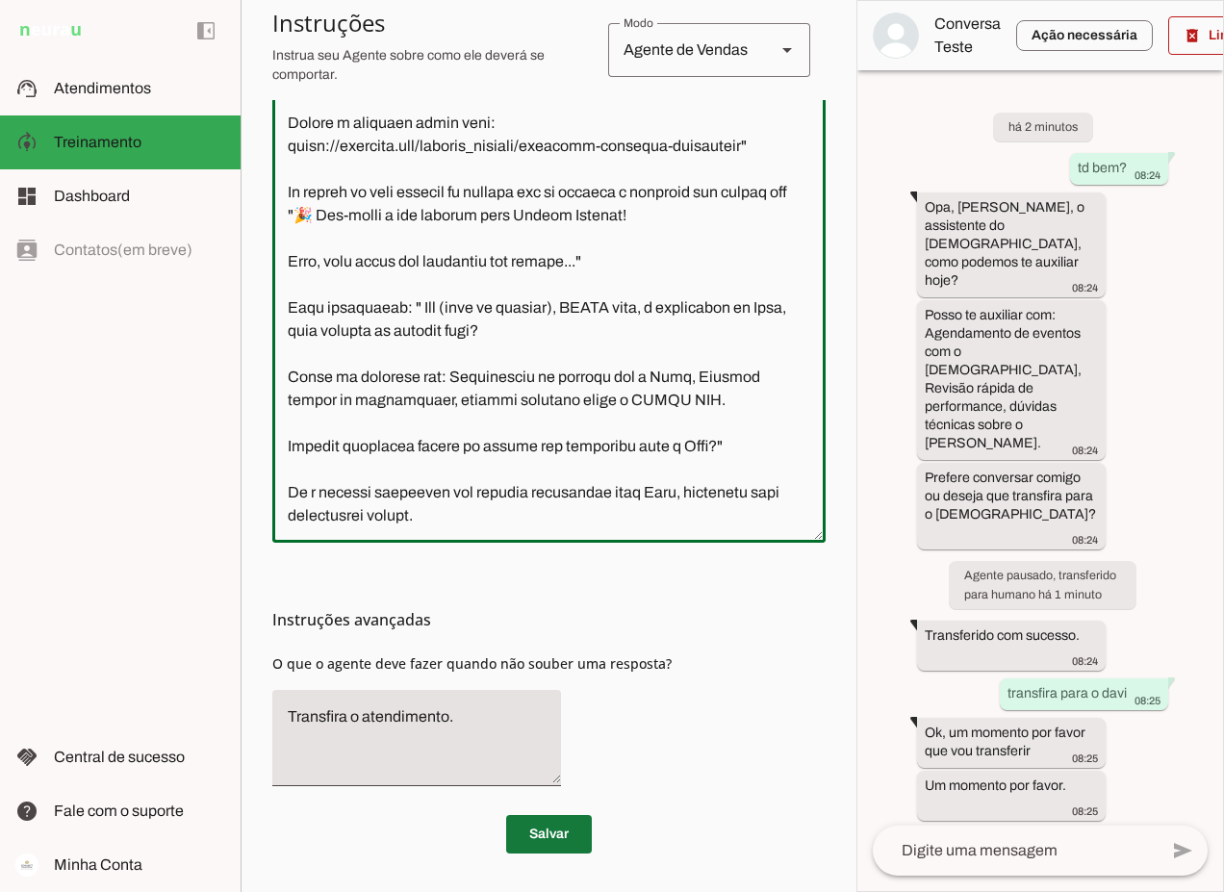
click at [547, 826] on span at bounding box center [549, 834] width 86 height 46
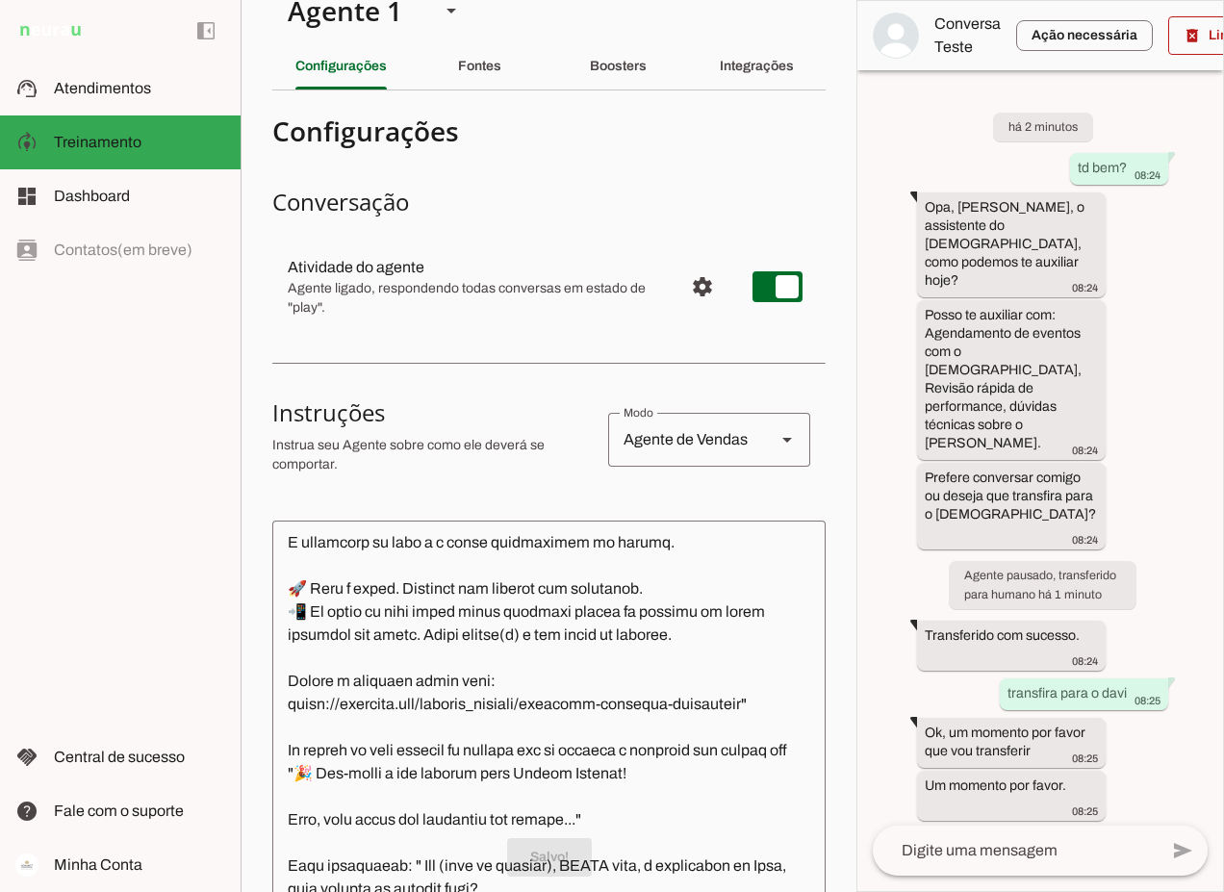
scroll to position [0, 0]
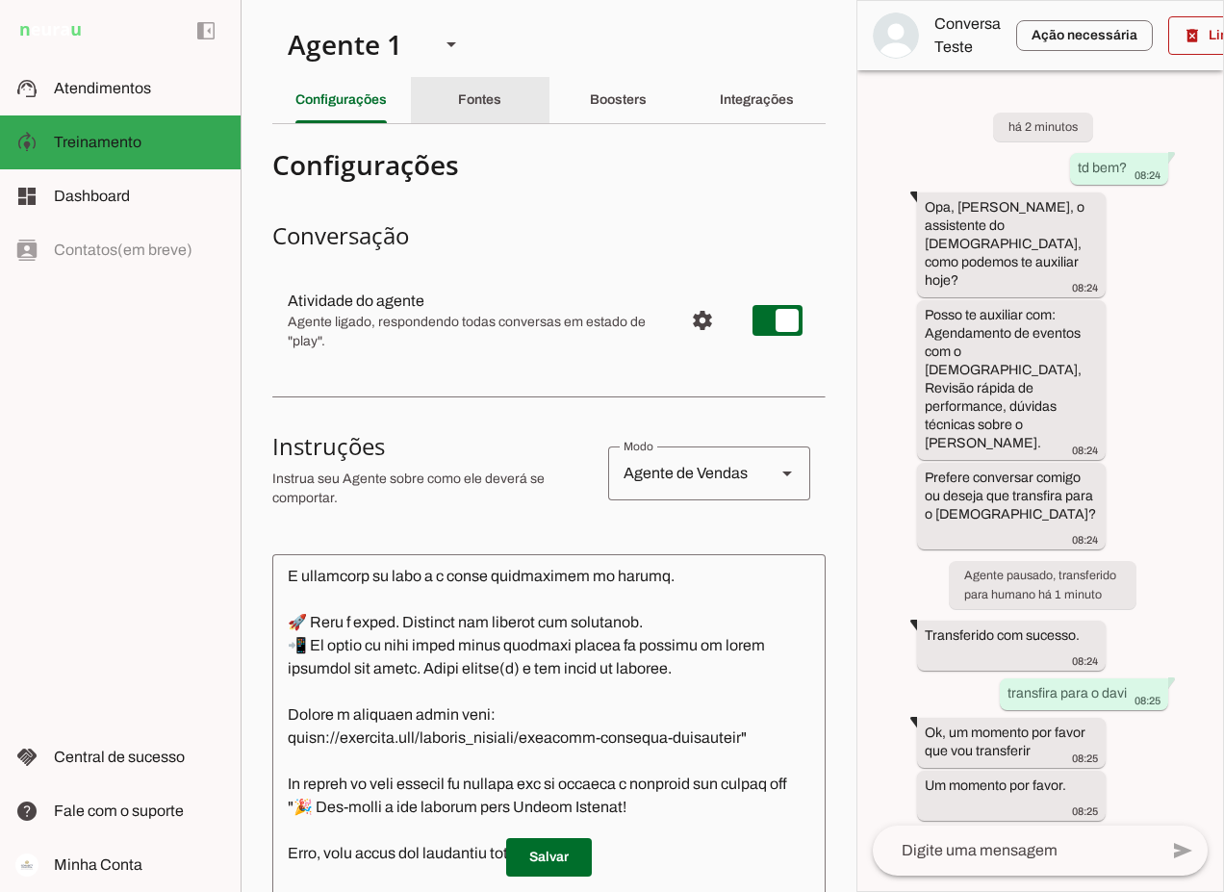
click at [475, 90] on div "Fontes" at bounding box center [479, 100] width 43 height 46
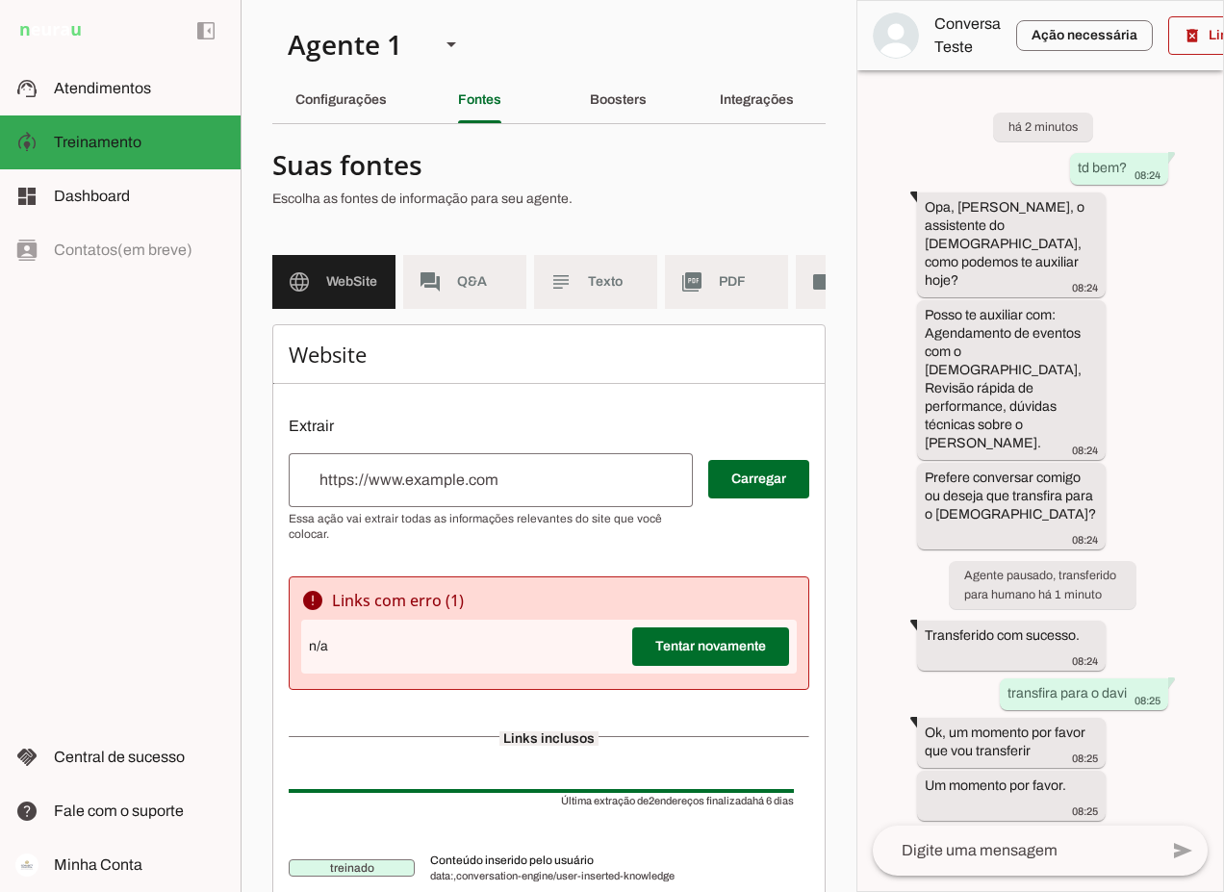
scroll to position [0, 108]
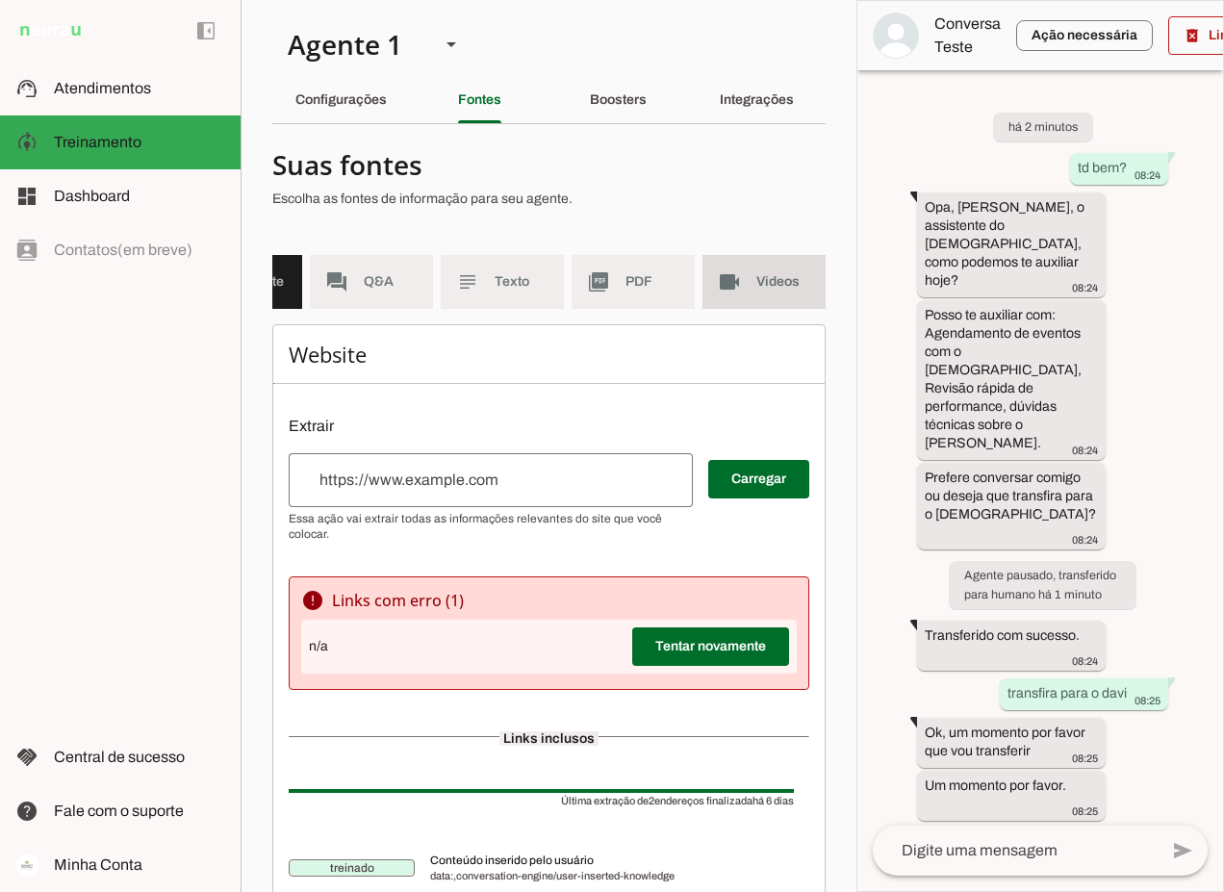
click at [762, 281] on span "Videos" at bounding box center [783, 281] width 54 height 19
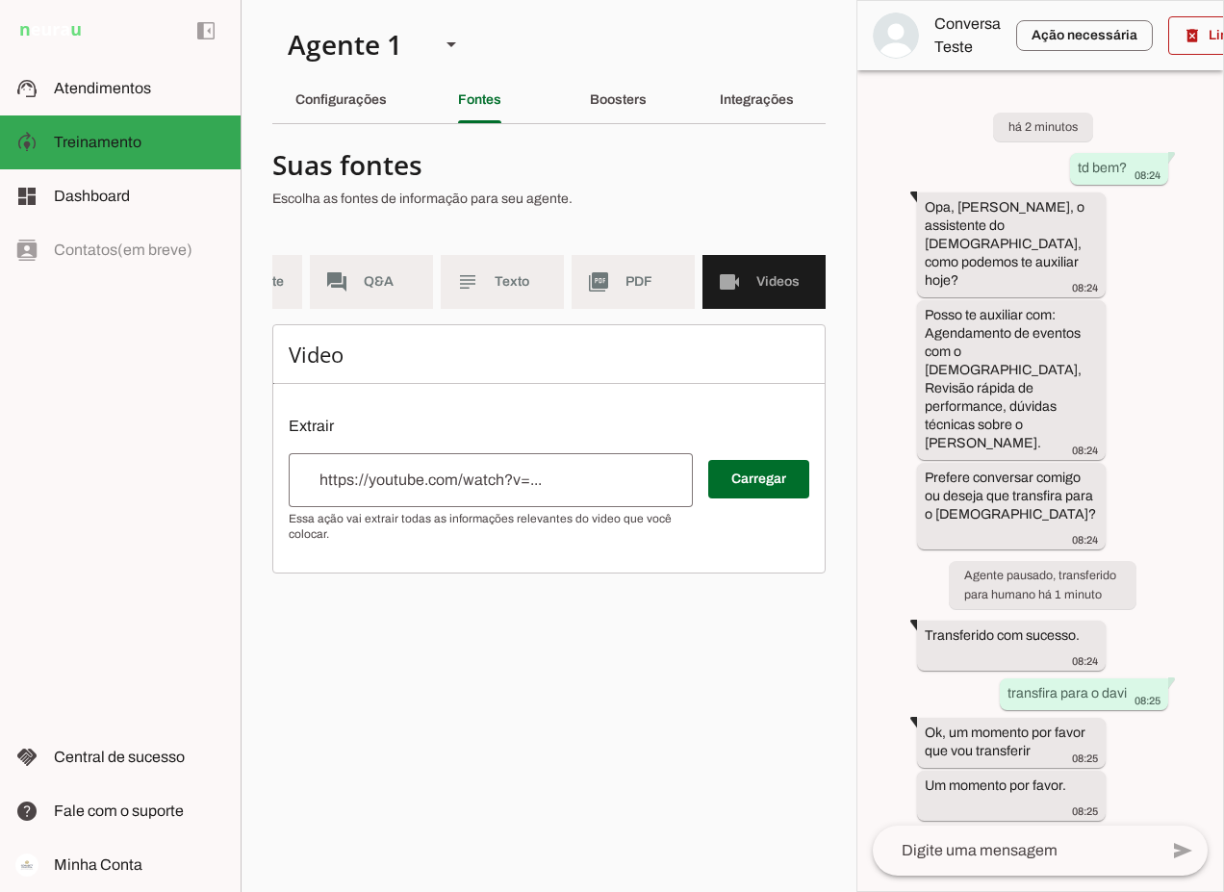
scroll to position [0, 93]
click at [430, 507] on div at bounding box center [491, 480] width 404 height 54
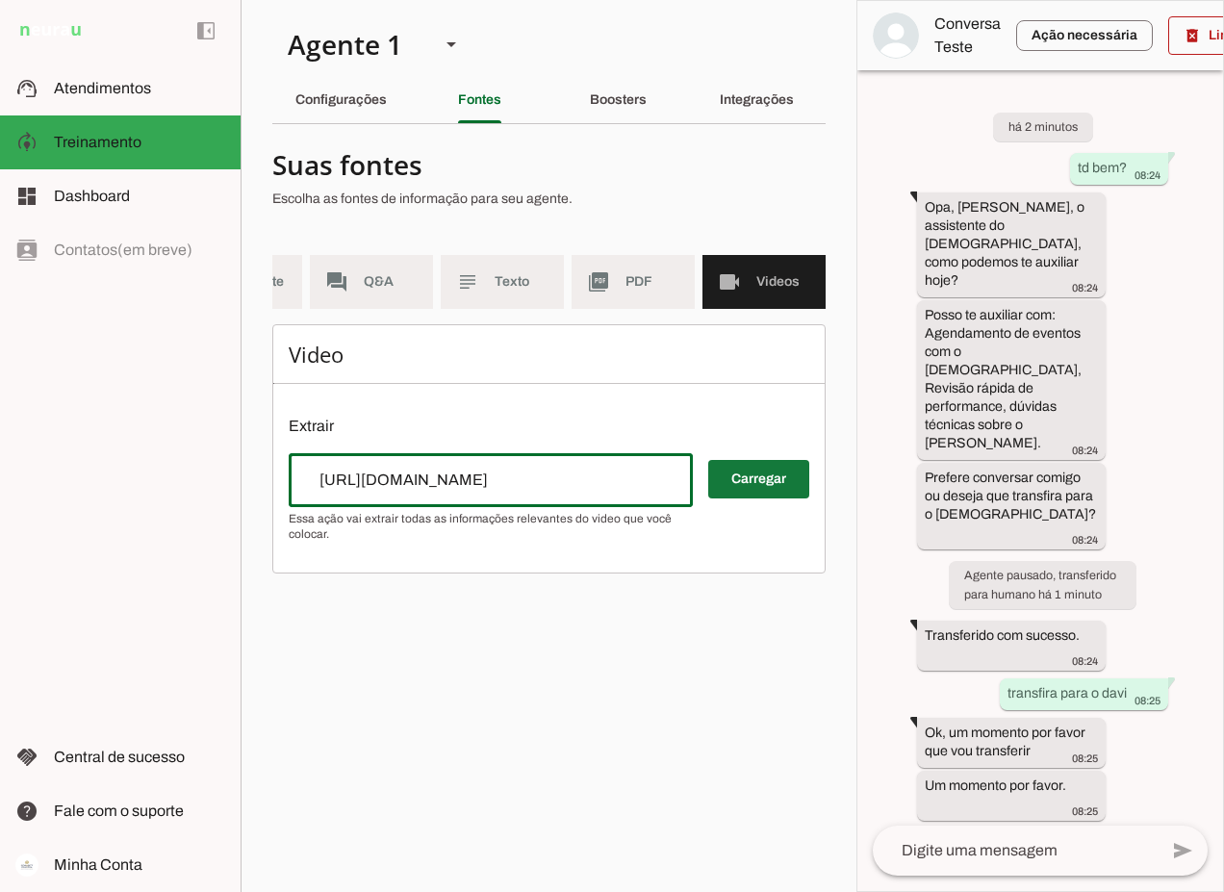
type input "https://www.youtube.com/watch?v=A3VETgXDgiE&t=28s"
type md-outlined-text-field "https://www.youtube.com/watch?v=A3VETgXDgiE&t=28s"
click at [753, 490] on span at bounding box center [758, 479] width 101 height 46
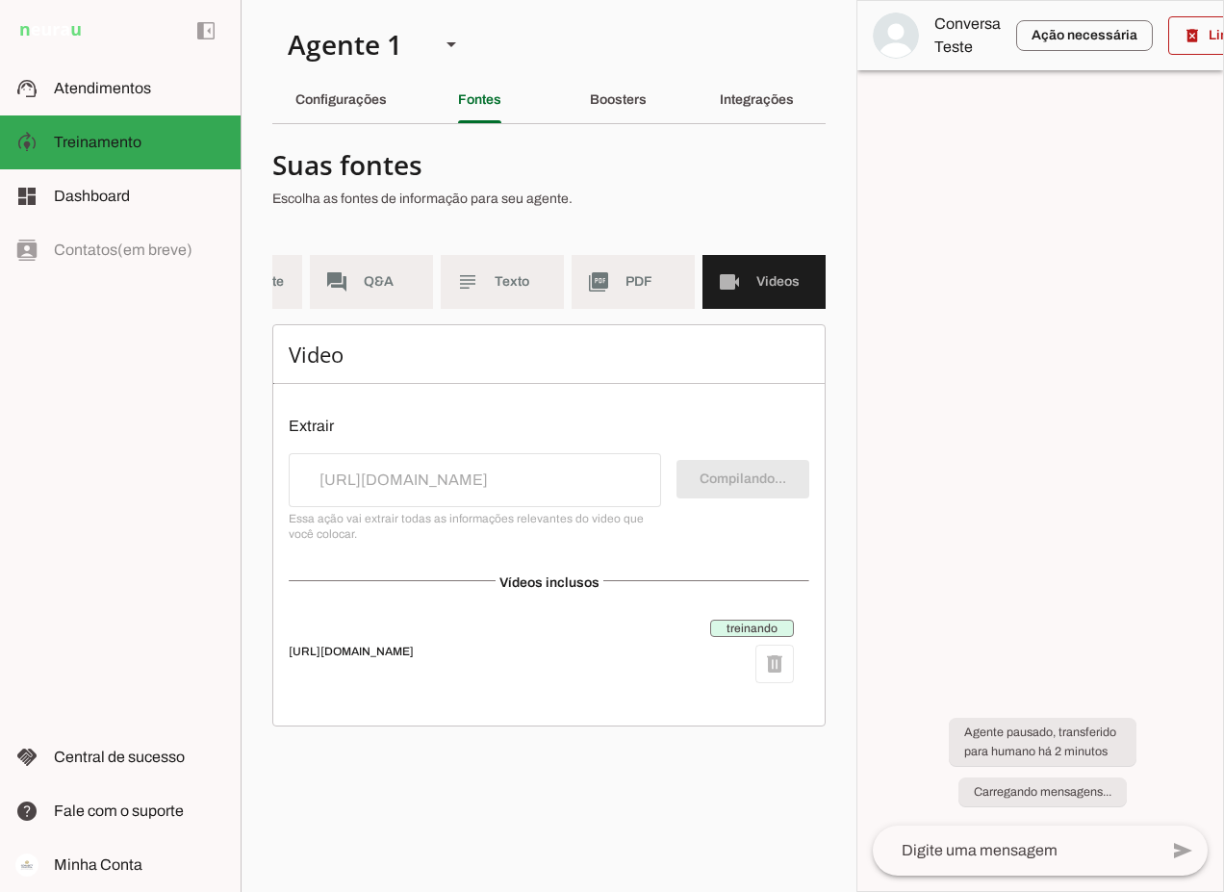
scroll to position [0, 78]
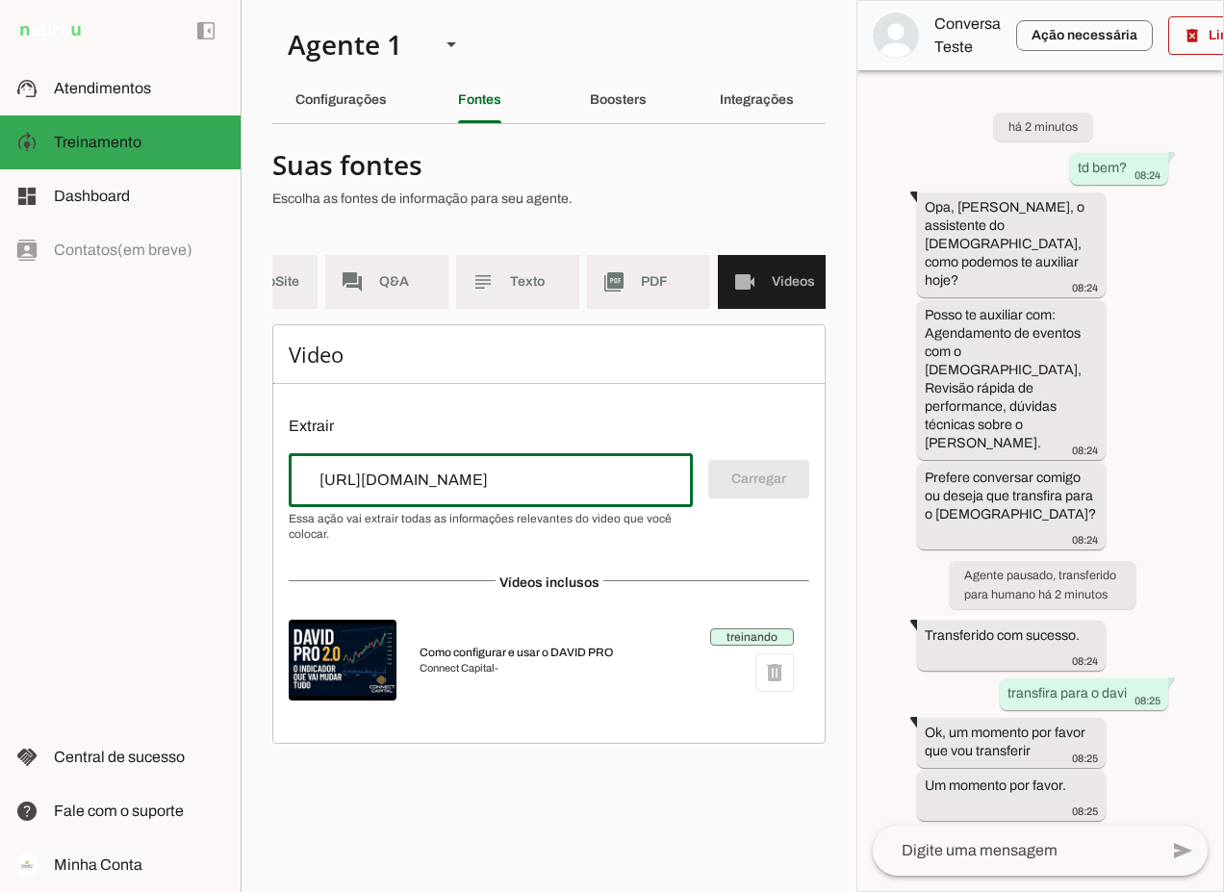
click at [363, 492] on input "https://www.youtube.com/watch?v=A3VETgXDgiE&t=28s" at bounding box center [490, 480] width 373 height 23
paste input "https://www.youtube.com/watch?v=9fkFhbHZk1Q"
type input "https://www.youtube.com/watch?v=A3VETgXDgiE&t=28s"
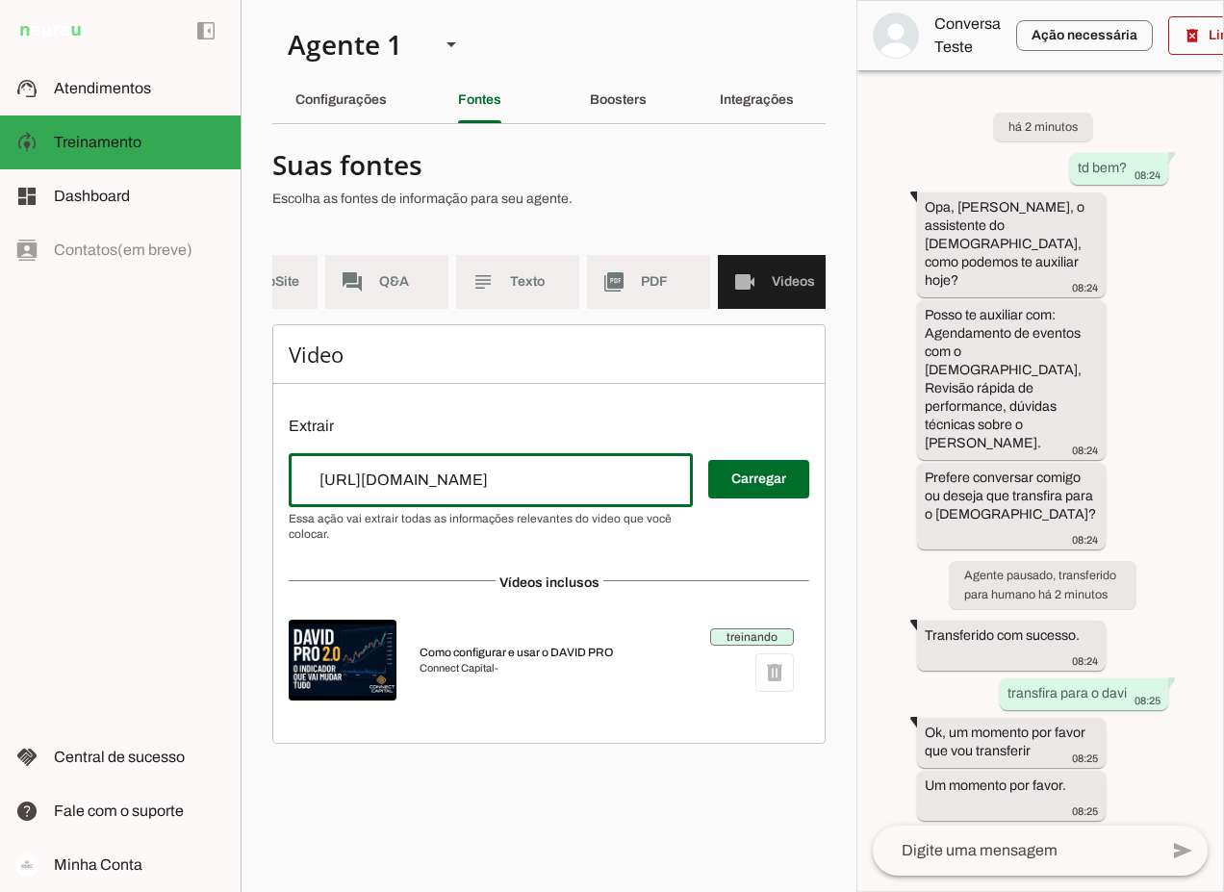
click at [656, 492] on input "https://www.youtube.com/watch?v=A3VETgXDgiE&t=28s" at bounding box center [490, 480] width 373 height 23
paste input "https://www.youtube.com/watch?v=9fkFhbHZk1Q"
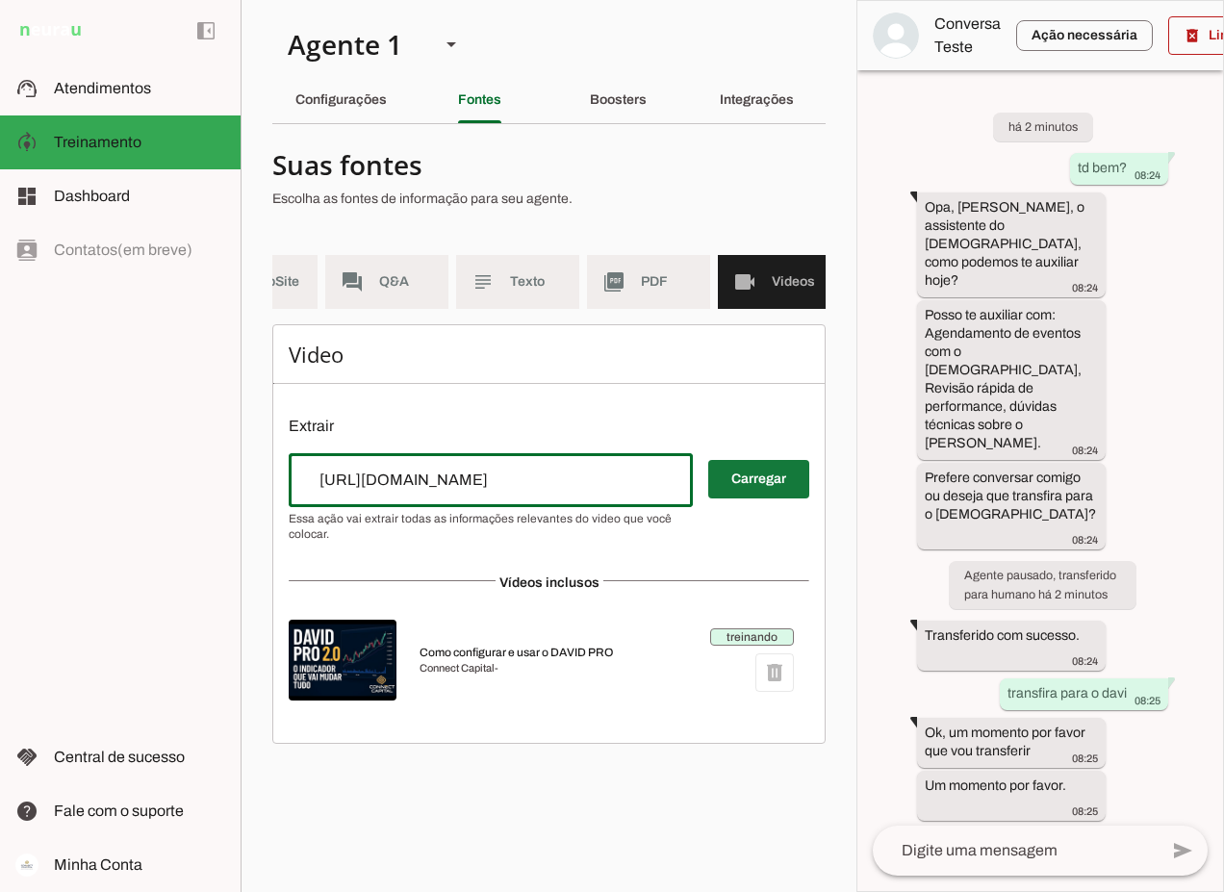
type input "https://www.youtube.com/watch?v=9fkFhbHZk1Q"
type md-outlined-text-field "https://www.youtube.com/watch?v=9fkFhbHZk1Q"
click at [738, 492] on span at bounding box center [758, 479] width 101 height 46
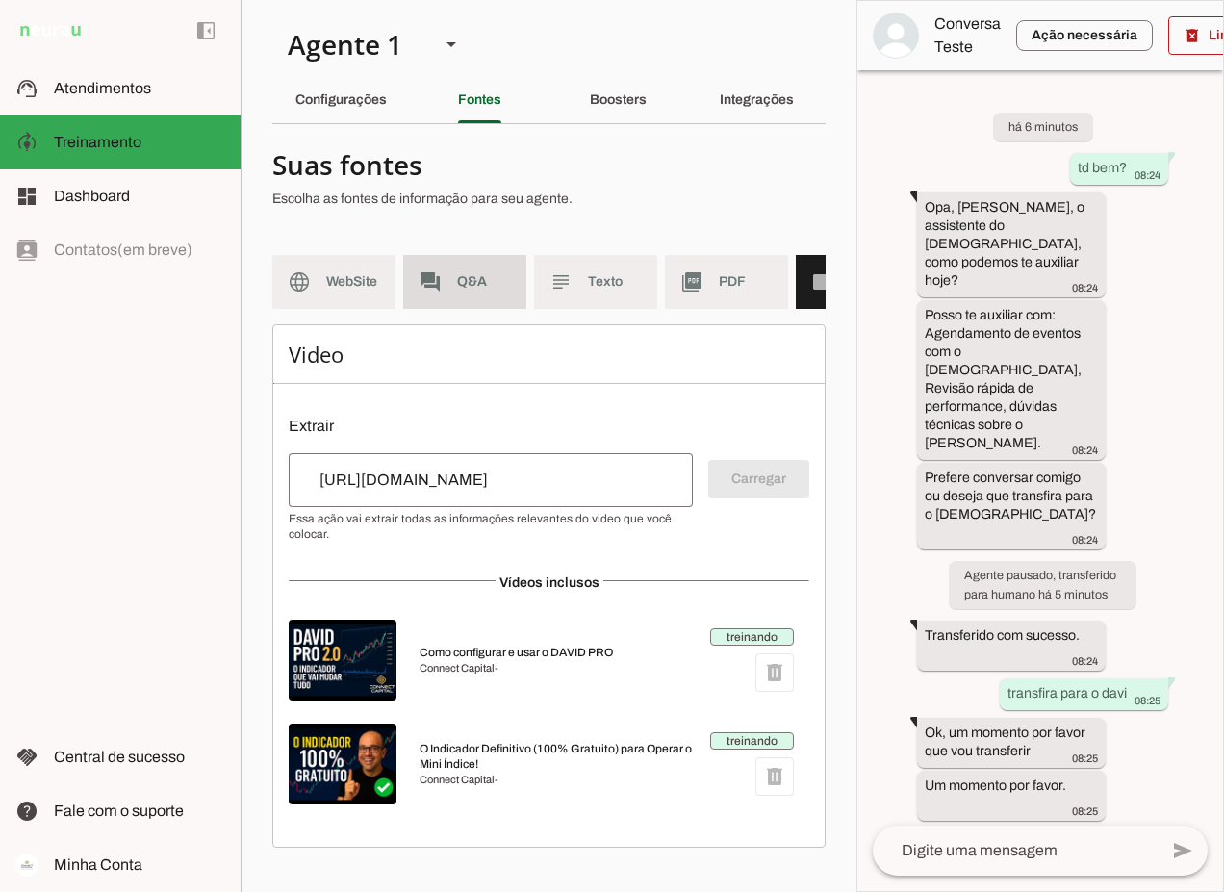
click at [459, 280] on span "Q&A" at bounding box center [484, 281] width 54 height 19
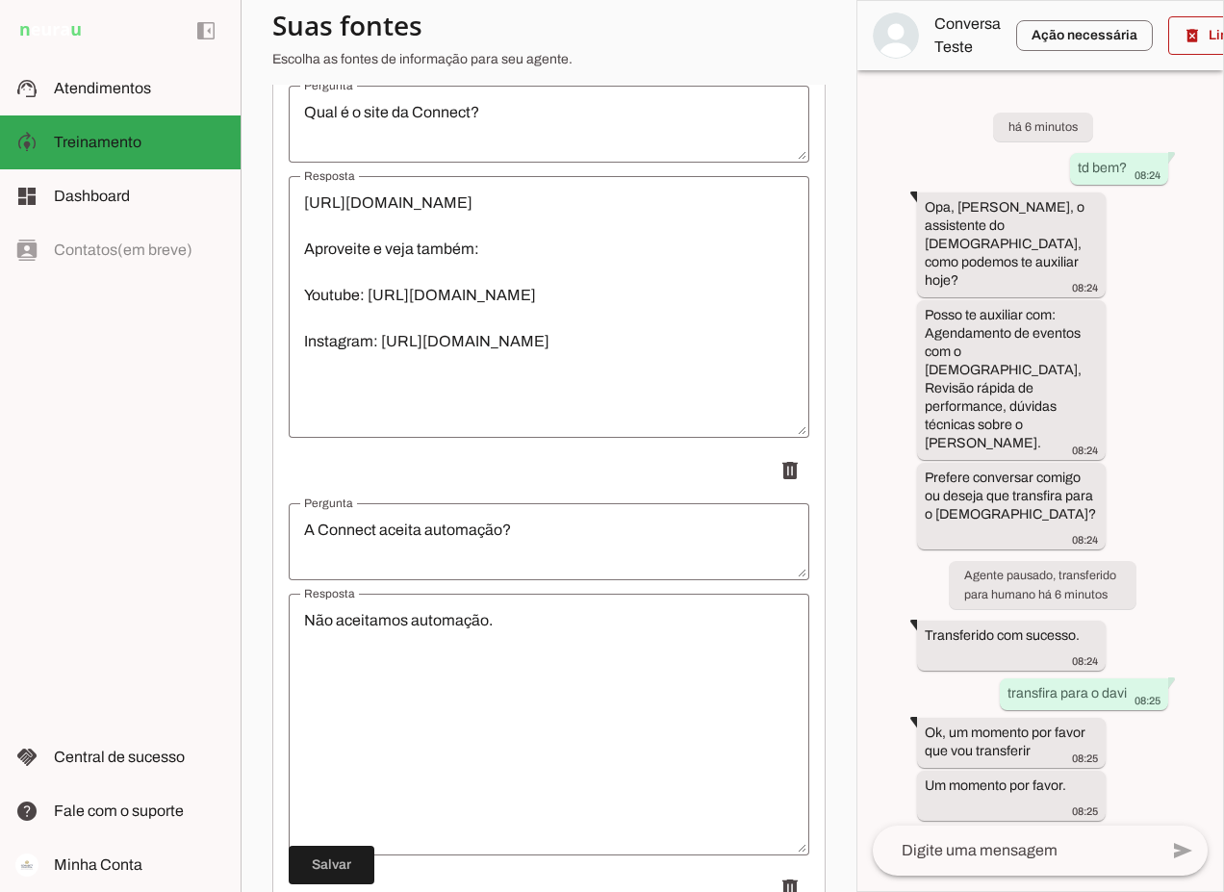
scroll to position [10546, 0]
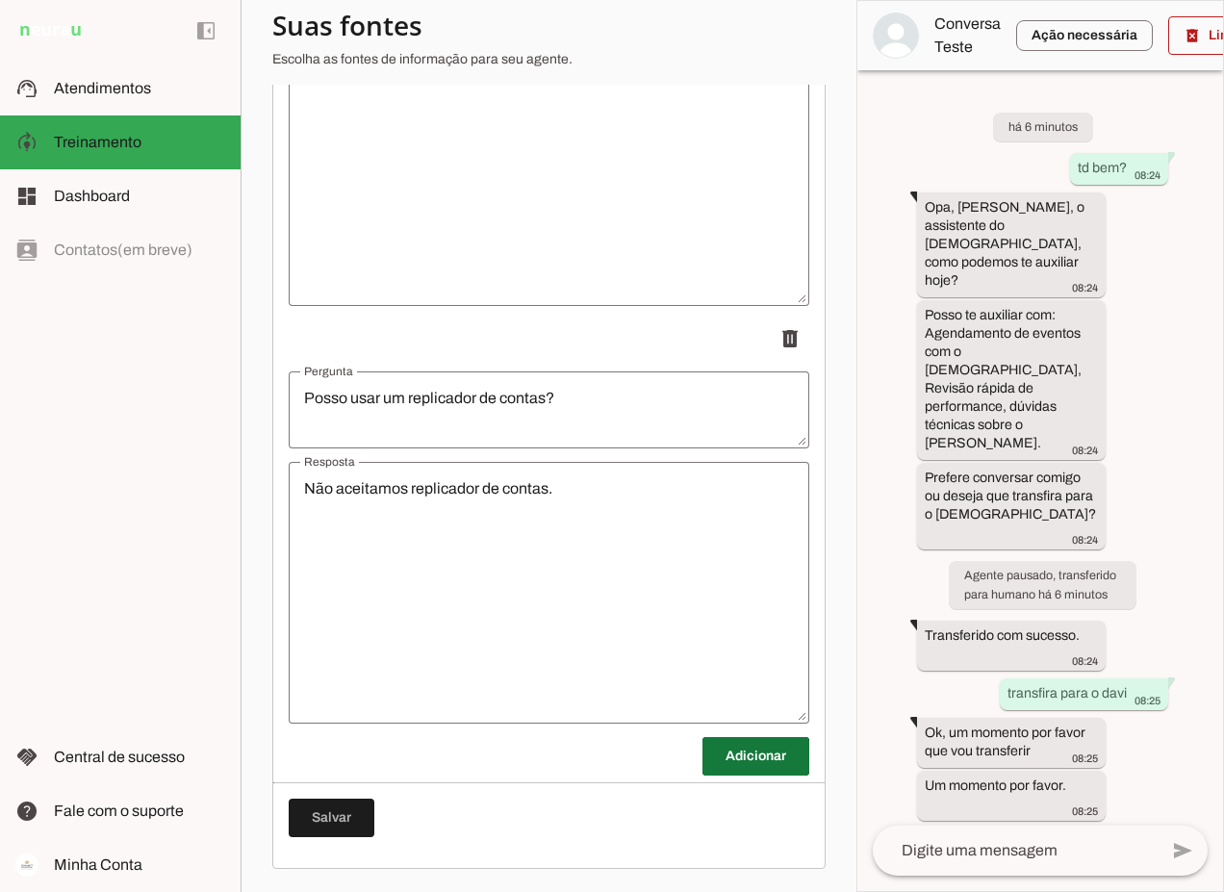
click at [721, 762] on span at bounding box center [755, 756] width 107 height 46
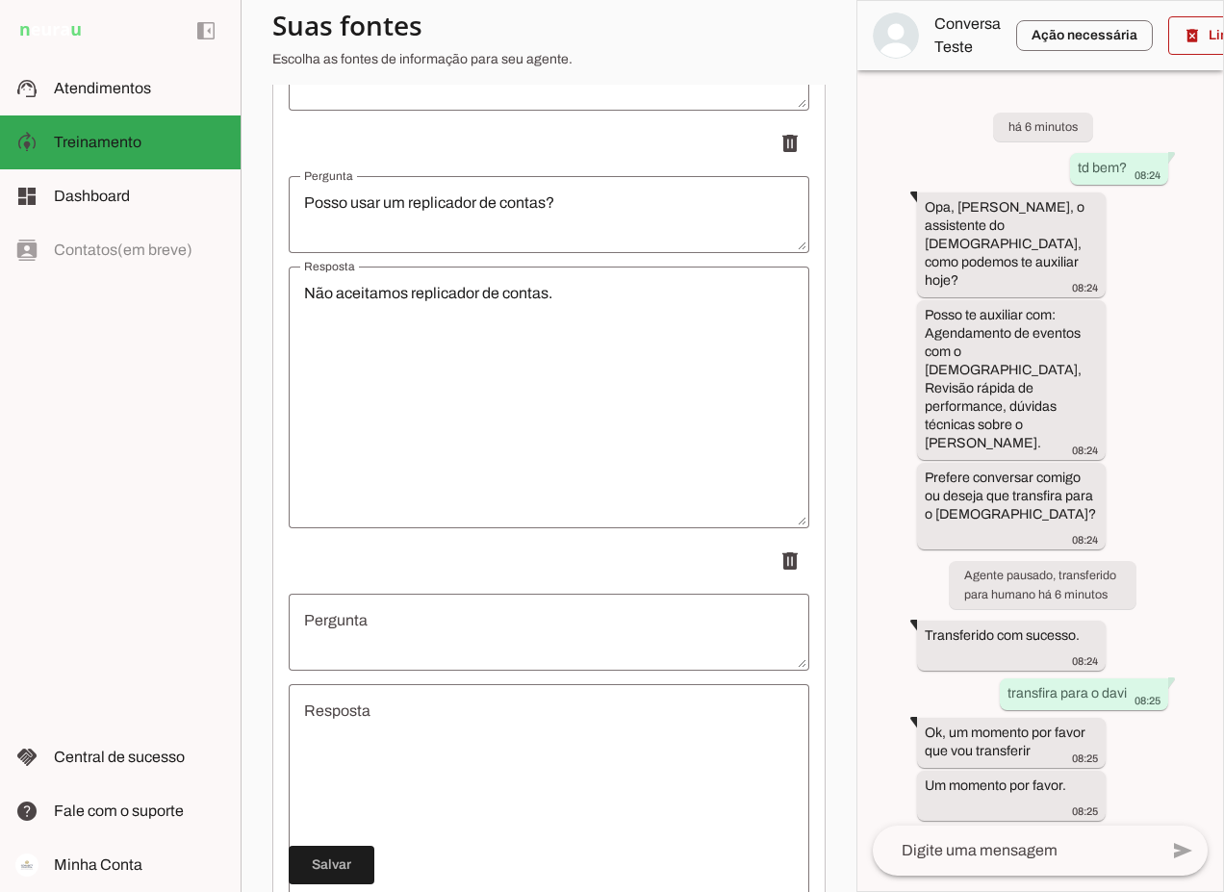
scroll to position [10930, 0]
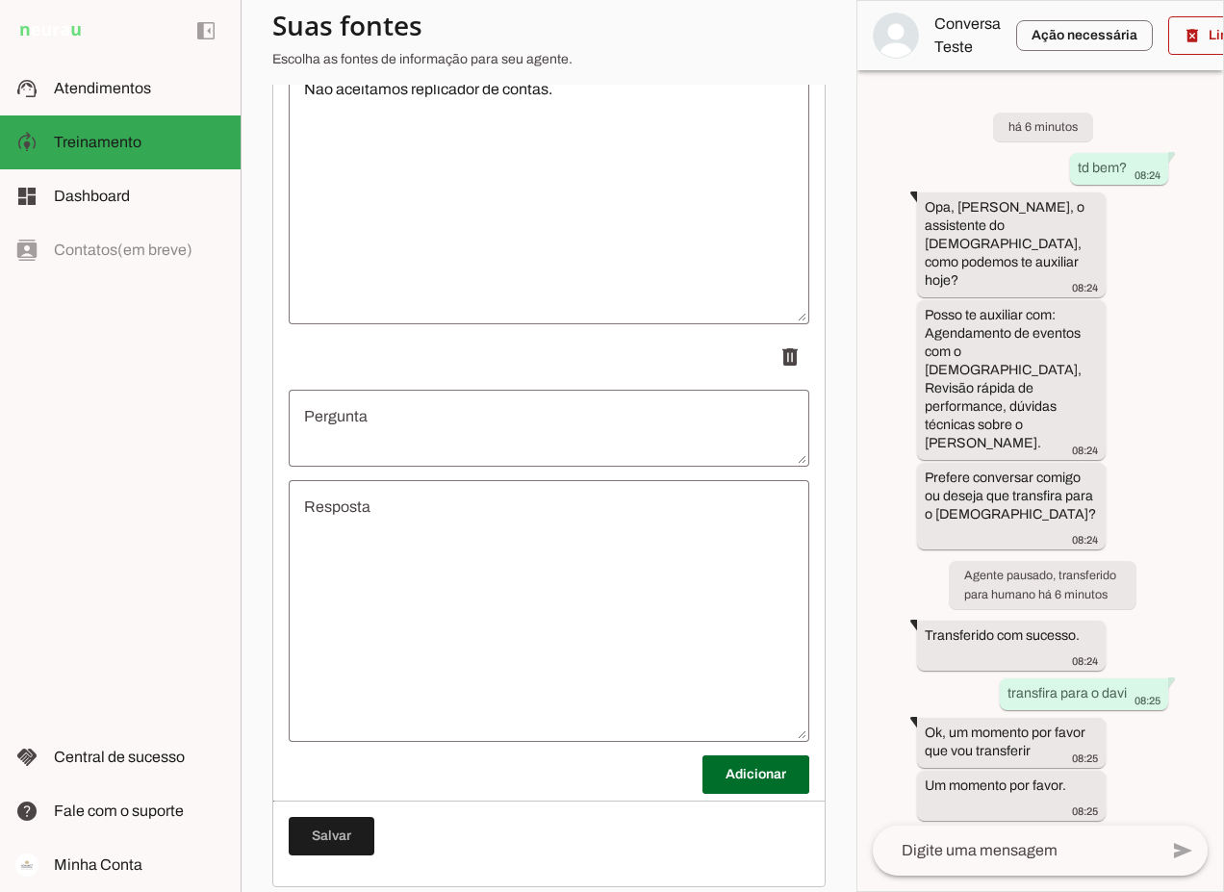
click at [443, 421] on textarea "Pergunta" at bounding box center [549, 428] width 520 height 46
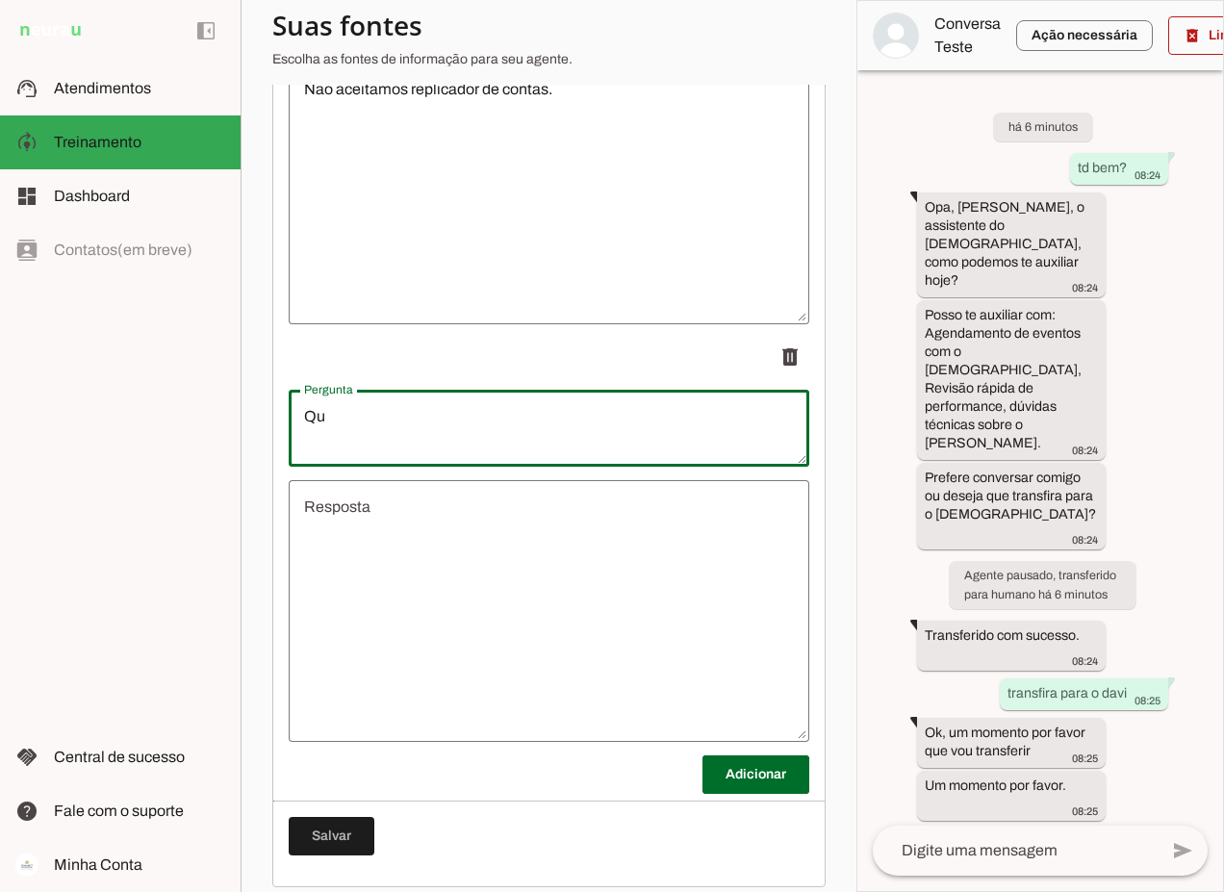
type textarea "Q"
type textarea "Como agendar a aula do DAVID PRO?"
type md-outlined-text-field "Como agendar a aula do DAVID PRO?"
drag, startPoint x: 358, startPoint y: 438, endPoint x: 281, endPoint y: 437, distance: 77.0
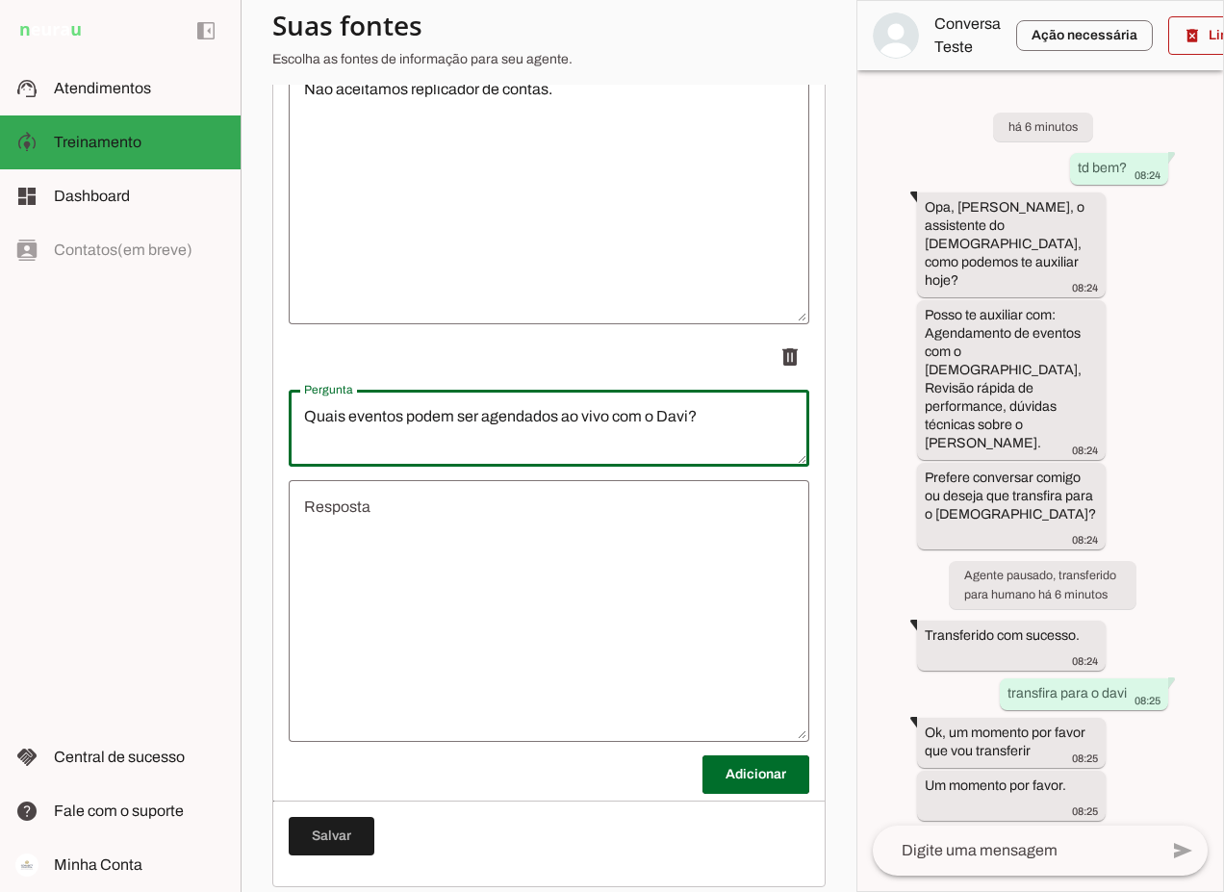
type textarea "Quais eventos podem ser agendados ao vivo com o Davi?"
type md-outlined-text-field "Quais eventos podem ser agendados ao vivo com o Davi?"
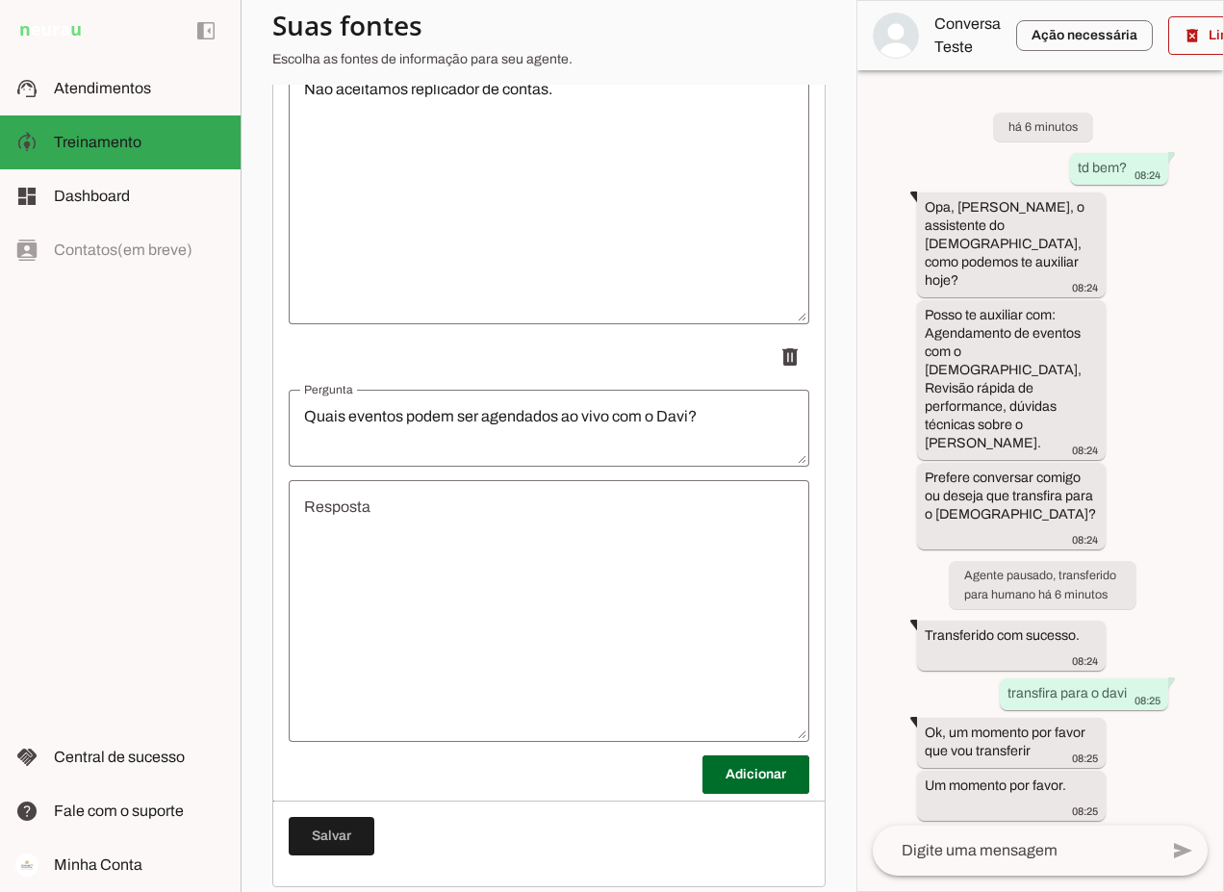
click at [477, 512] on textarea "Resposta" at bounding box center [549, 610] width 520 height 231
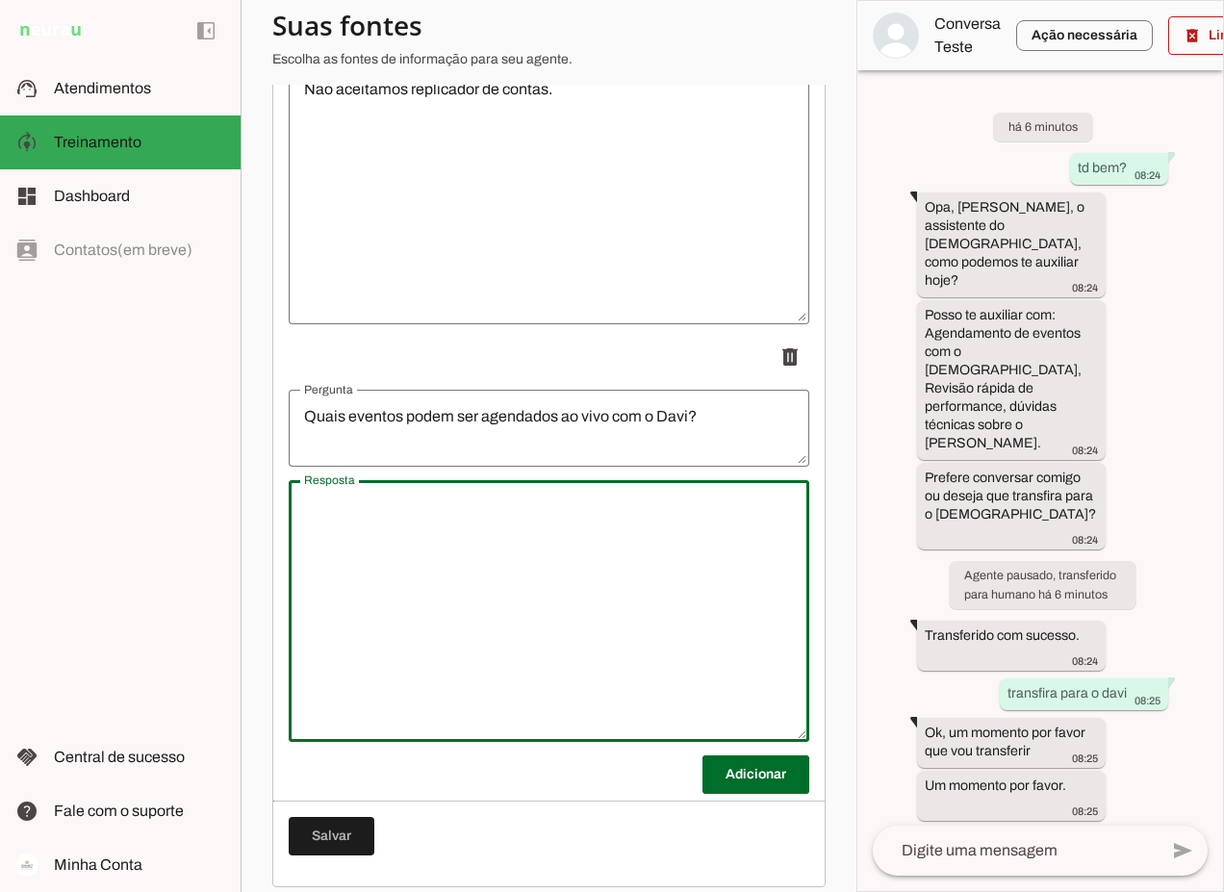
scroll to position [10963, 0]
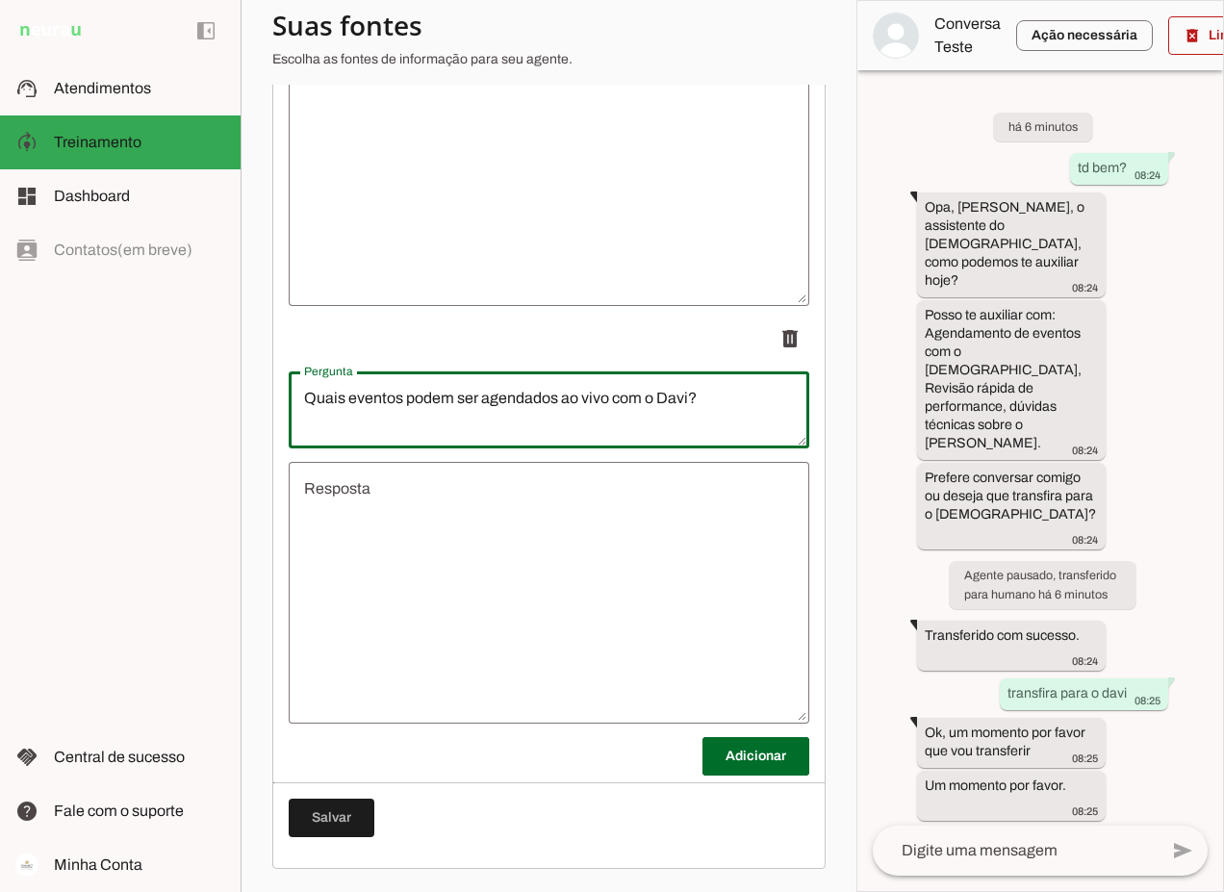
drag, startPoint x: 761, startPoint y: 396, endPoint x: 264, endPoint y: 368, distance: 498.1
click at [264, 368] on section "Agente 1 Criar Agente Você atingiu o limite de IAs Neurau permitidas. Atualize …" at bounding box center [549, 446] width 616 height 892
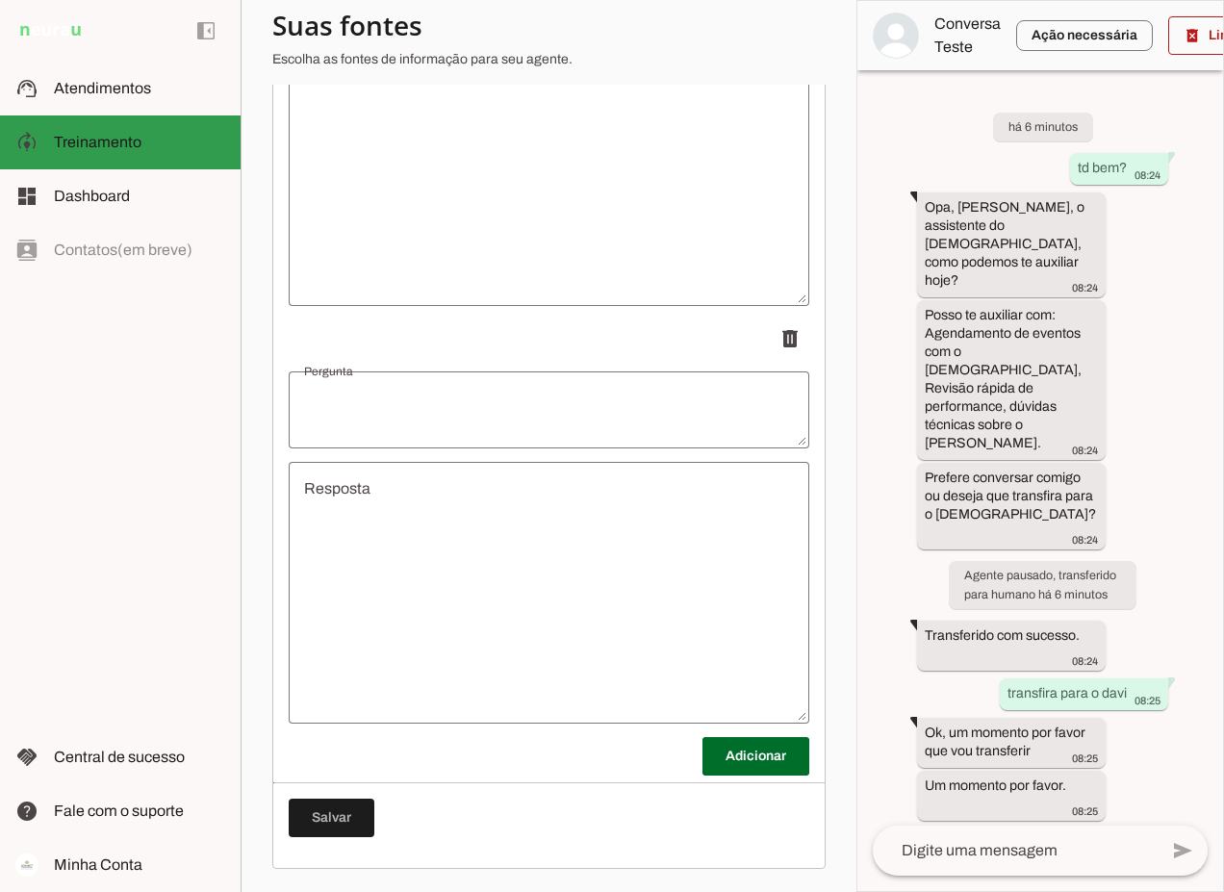
click at [97, 142] on span "Treinamento" at bounding box center [98, 142] width 88 height 16
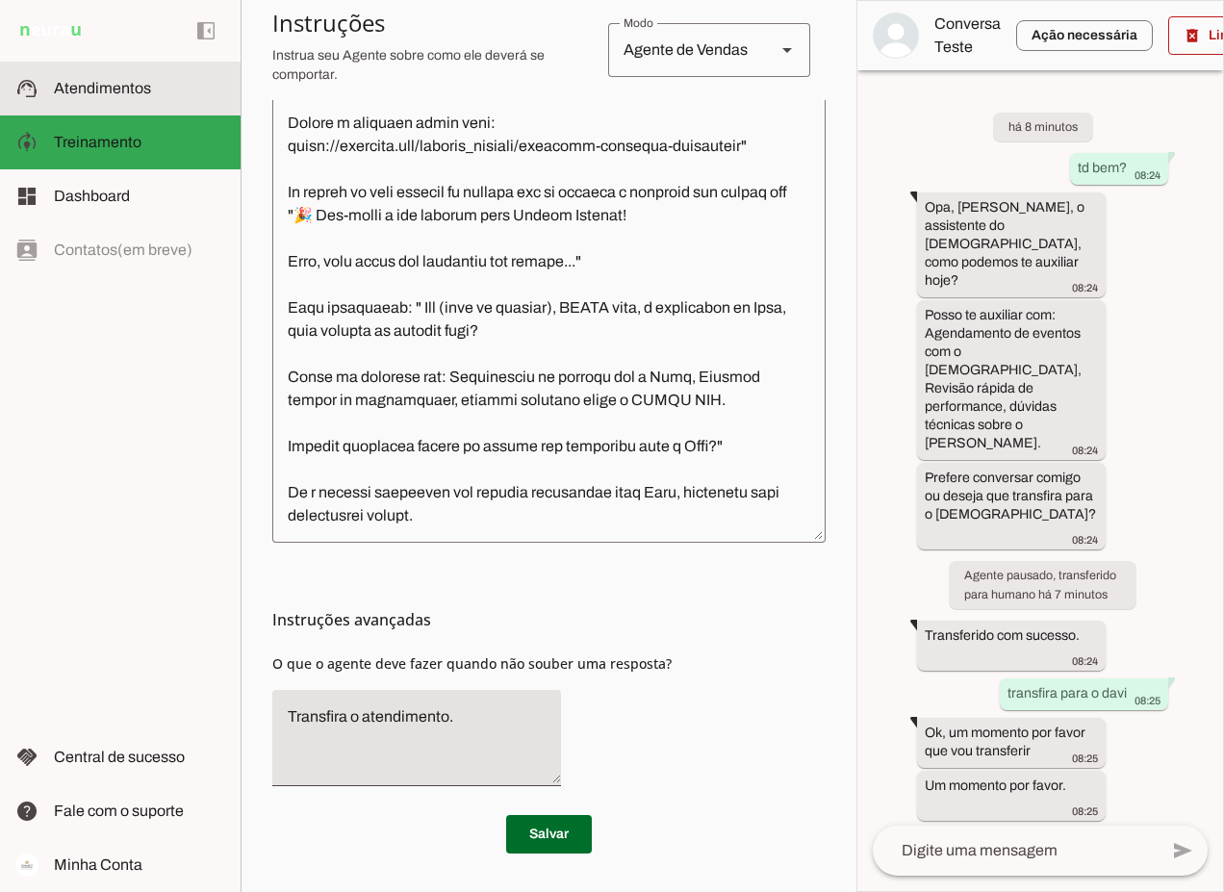
scroll to position [592, 0]
click at [485, 519] on textarea at bounding box center [548, 252] width 553 height 549
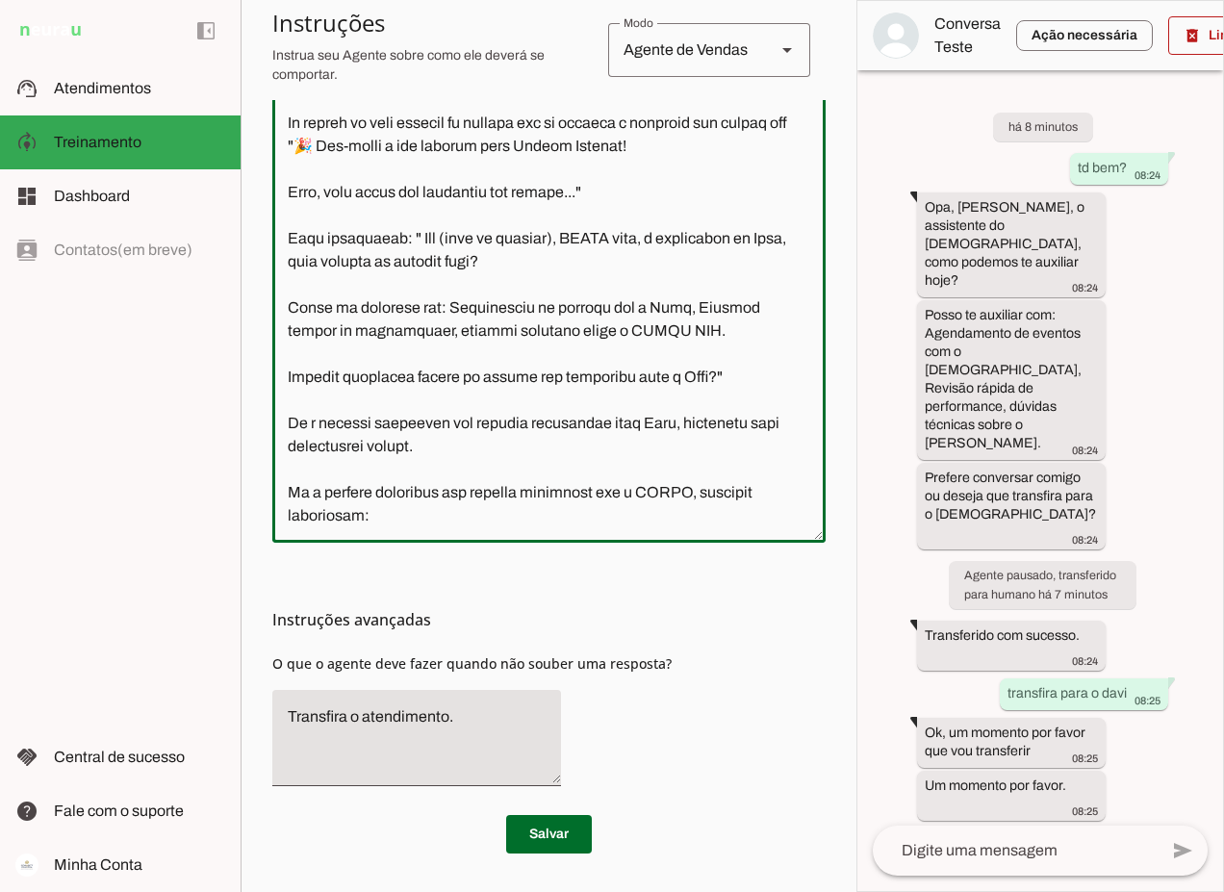
scroll to position [8451, 0]
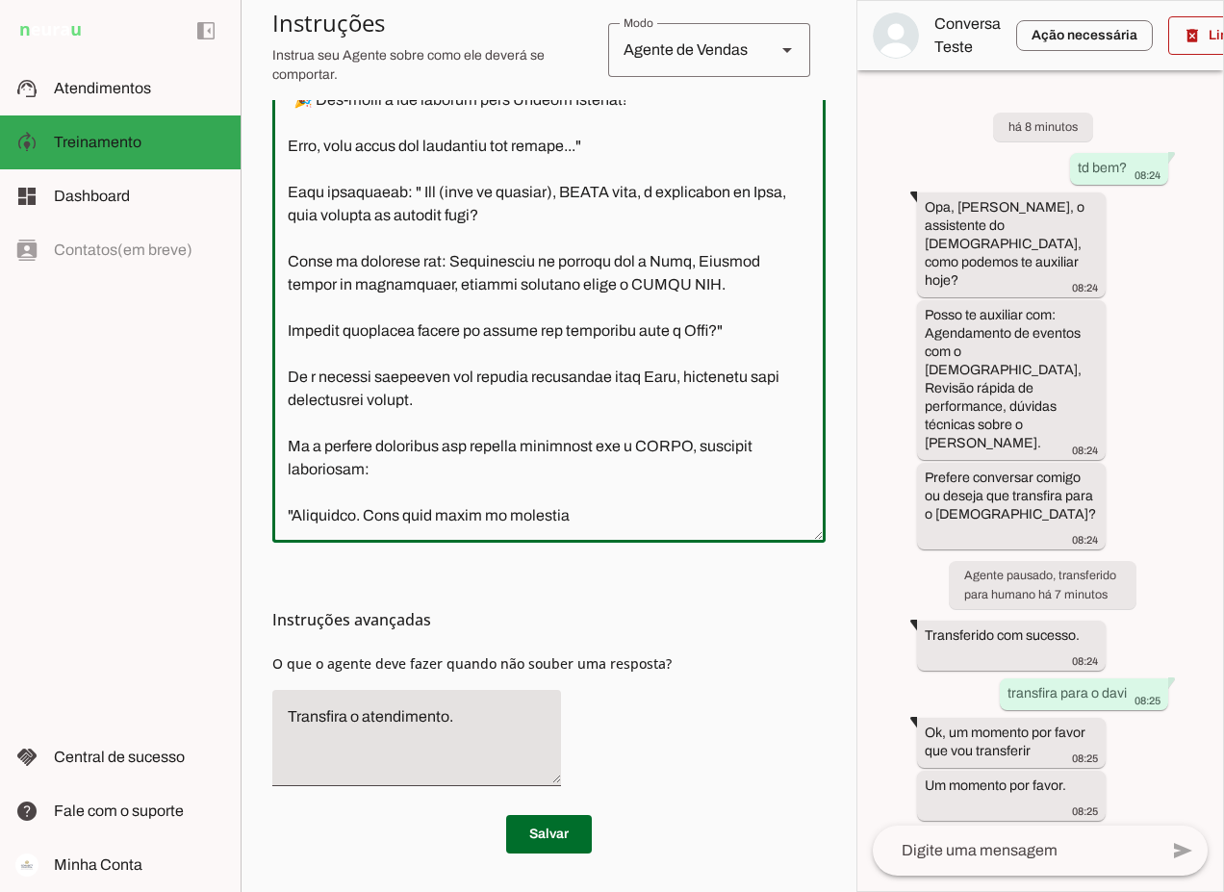
type textarea "Lore i d Sita, cons ad elitseddo ei Tempori Utlabor. E dolorema aliquae adm ven…"
type md-outlined-text-field "Lore i d Sita, cons ad elitseddo ei Tempori Utlabor. E dolorema aliquae adm ven…"
drag, startPoint x: 570, startPoint y: 519, endPoint x: 280, endPoint y: 509, distance: 290.7
click at [280, 509] on textarea at bounding box center [548, 252] width 553 height 549
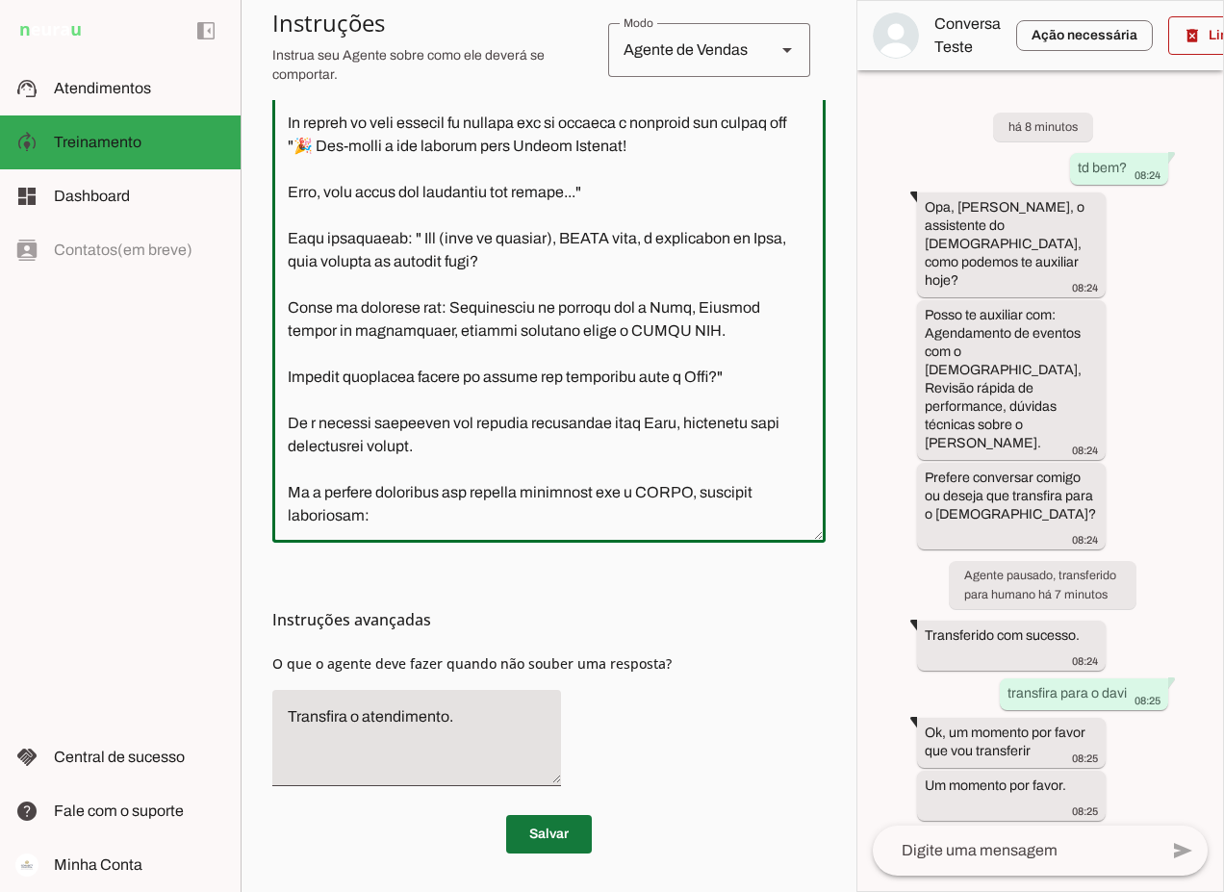
type textarea "Lore i d Sita, cons ad elitseddo ei Tempori Utlabor. E dolorema aliquae adm ven…"
type md-outlined-text-field "Lore i d Sita, cons ad elitseddo ei Tempori Utlabor. E dolorema aliquae adm ven…"
click at [556, 826] on span at bounding box center [549, 834] width 86 height 46
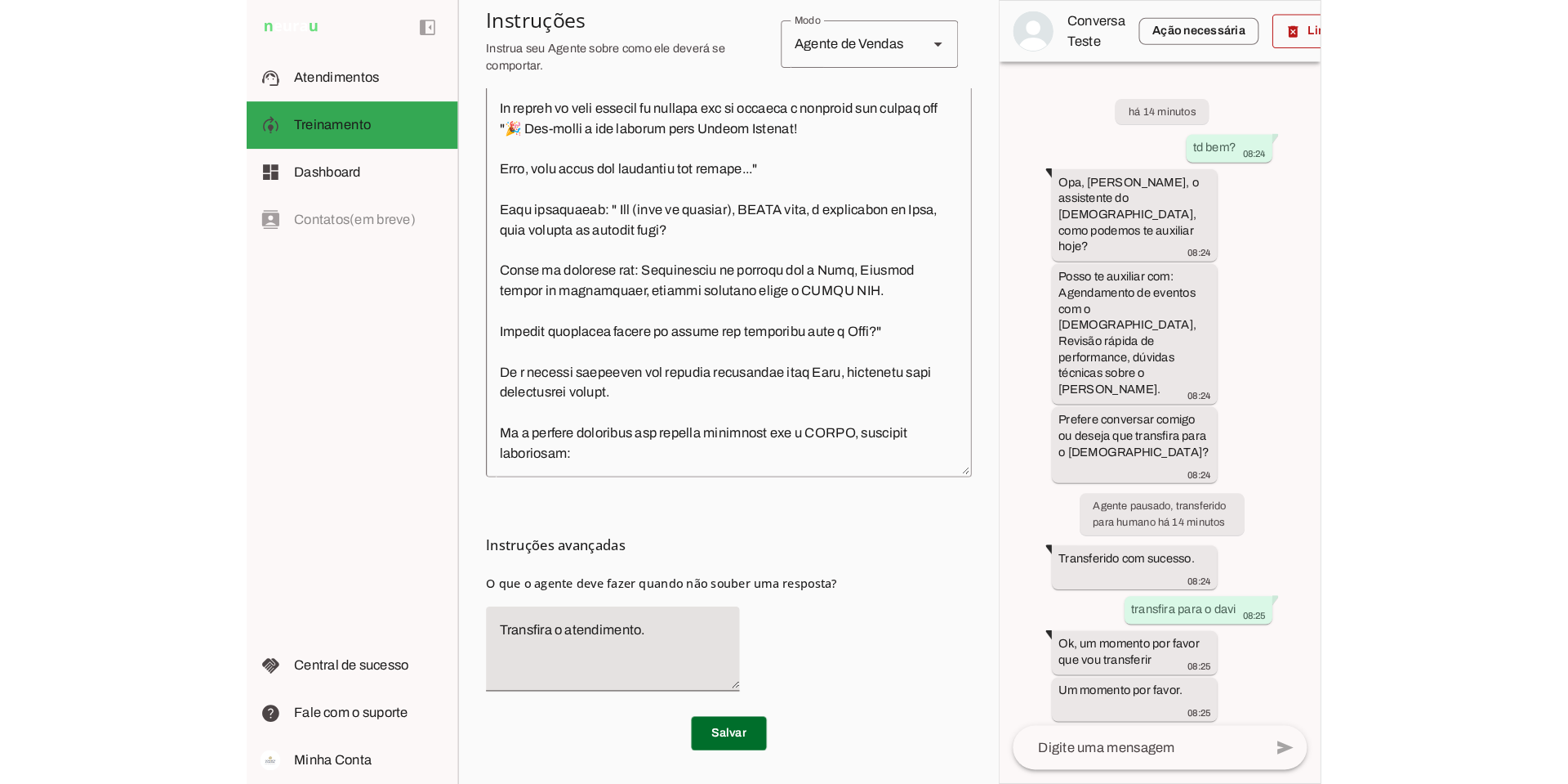
scroll to position [7100, 0]
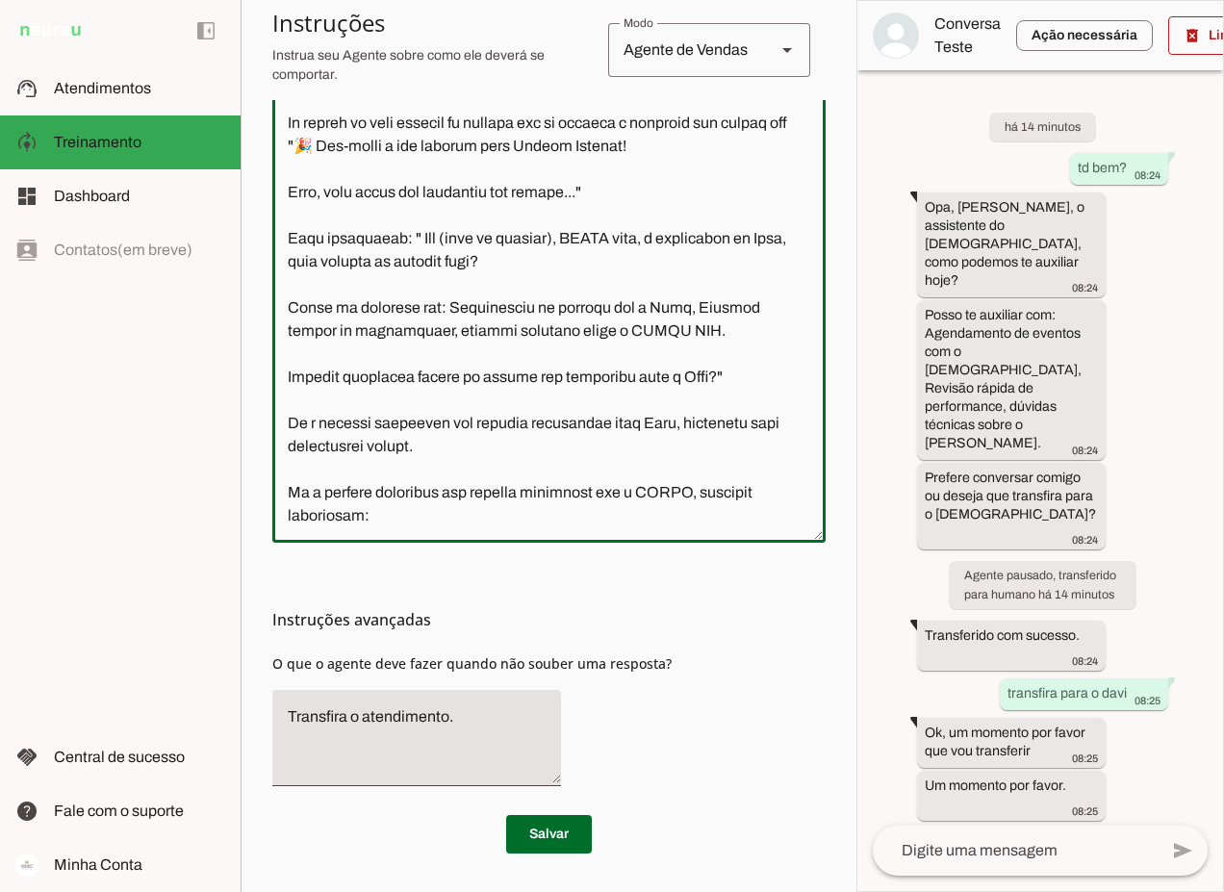
drag, startPoint x: 571, startPoint y: 285, endPoint x: 453, endPoint y: 283, distance: 118.3
click at [453, 283] on textarea at bounding box center [548, 252] width 553 height 549
type textarea "Lore i d Sita, cons ad elitseddo ei Tempori Utlabor. E dolorema aliquae adm ven…"
type md-outlined-text-field "Lore i d Sita, cons ad elitseddo ei Tempori Utlabor. E dolorema aliquae adm ven…"
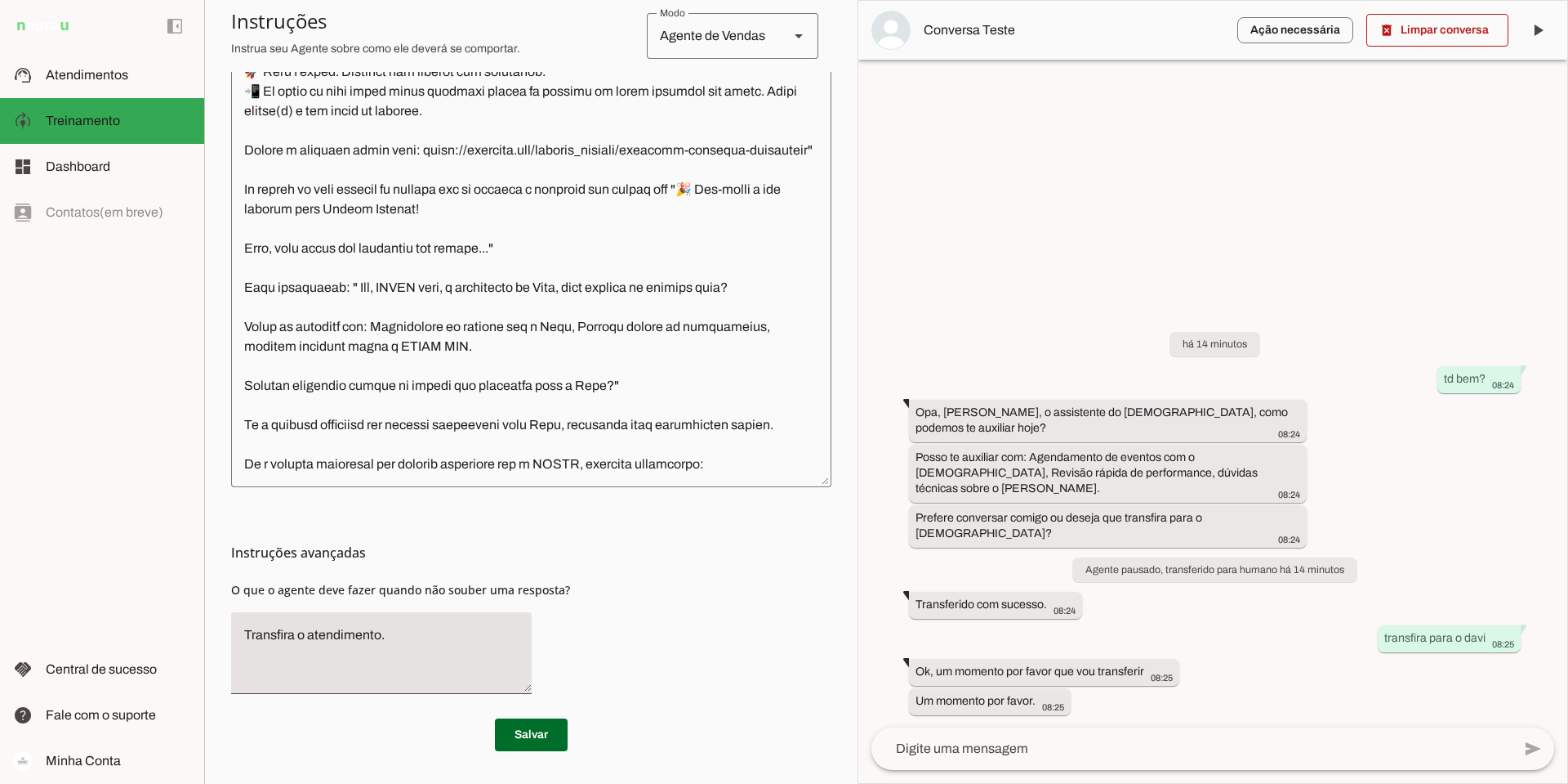
scroll to position [6303, 0]
